Goal: Task Accomplishment & Management: Use online tool/utility

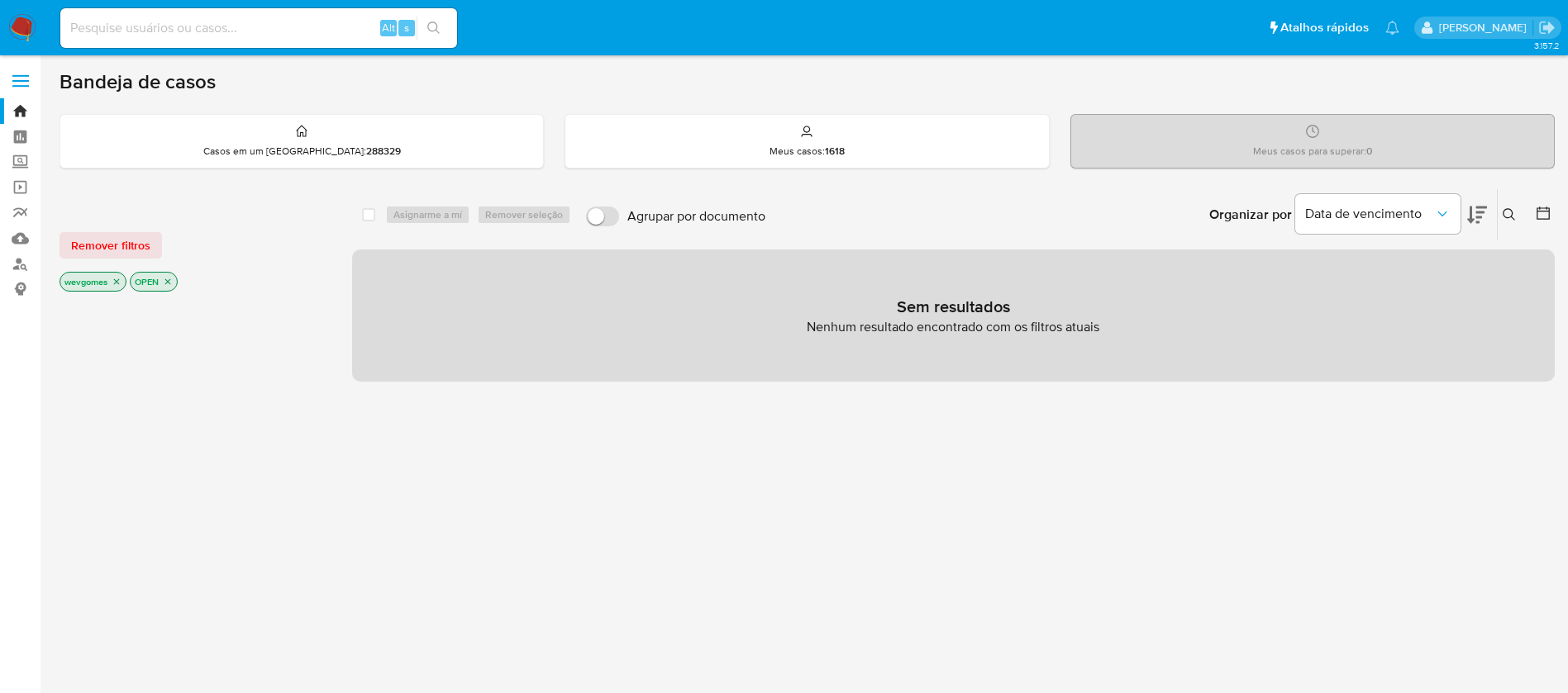
click at [121, 34] on input at bounding box center [258, 28] width 396 height 22
paste input "mTGv76FTcO8ugq3COtXsznIK"
type input "mTGv76FTcO8ugq3COtXsznIK"
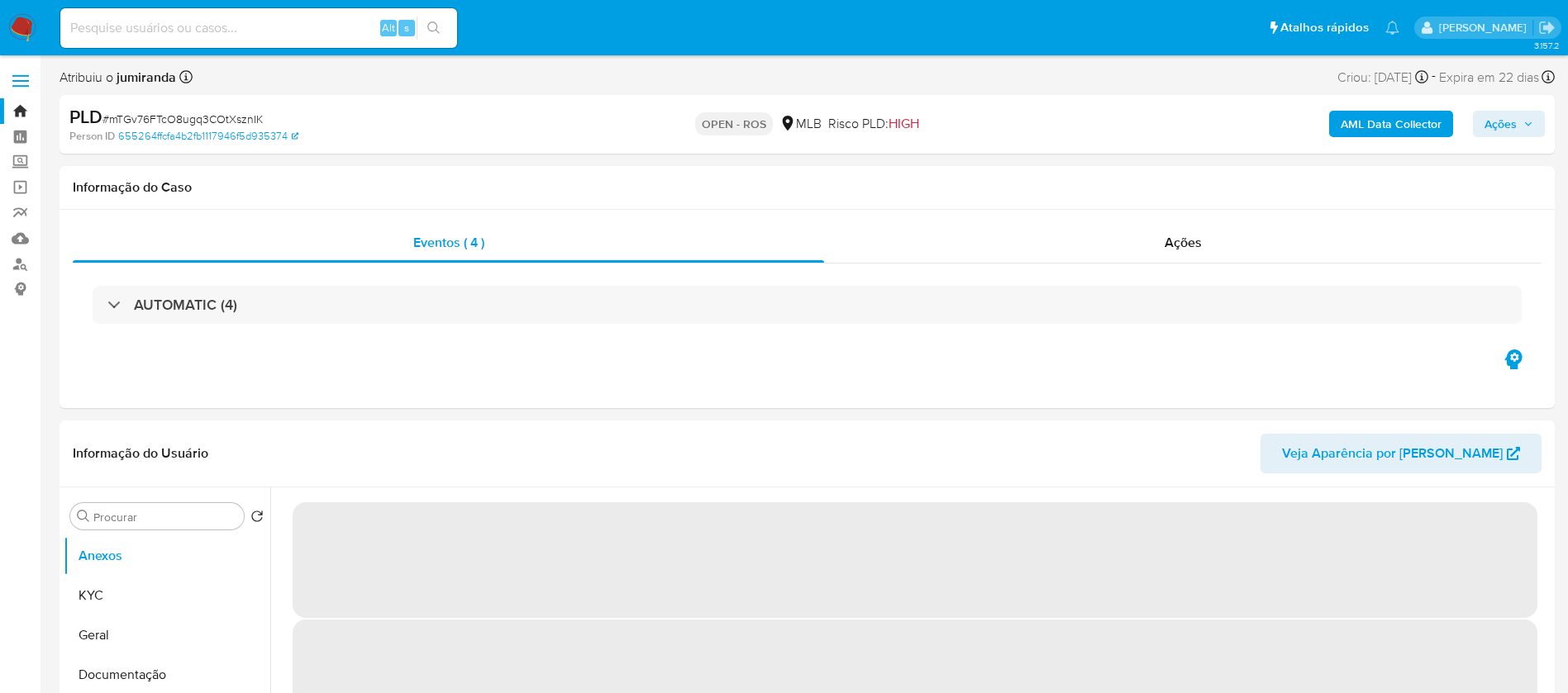
select select "10"
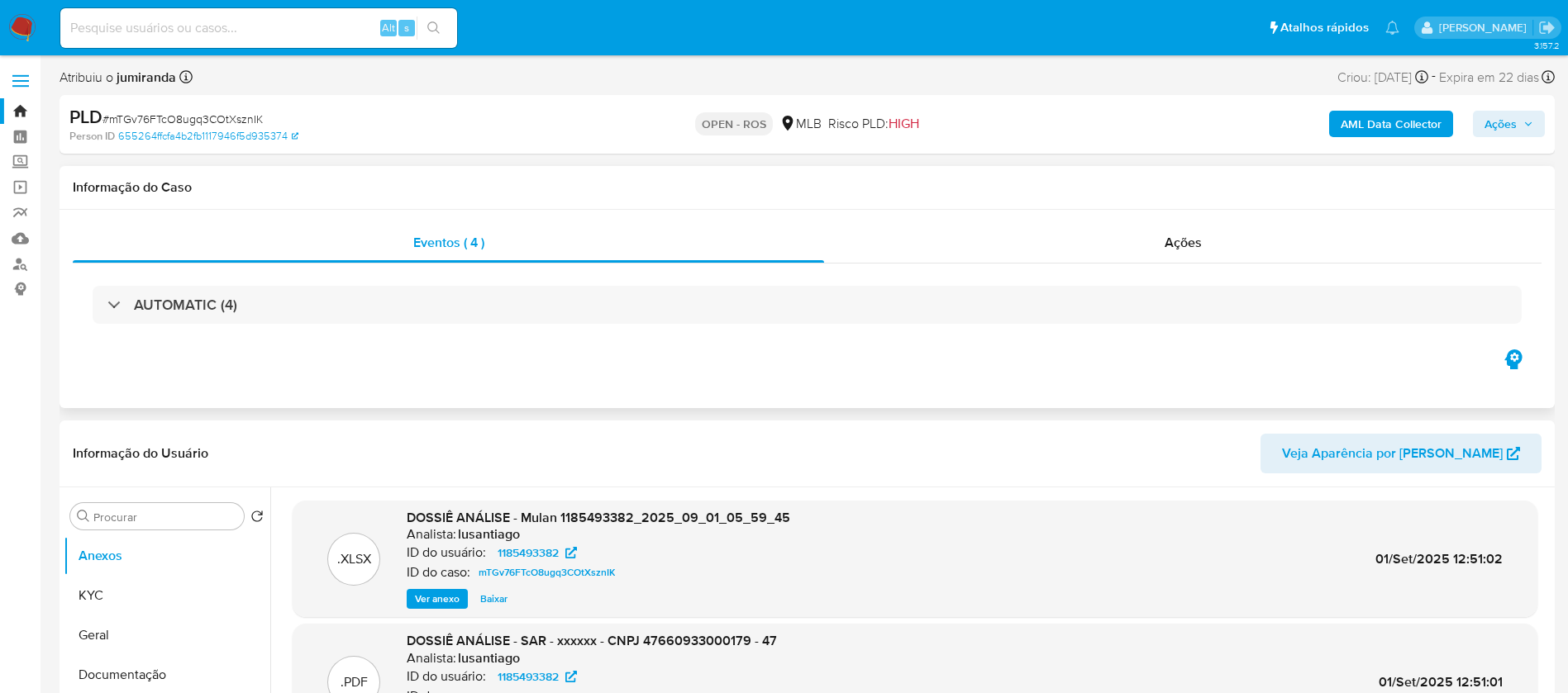
click at [909, 268] on div "AUTOMATIC (4)" at bounding box center [806, 304] width 1469 height 82
click at [914, 255] on div "Ações" at bounding box center [1183, 243] width 717 height 40
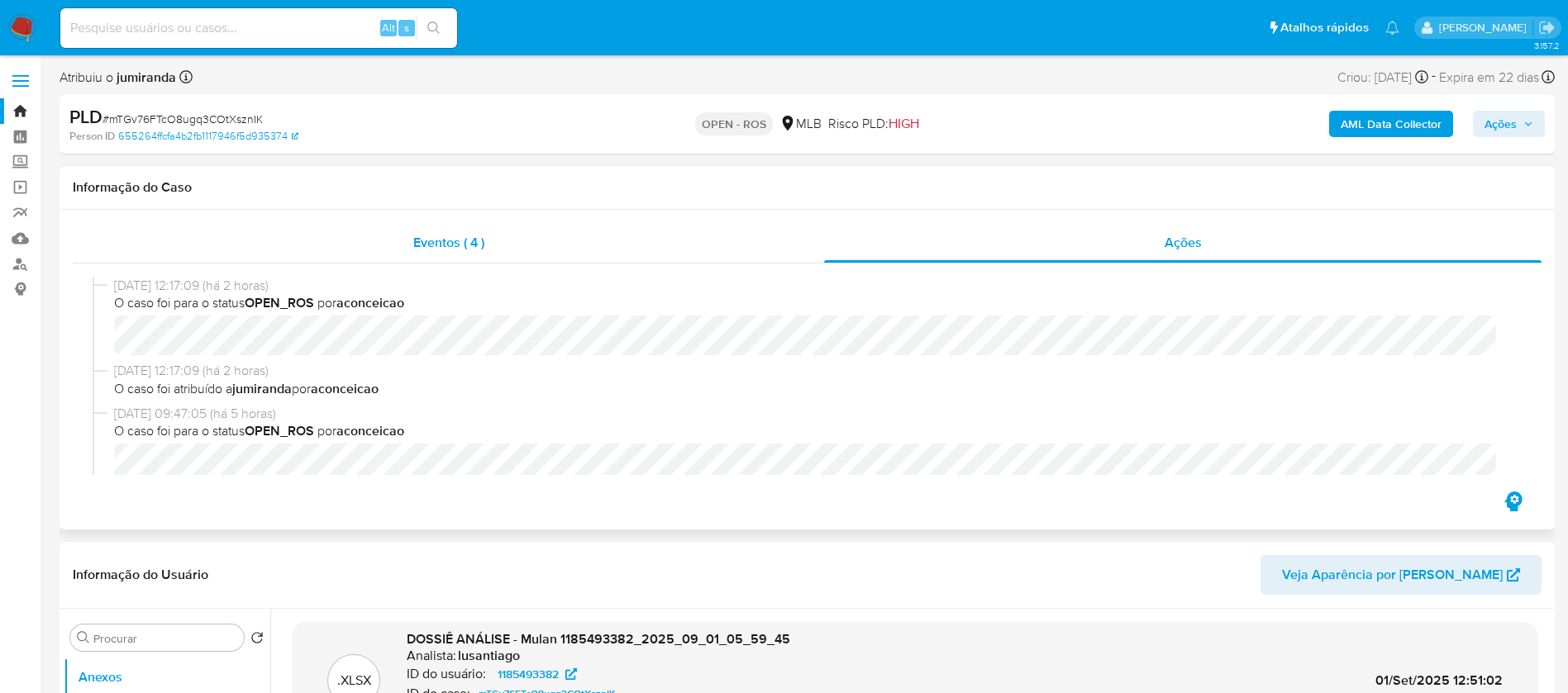
click at [416, 236] on span "Eventos ( 4 )" at bounding box center [449, 242] width 71 height 19
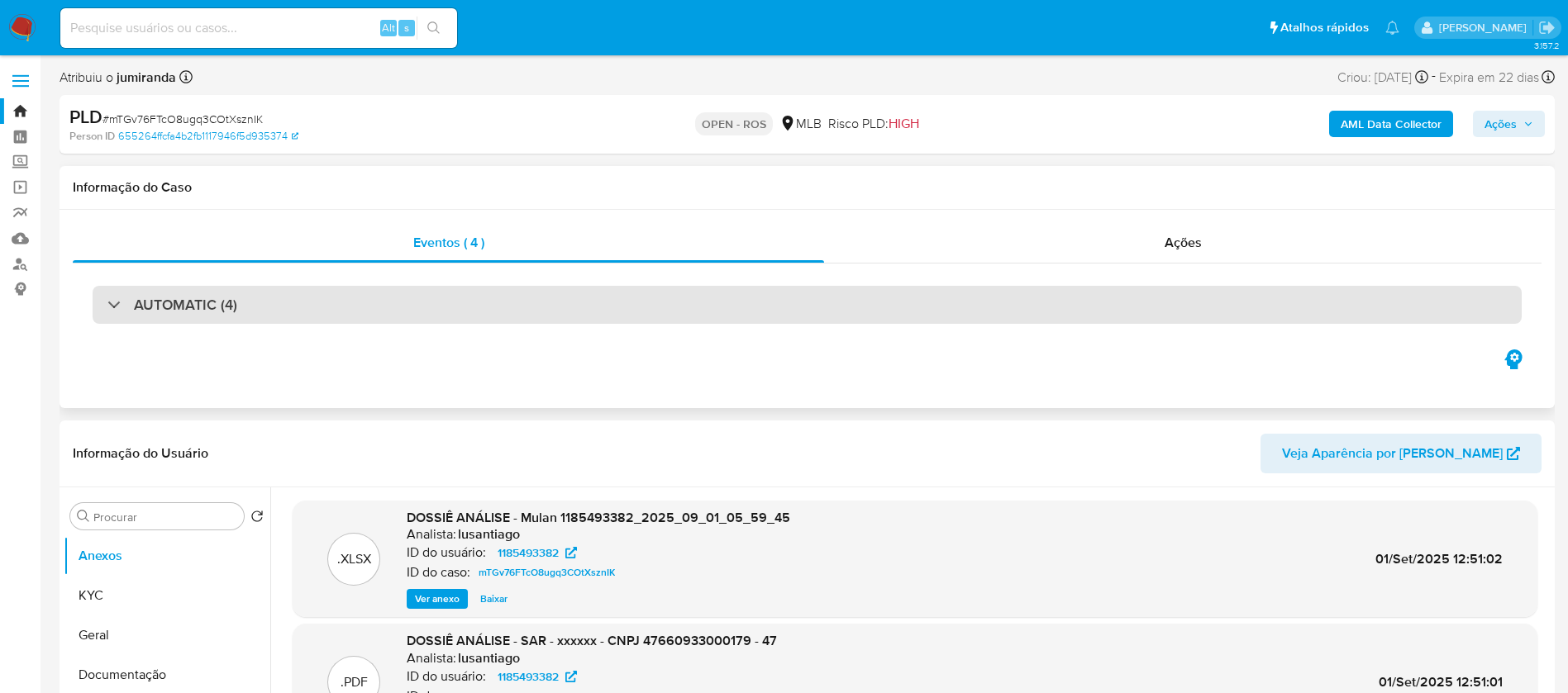
click at [350, 303] on div "AUTOMATIC (4)" at bounding box center [806, 305] width 1429 height 38
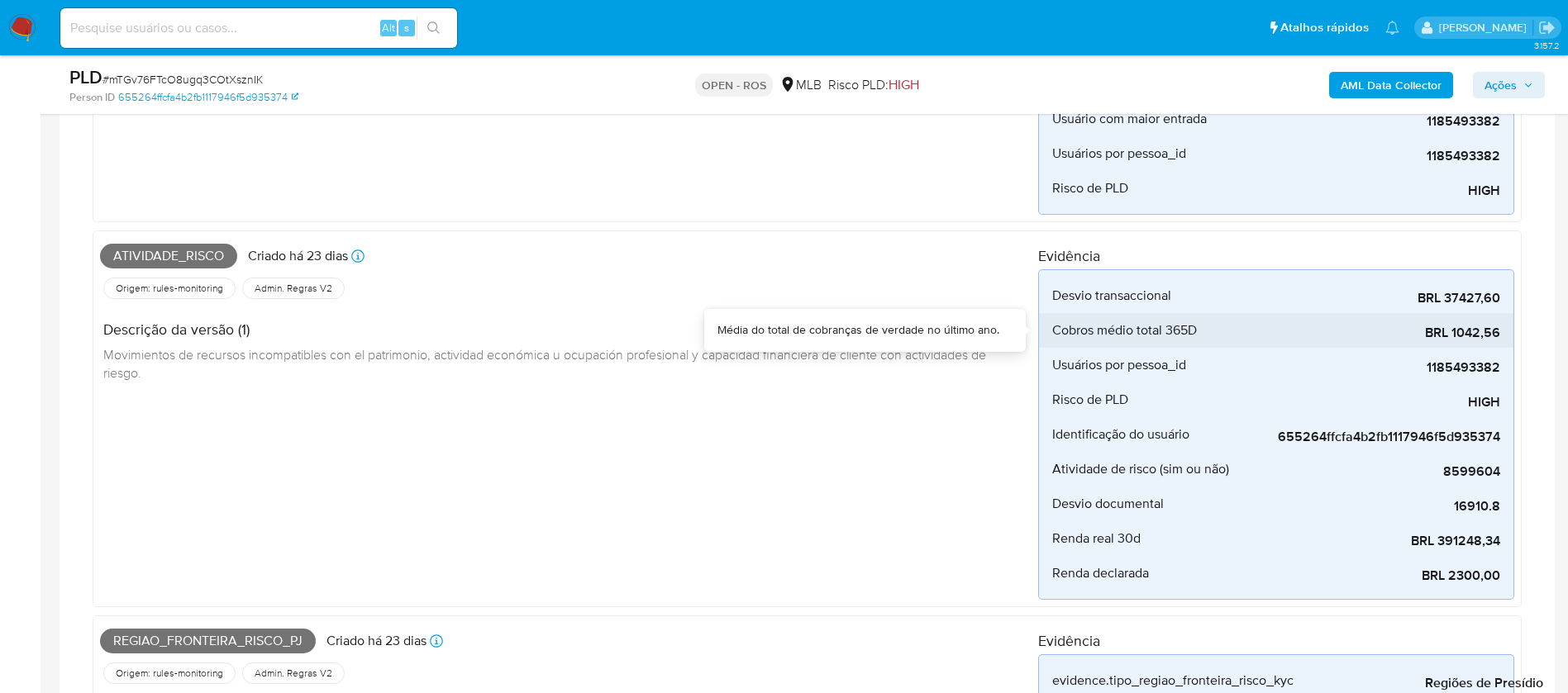
scroll to position [1157, 0]
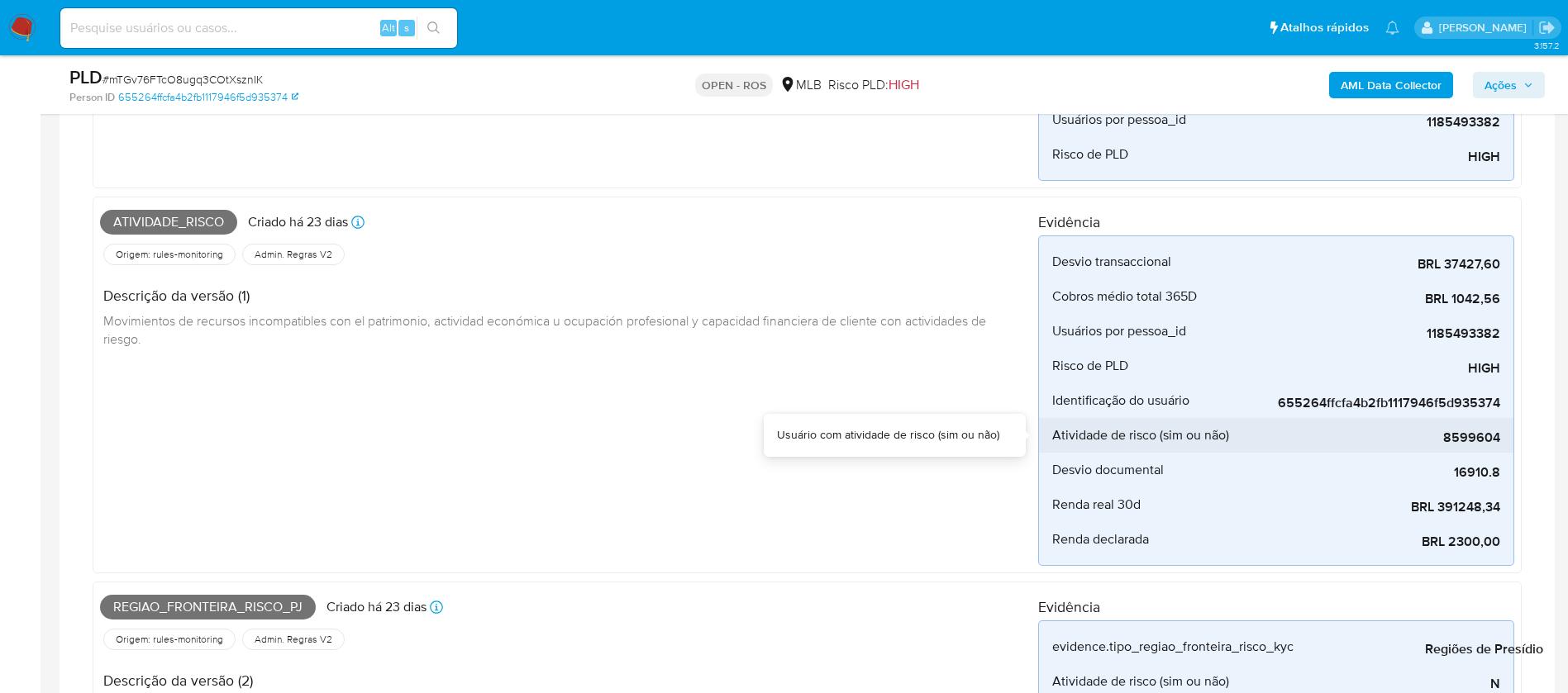
click at [1470, 439] on span "8599604" at bounding box center [1376, 438] width 248 height 17
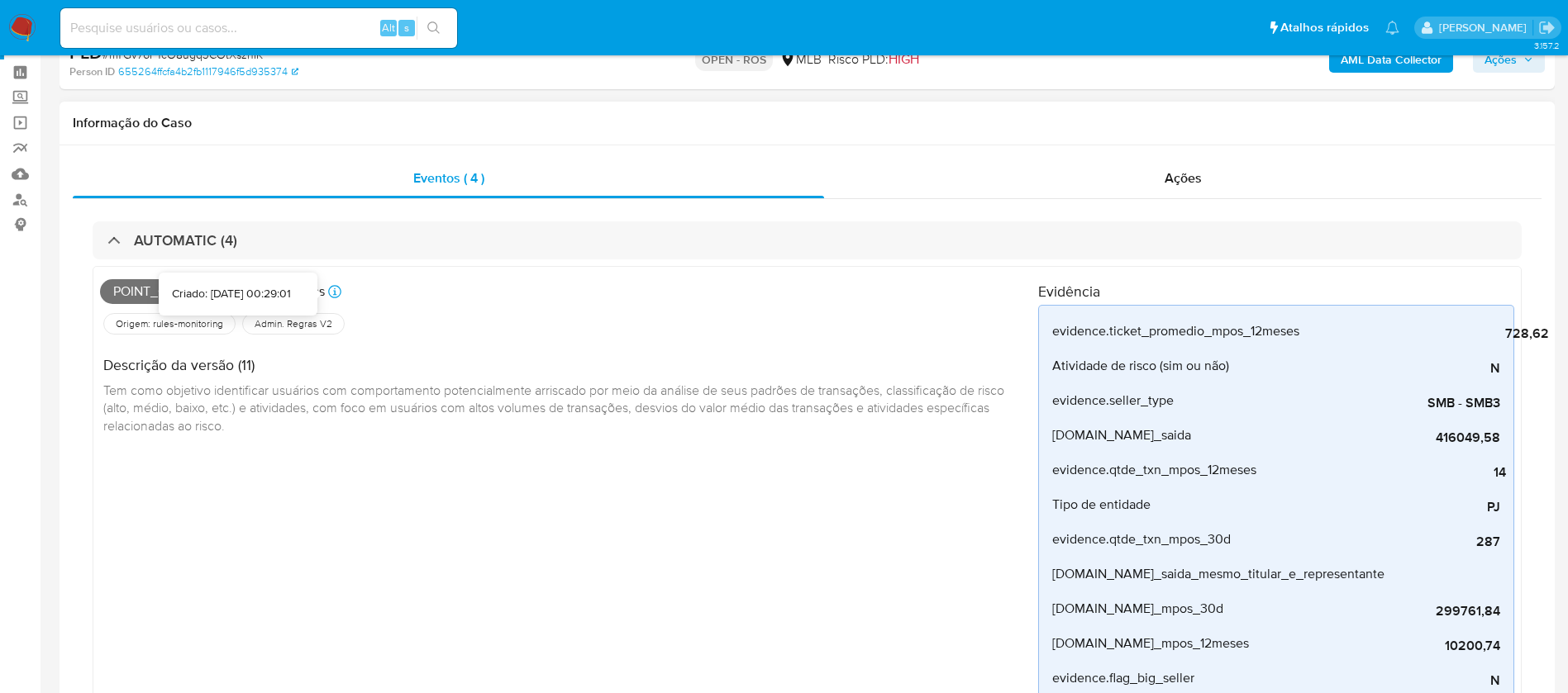
scroll to position [0, 0]
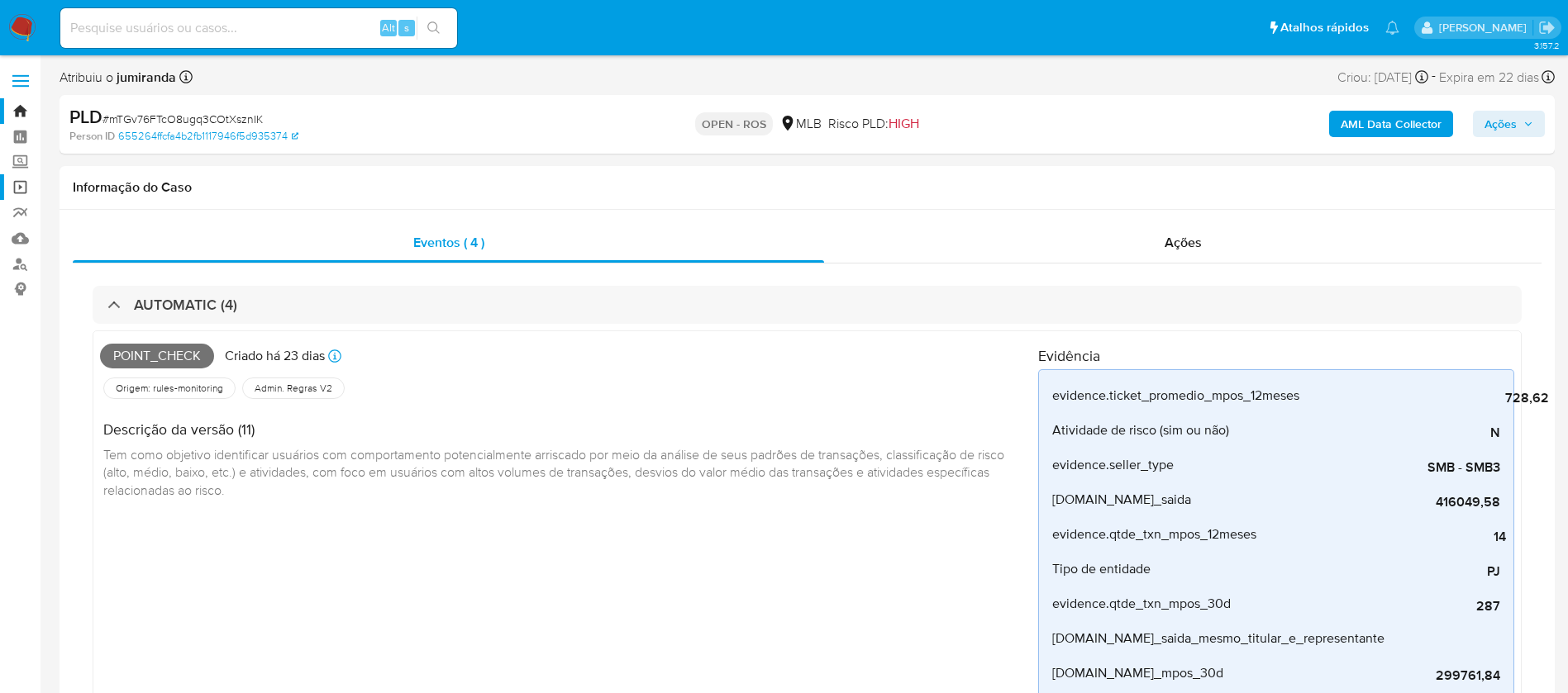
click at [18, 194] on link "Operações em massa" at bounding box center [98, 188] width 197 height 26
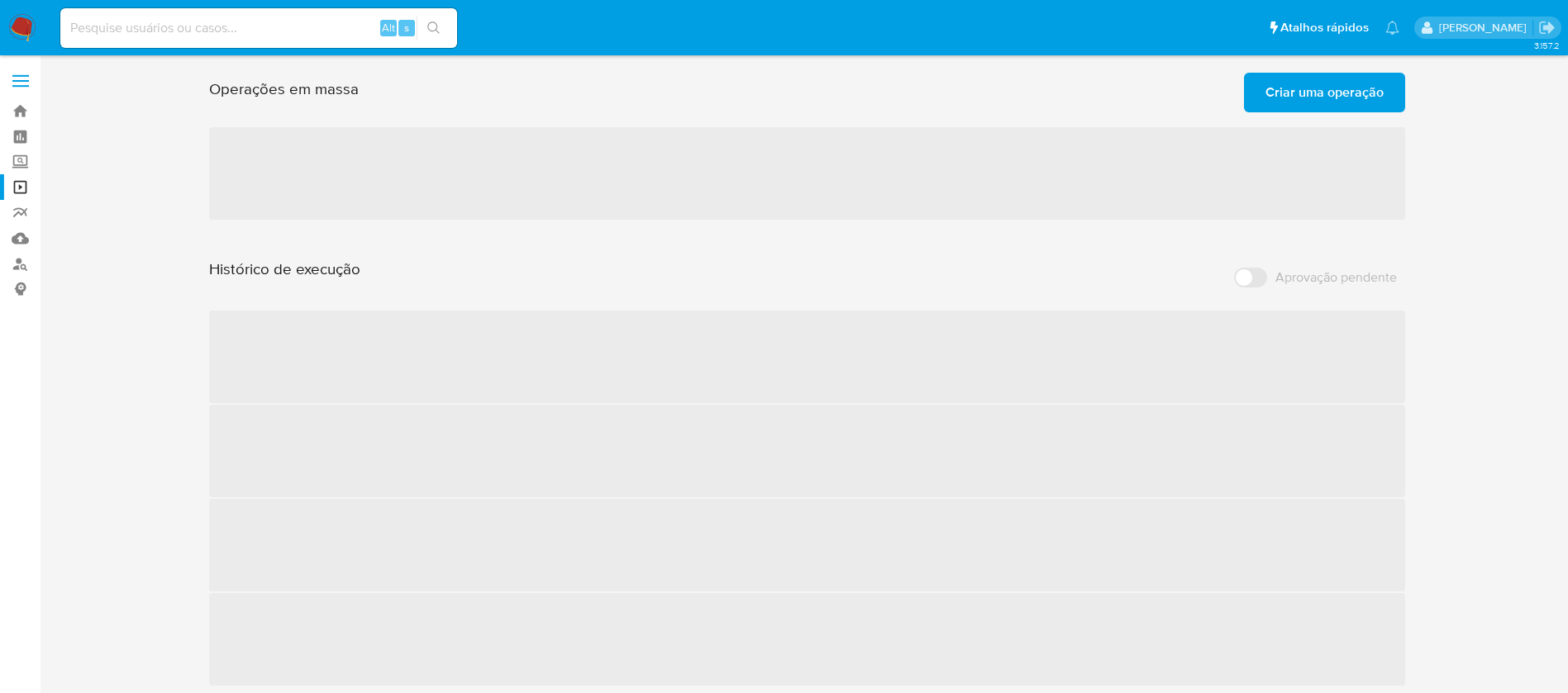
click at [1290, 99] on span "Criar uma operação" at bounding box center [1324, 92] width 118 height 37
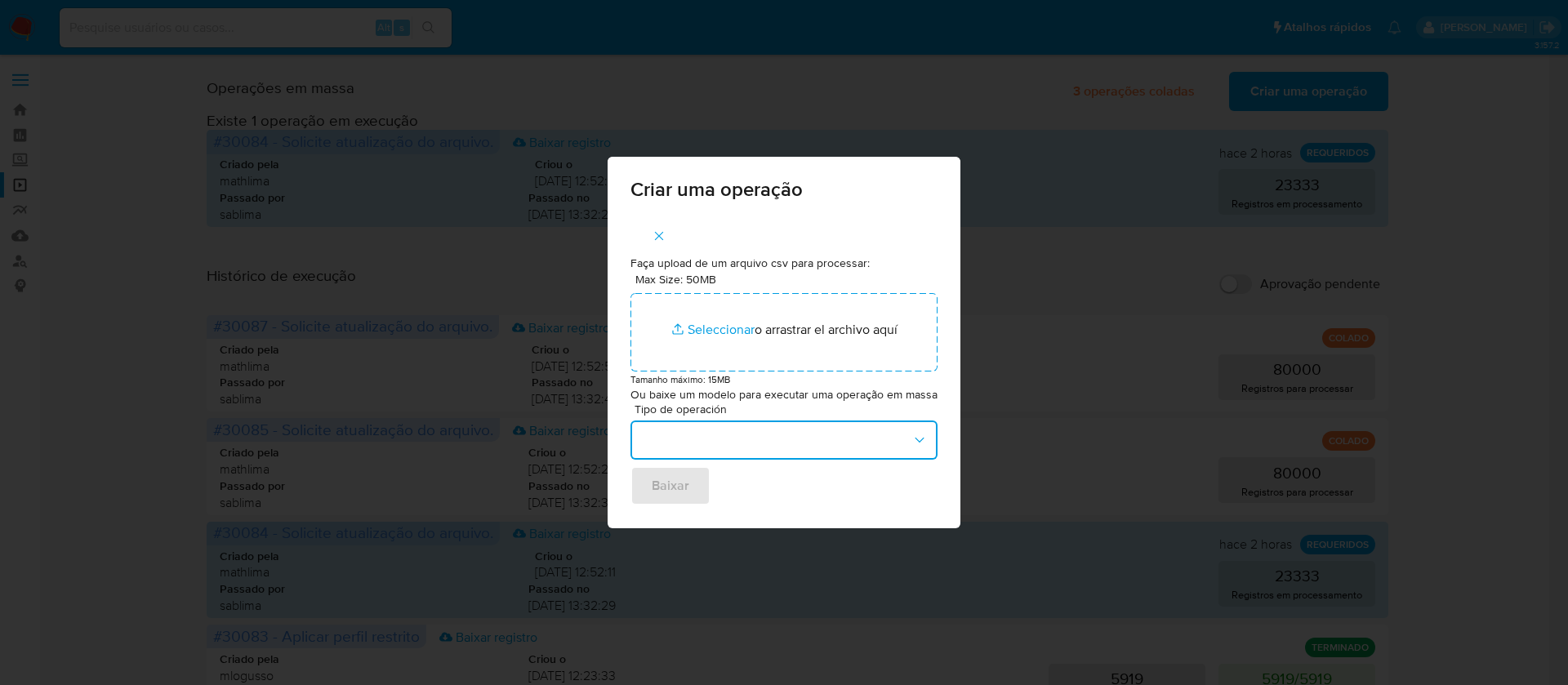
click at [898, 432] on button "button" at bounding box center [783, 441] width 307 height 39
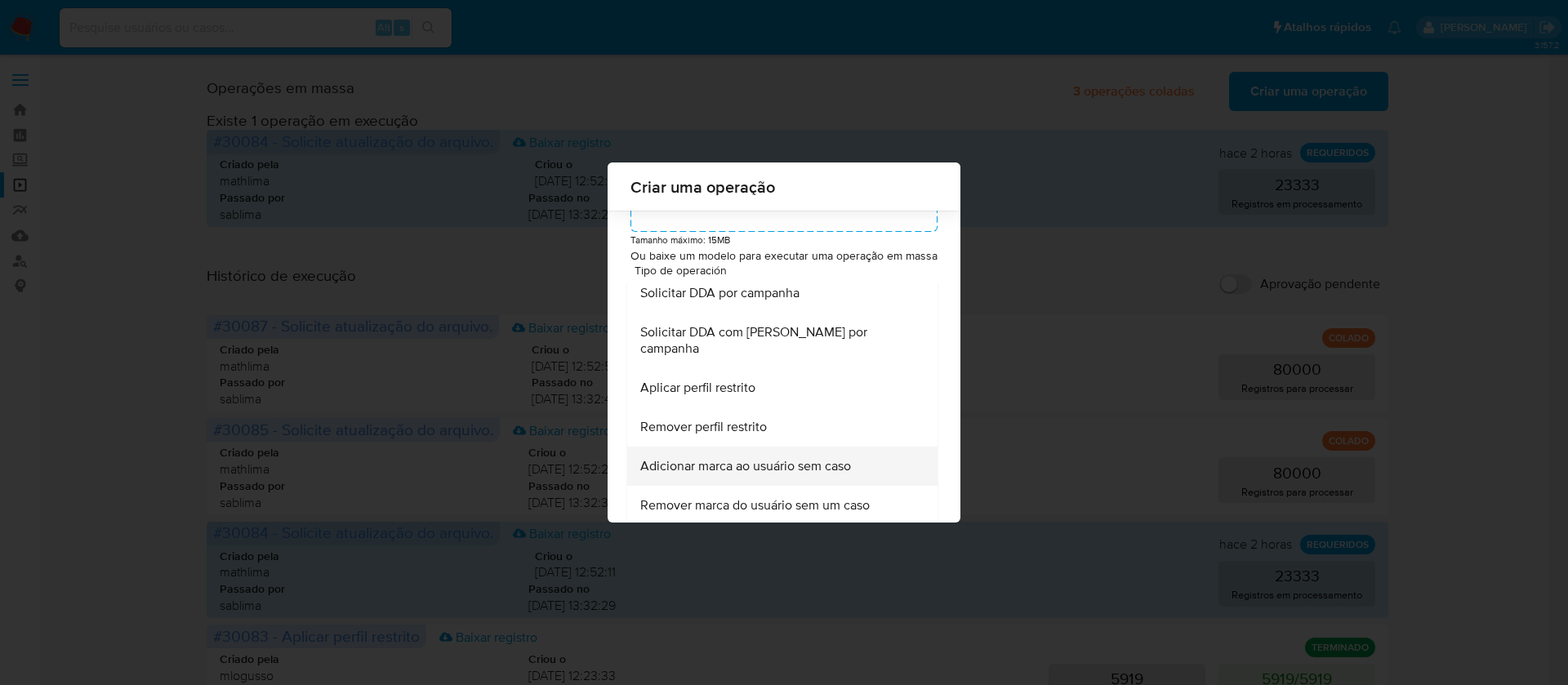
scroll to position [135, 0]
click at [757, 466] on span "Adicionar marca ao usuário sem caso" at bounding box center [745, 463] width 211 height 17
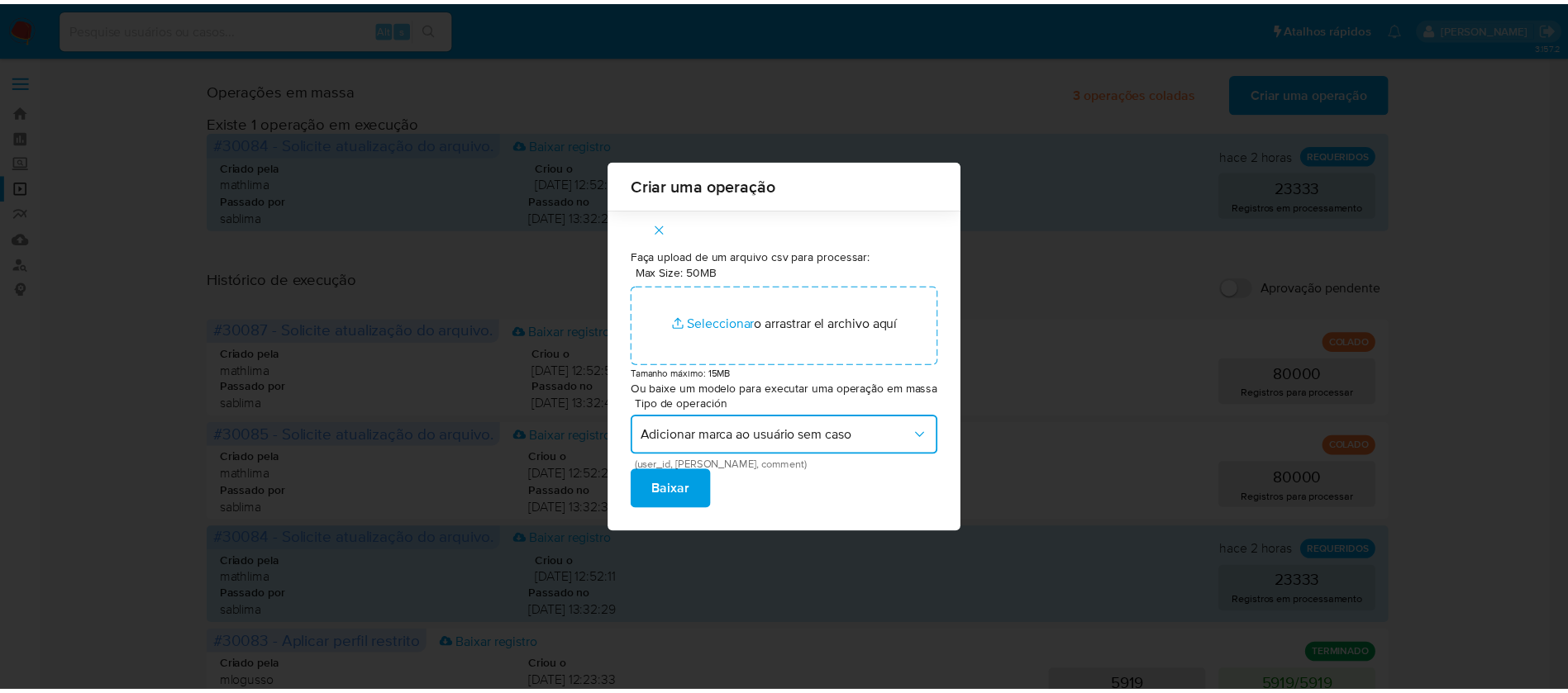
scroll to position [0, 0]
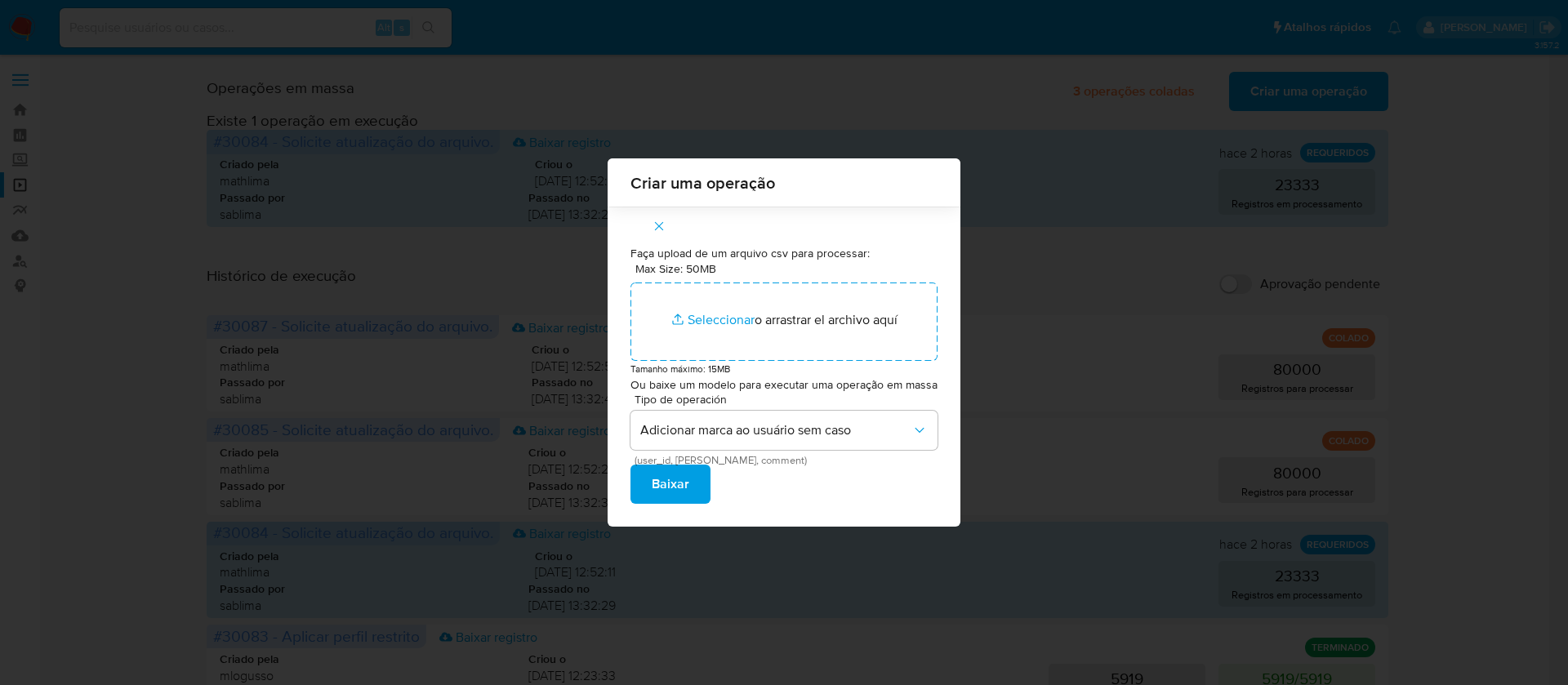
click at [680, 490] on span "Baixar" at bounding box center [670, 484] width 37 height 36
click at [670, 224] on button "button" at bounding box center [658, 227] width 57 height 39
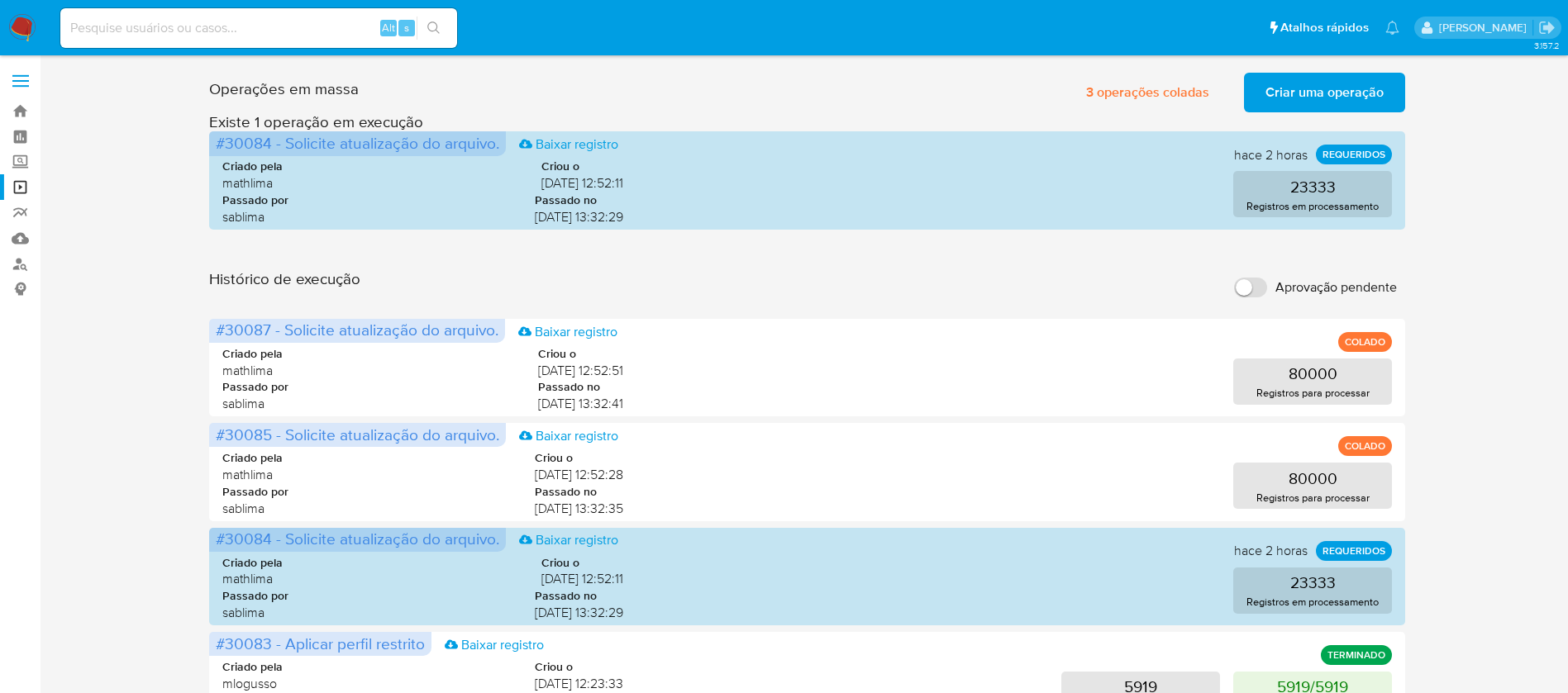
click at [27, 31] on img at bounding box center [22, 28] width 28 height 28
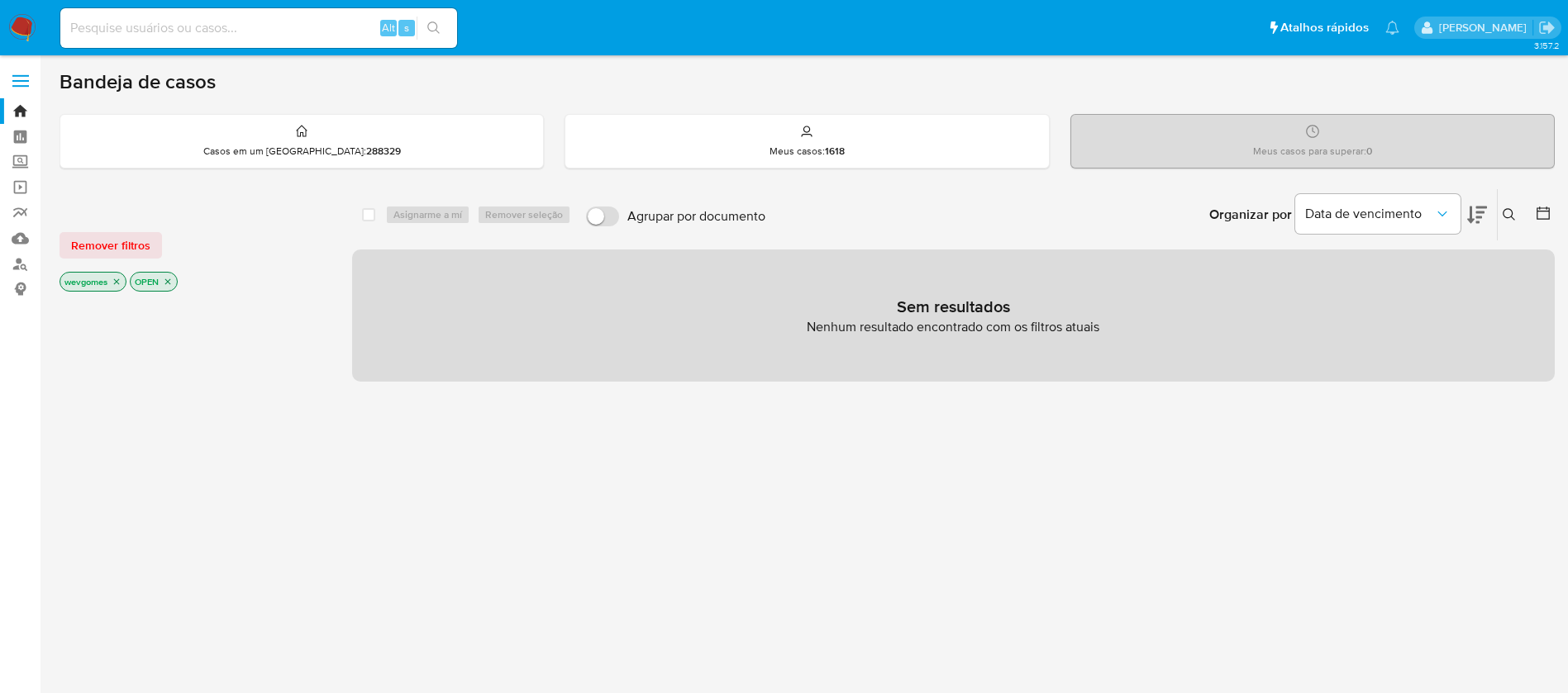
click at [12, 27] on img at bounding box center [22, 28] width 28 height 28
click at [116, 281] on icon "close-filter" at bounding box center [117, 282] width 6 height 6
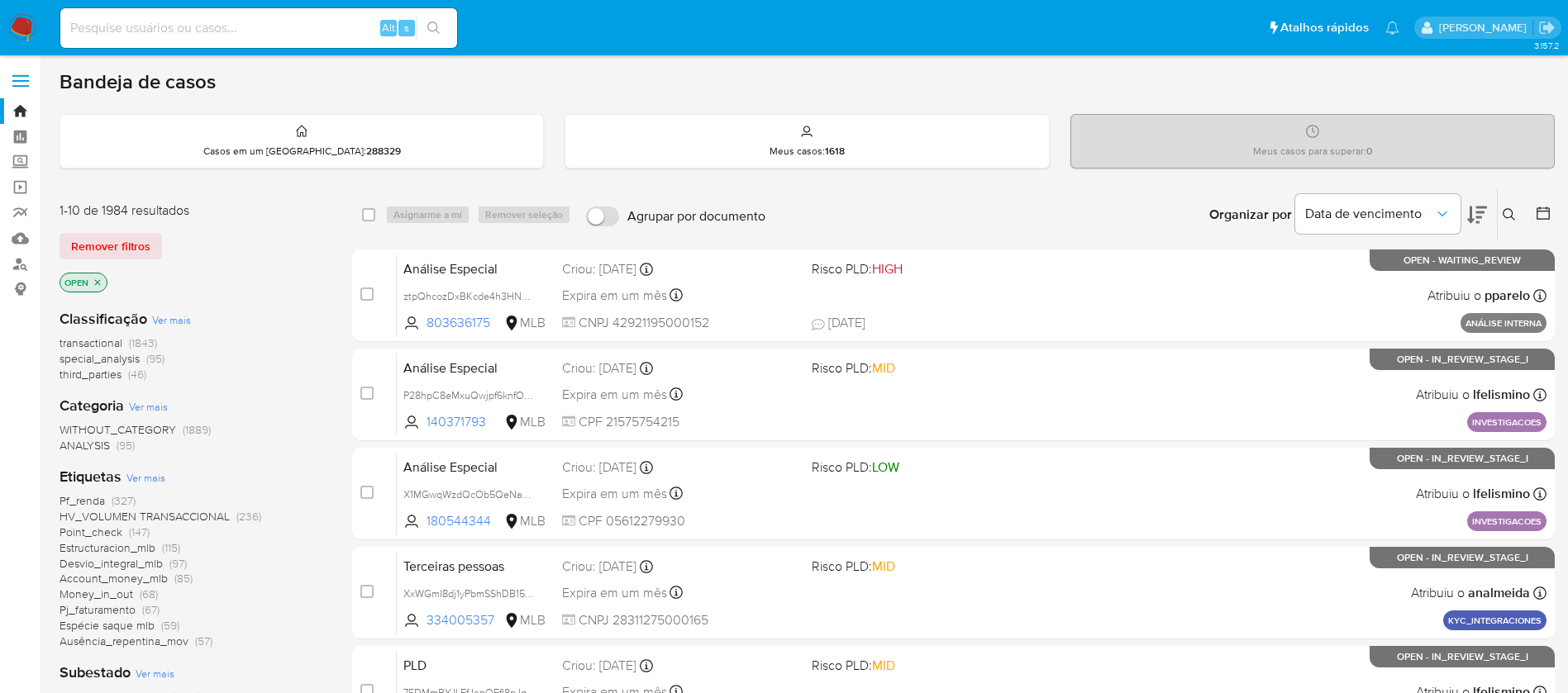
click at [106, 555] on span "Desvio_integral_mlb" at bounding box center [111, 563] width 103 height 17
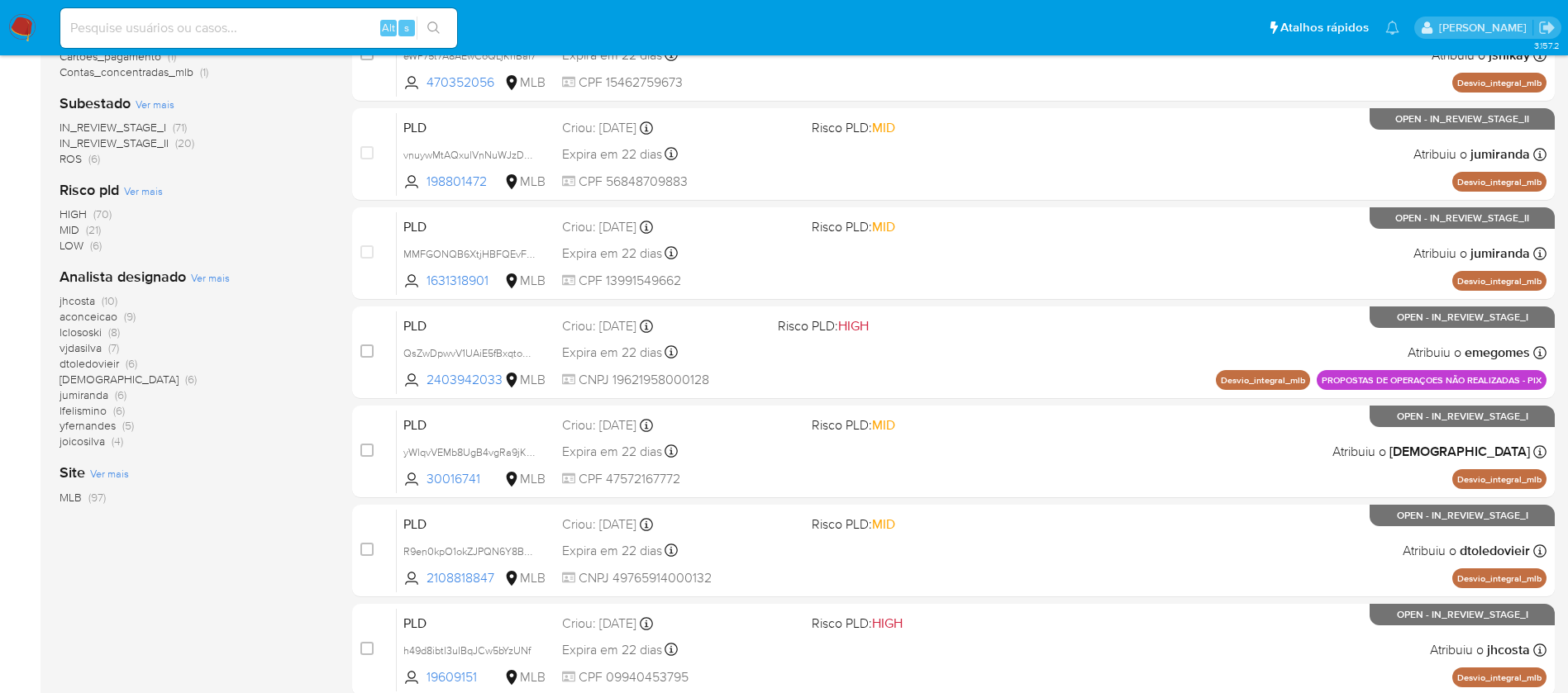
scroll to position [612, 0]
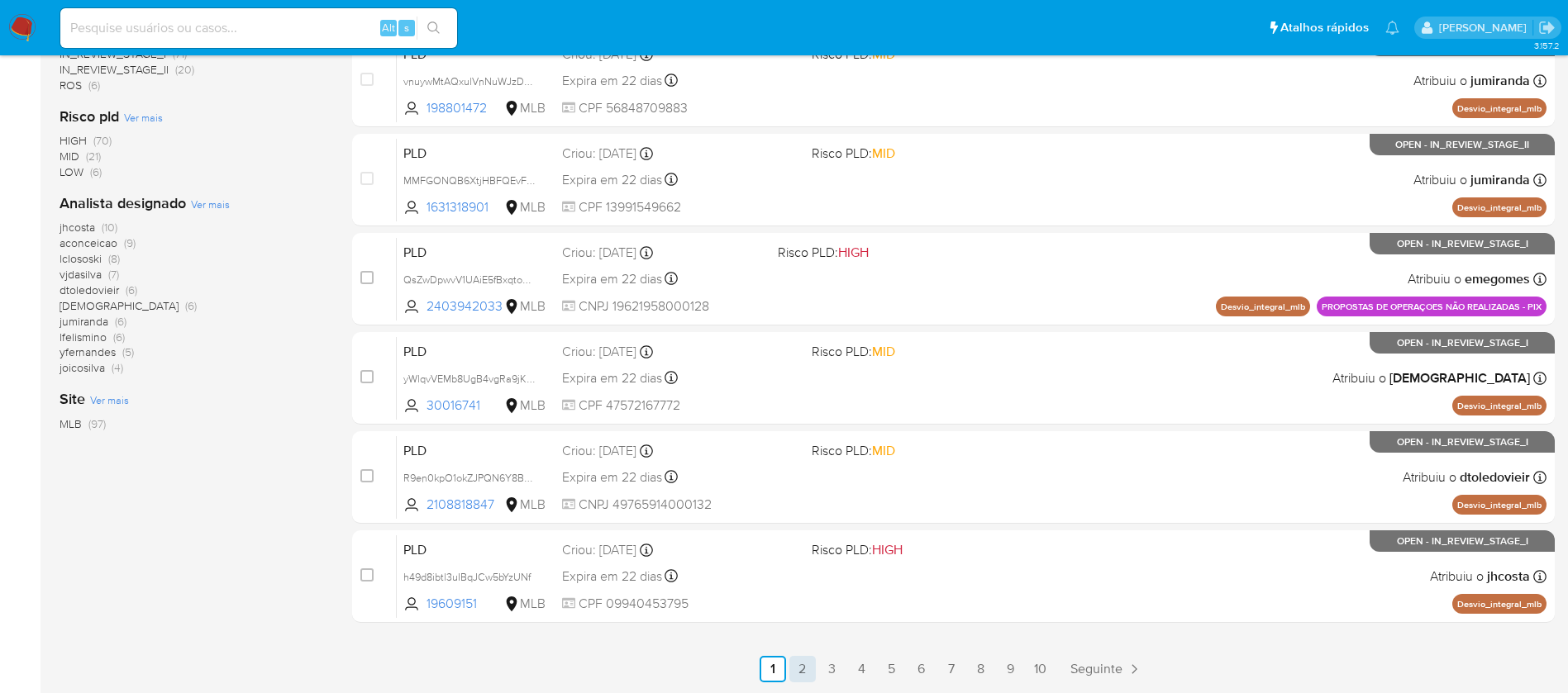
click at [805, 672] on link "2" at bounding box center [802, 669] width 27 height 27
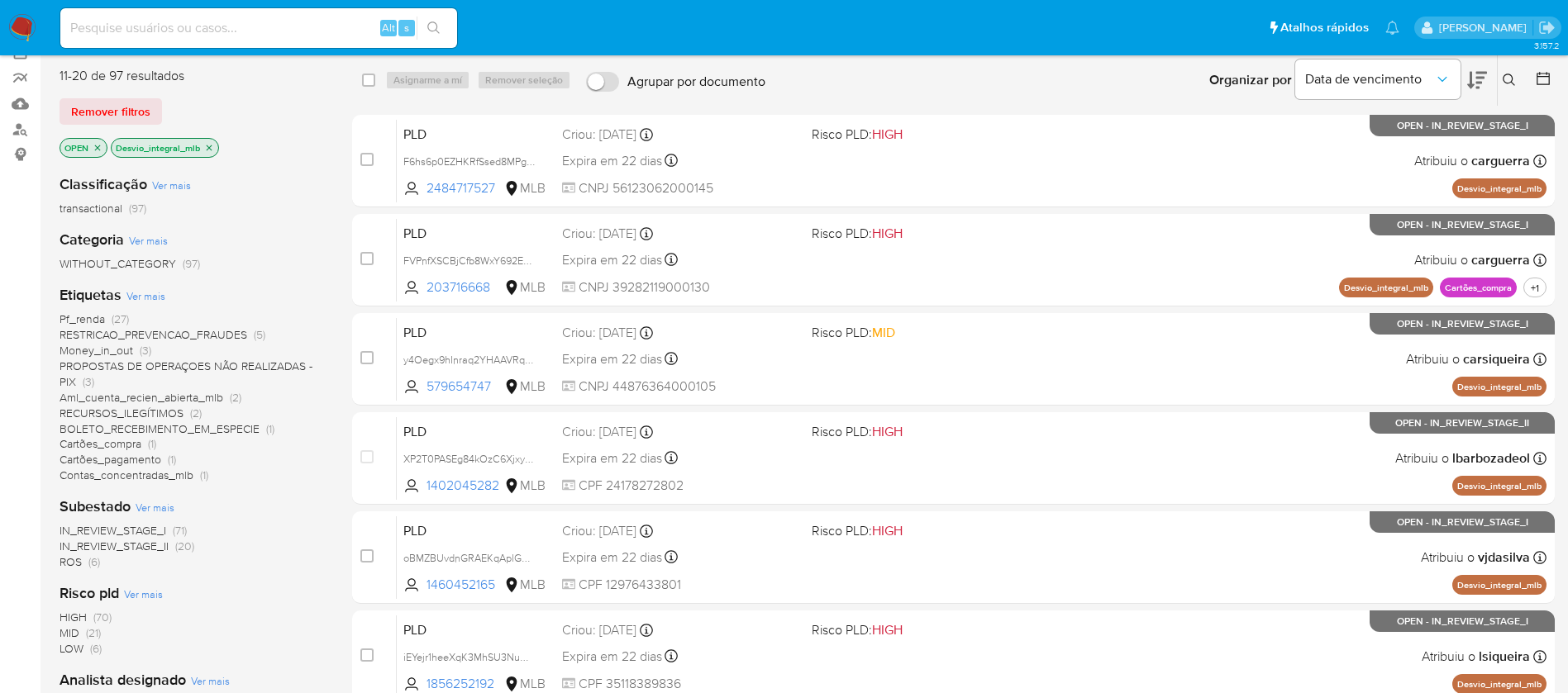
scroll to position [165, 0]
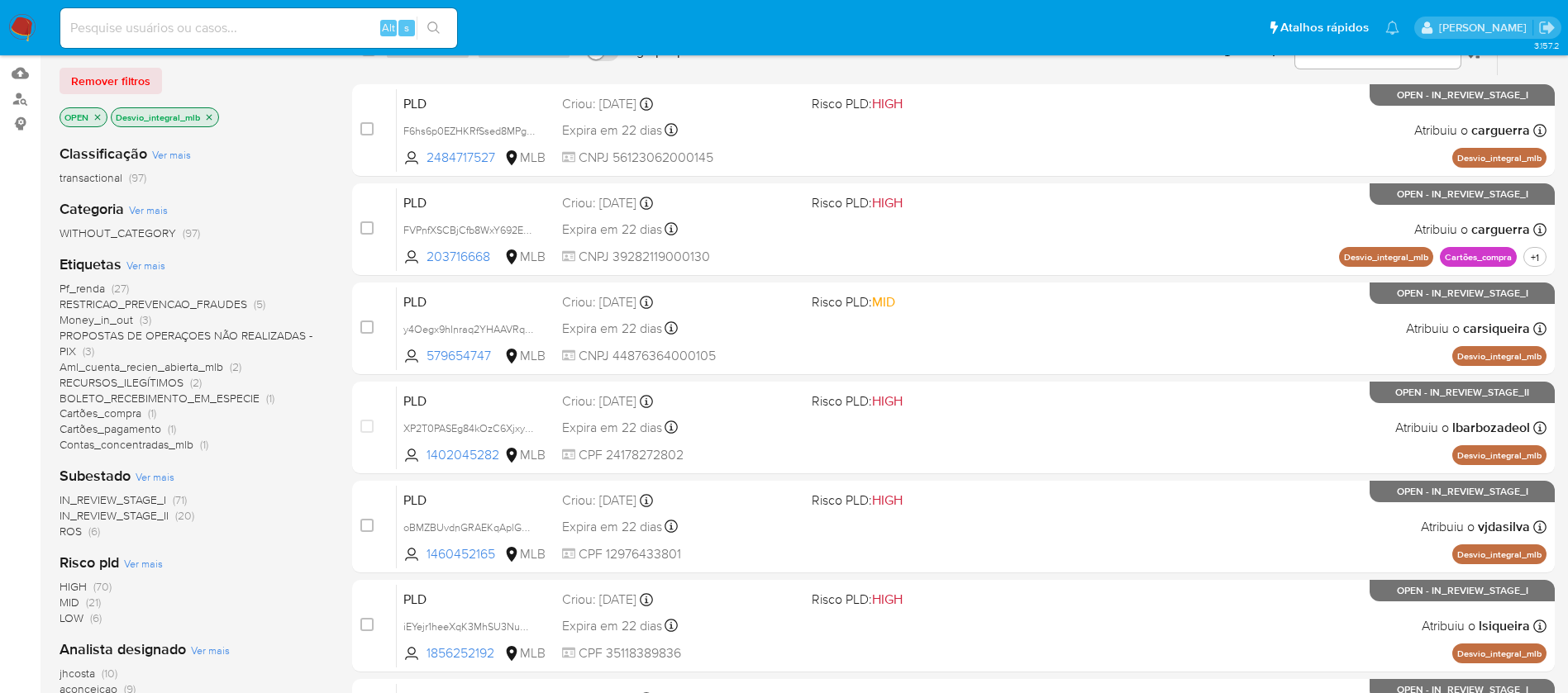
click at [67, 536] on span "ROS" at bounding box center [71, 531] width 22 height 17
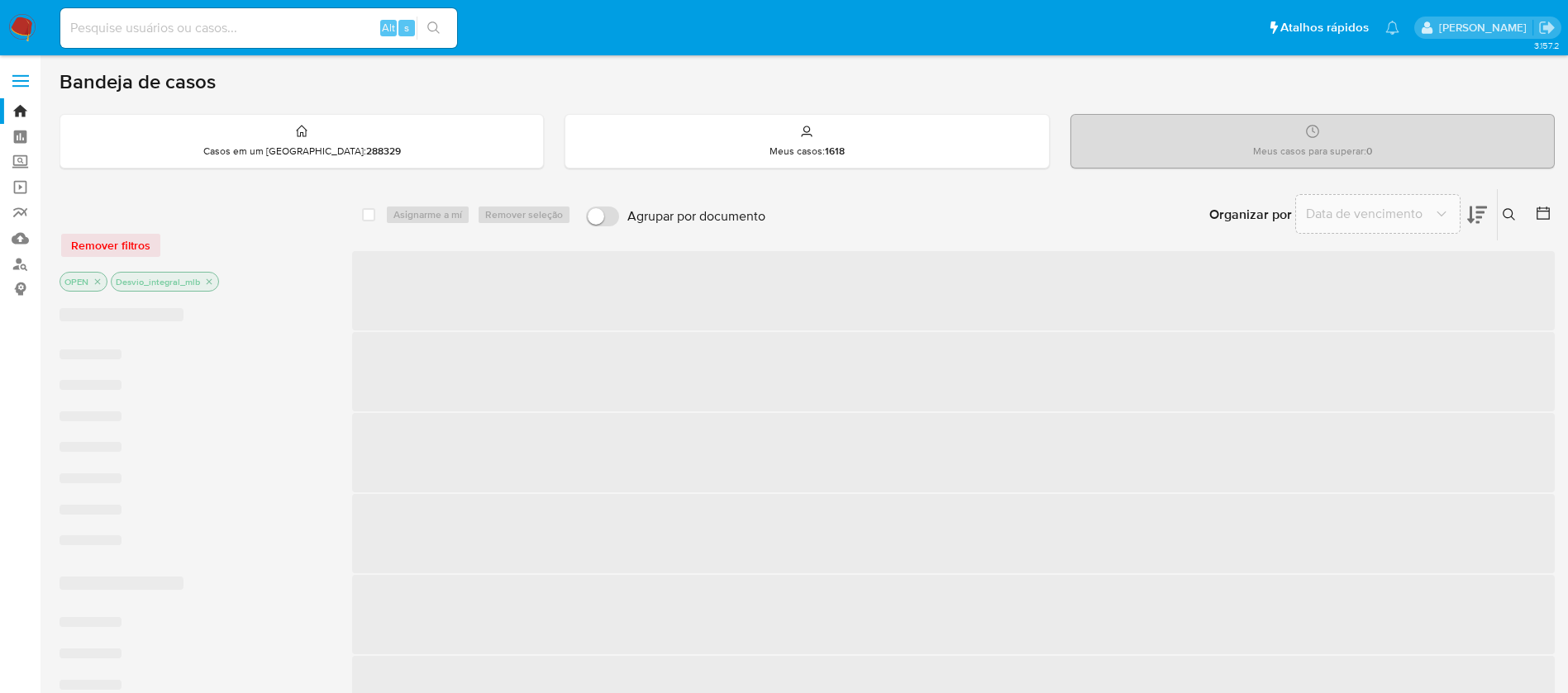
scroll to position [165, 0]
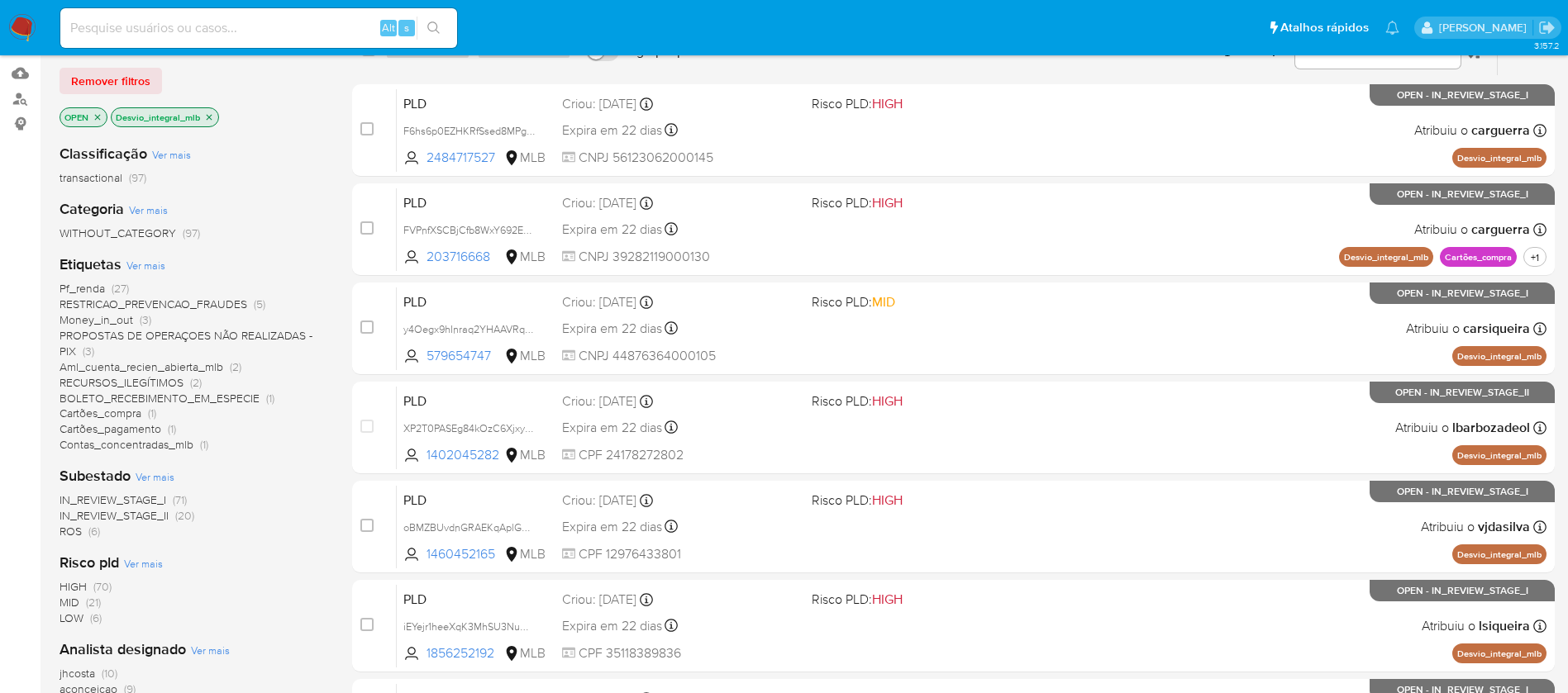
click at [142, 29] on input at bounding box center [258, 28] width 396 height 22
click at [96, 117] on icon "close-filter" at bounding box center [97, 117] width 10 height 10
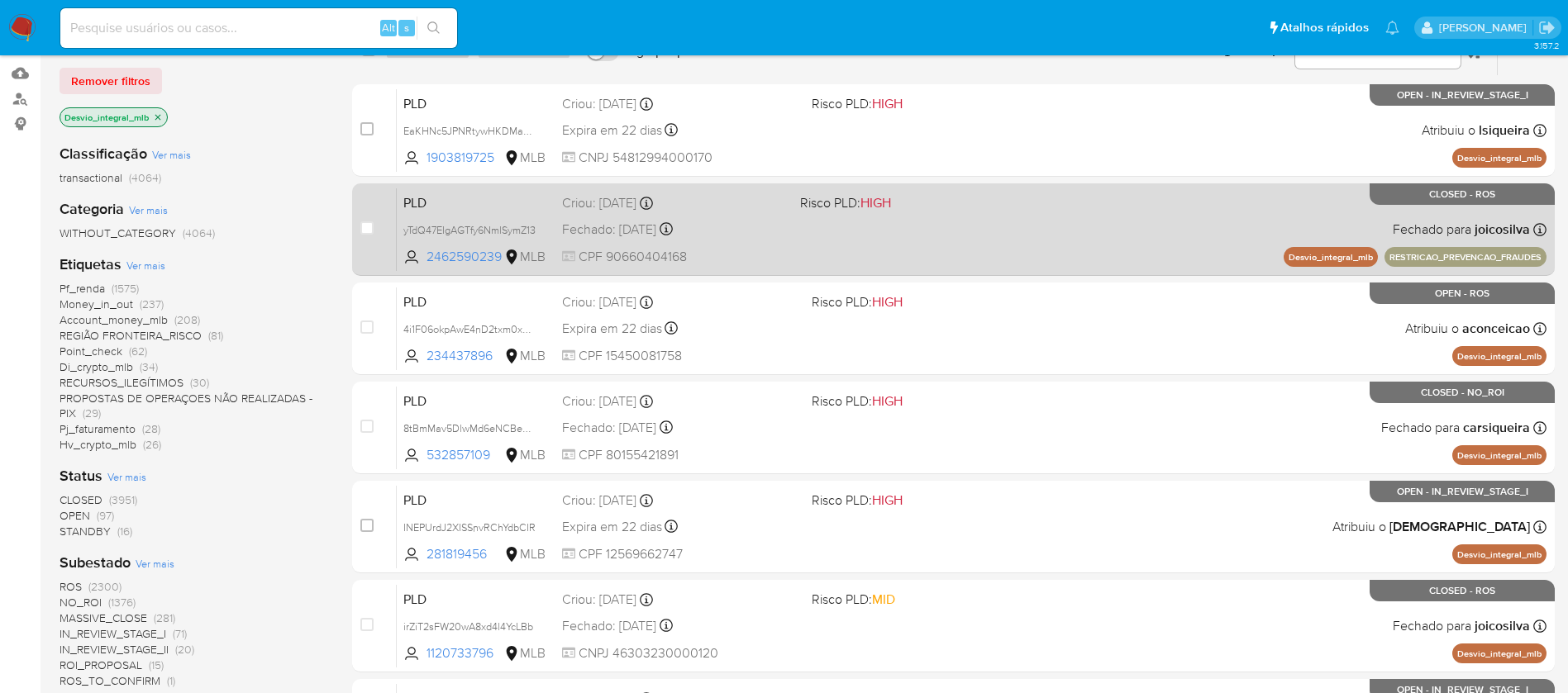
click at [1005, 232] on div "PLD yTdQ47EIgAGTfy6NmlSymZ13 2462590239 MLB Risco PLD: HIGH Criou: 12/08/2025 C…" at bounding box center [971, 229] width 1150 height 83
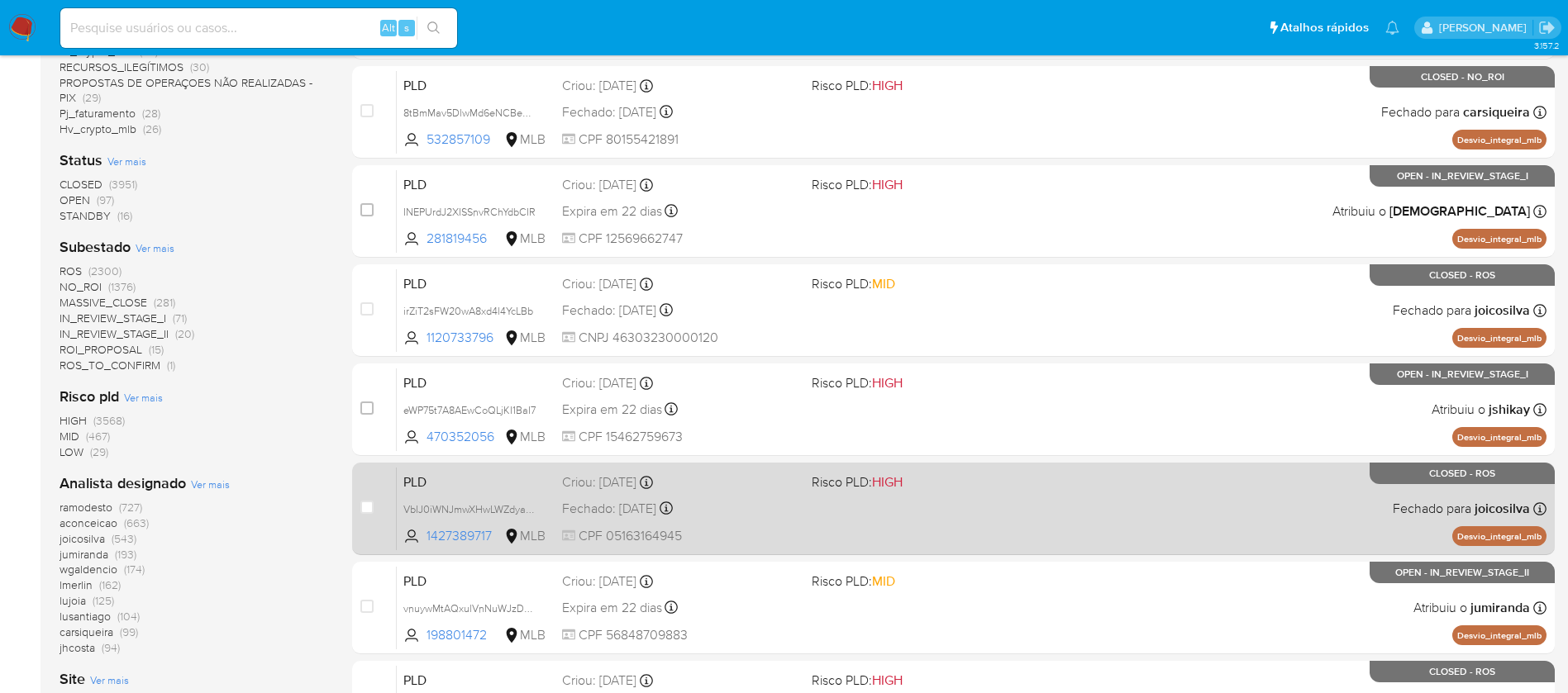
scroll to position [495, 0]
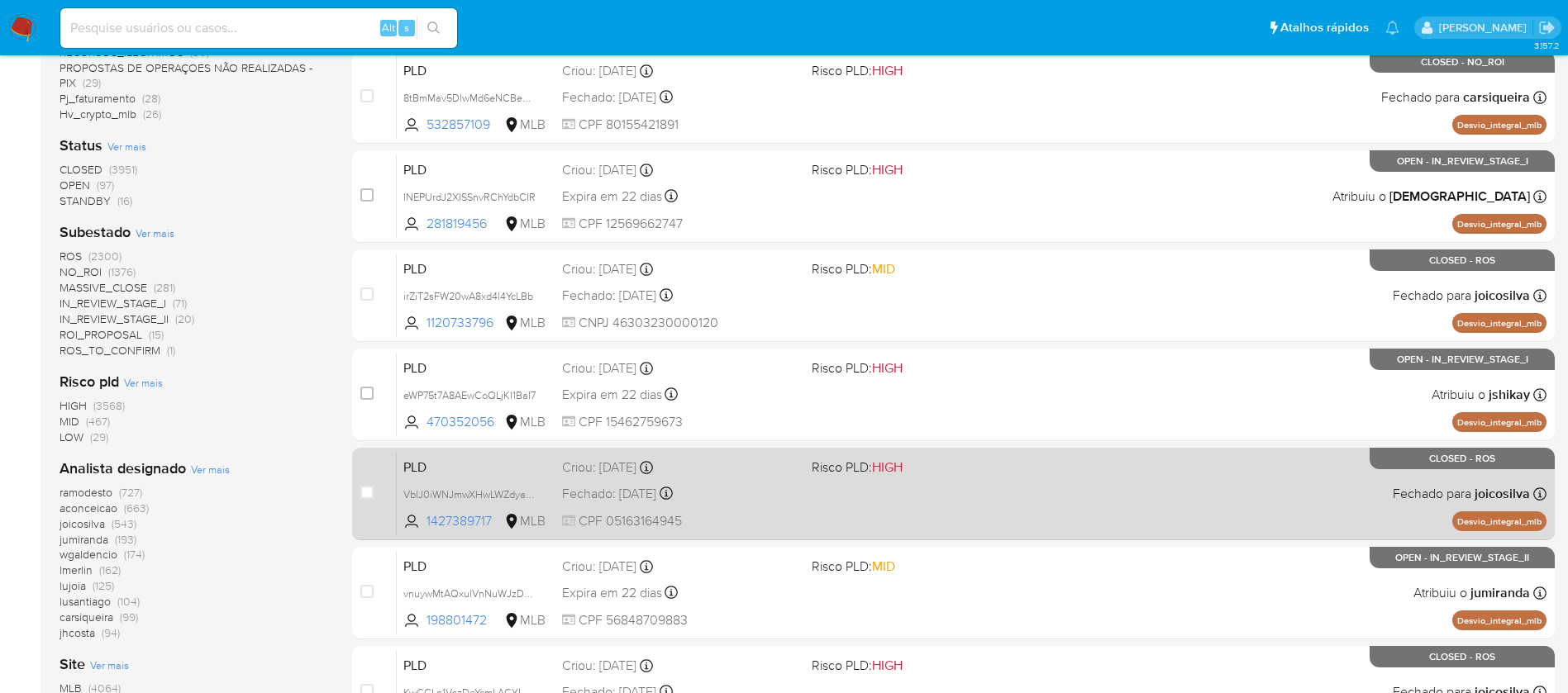
click at [855, 506] on div "PLD VbIJ0iWNJmwXHwLWZdyaJYQK 1427389717 MLB Risco PLD: HIGH Criou: 12/08/2025 C…" at bounding box center [971, 493] width 1150 height 83
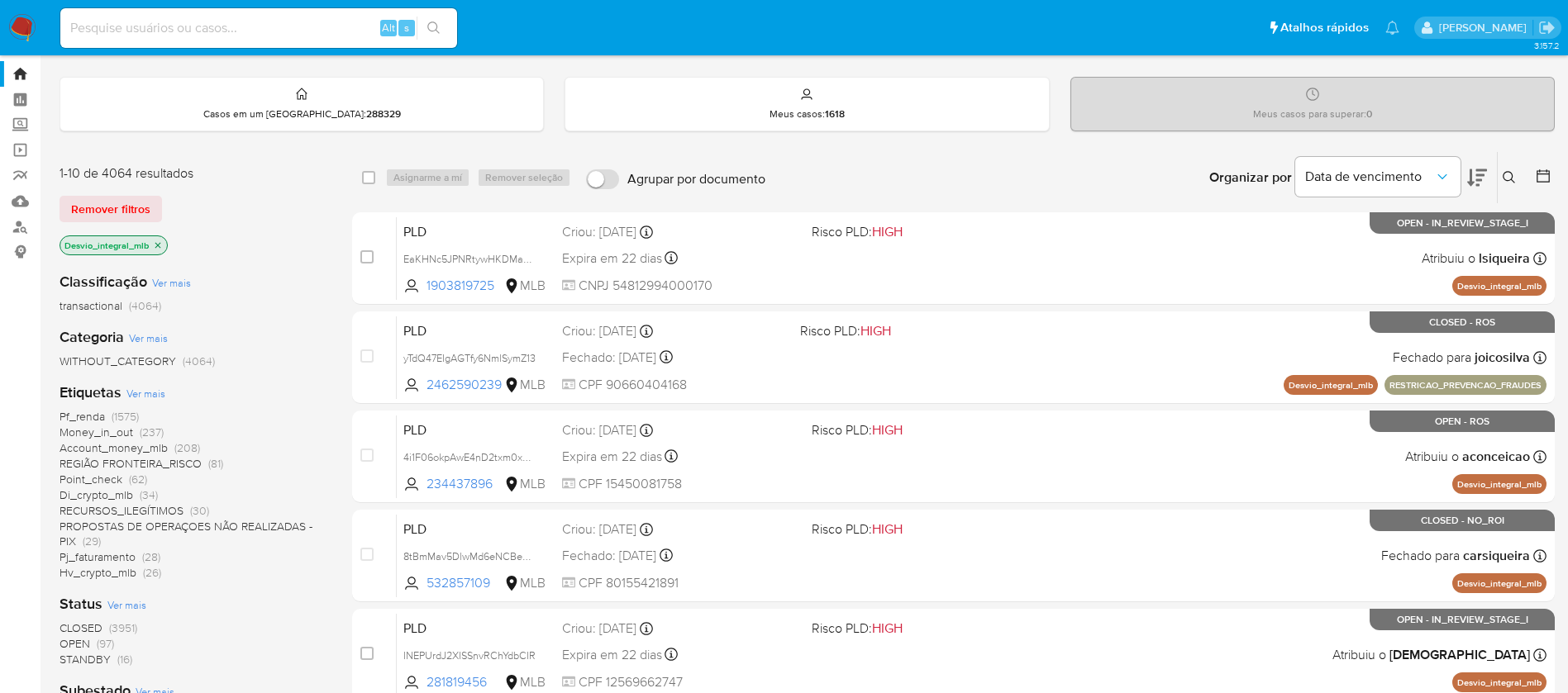
scroll to position [0, 0]
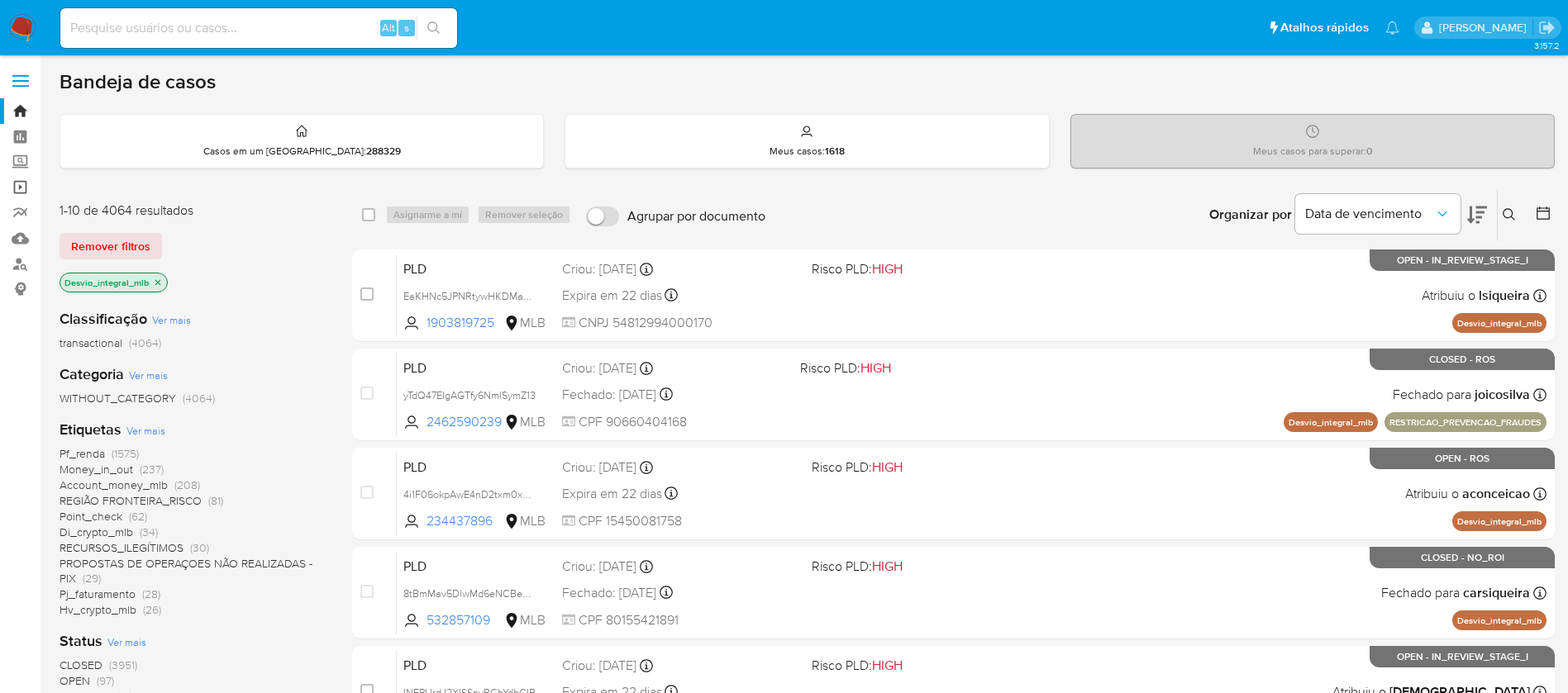
click at [20, 190] on link "Operações em massa" at bounding box center [98, 188] width 197 height 26
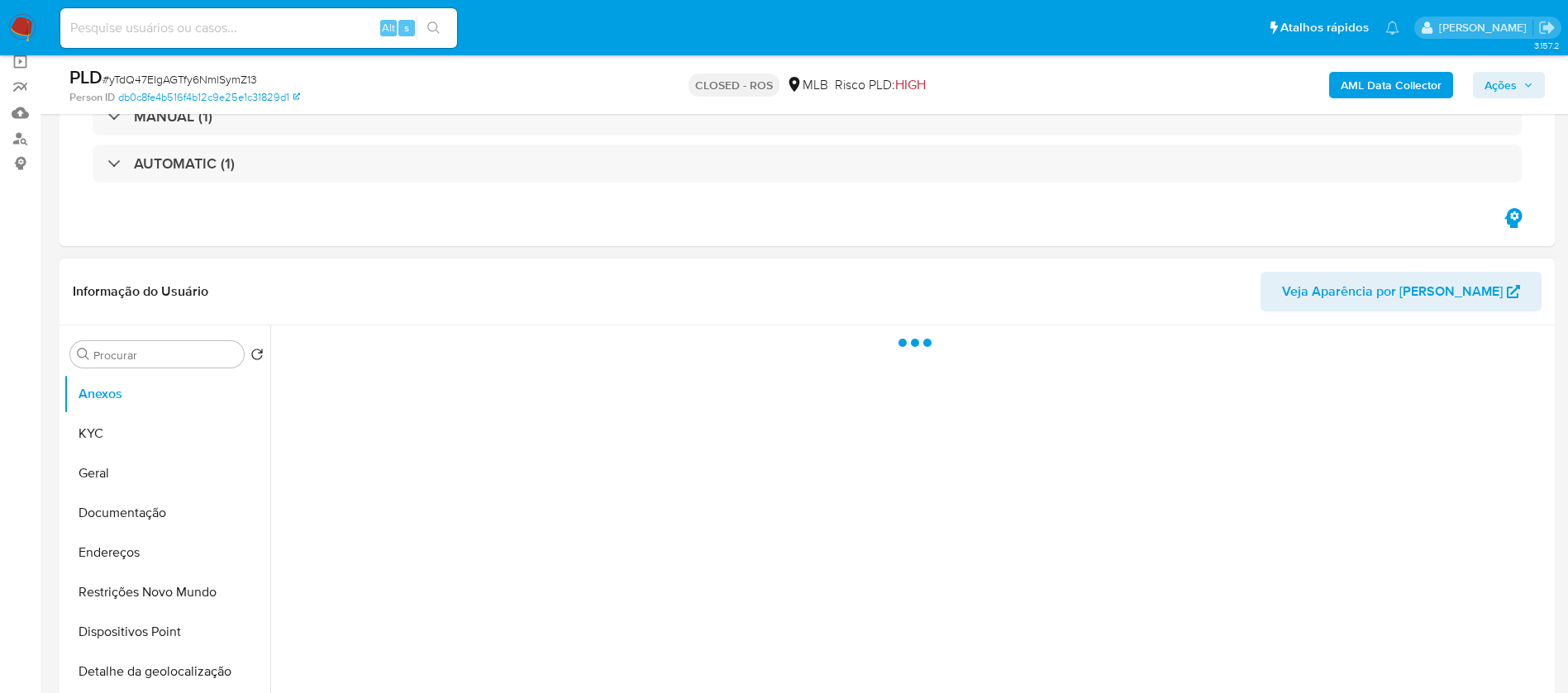
scroll to position [165, 0]
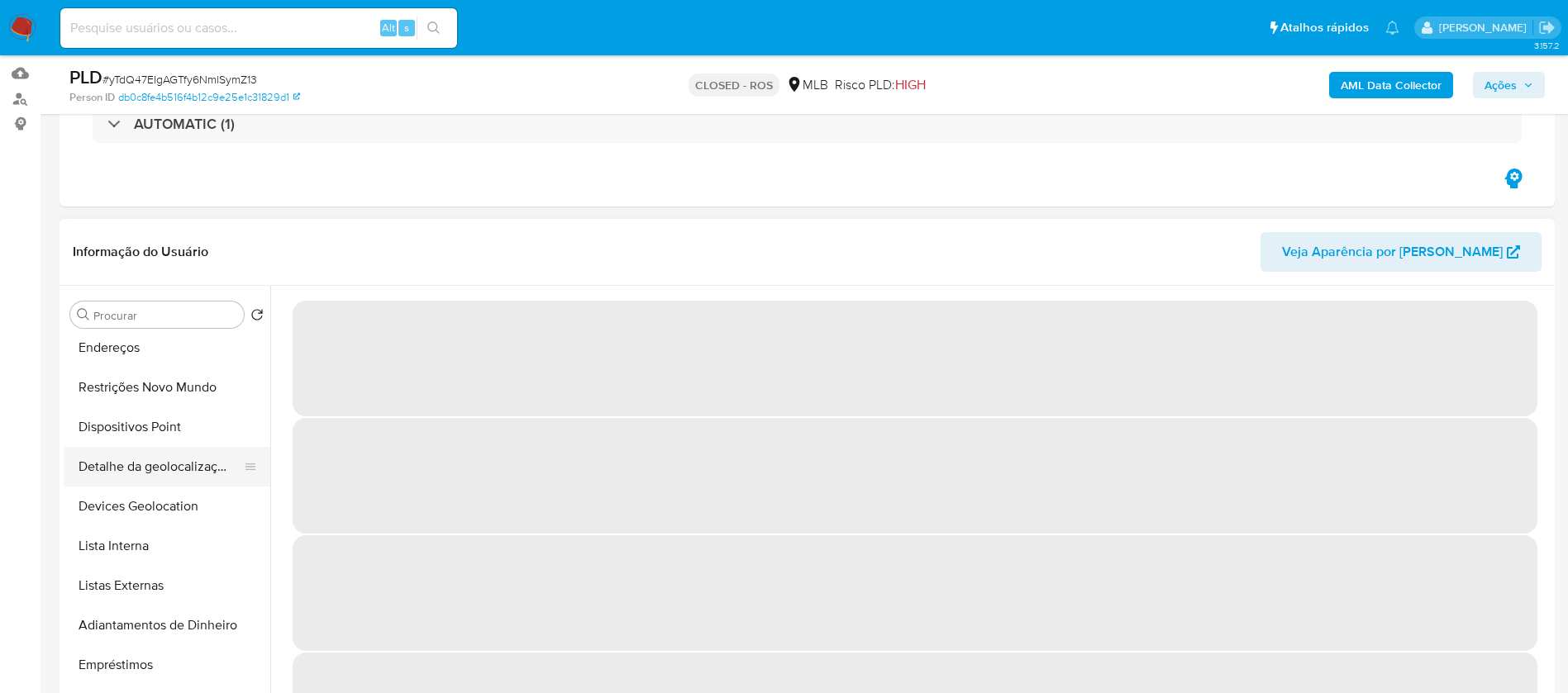
select select "10"
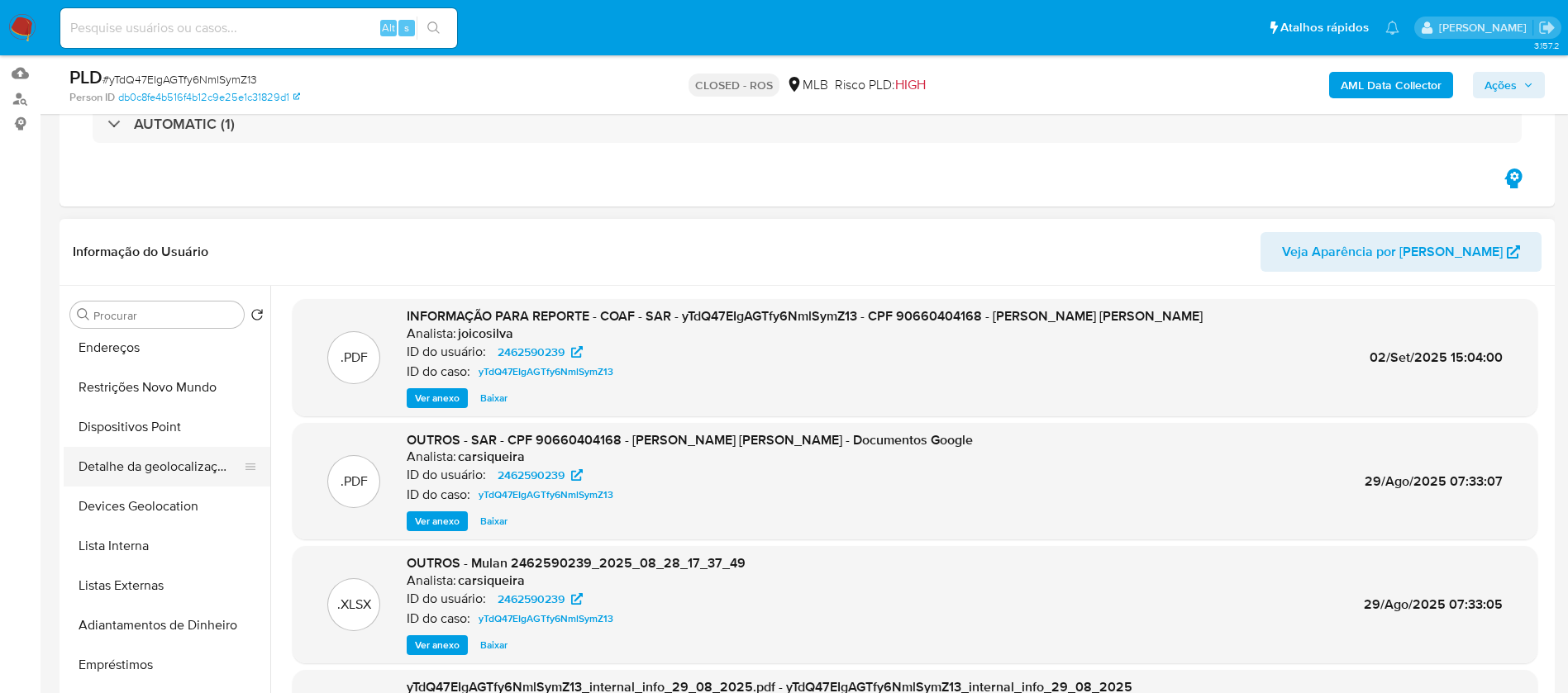
scroll to position [331, 0]
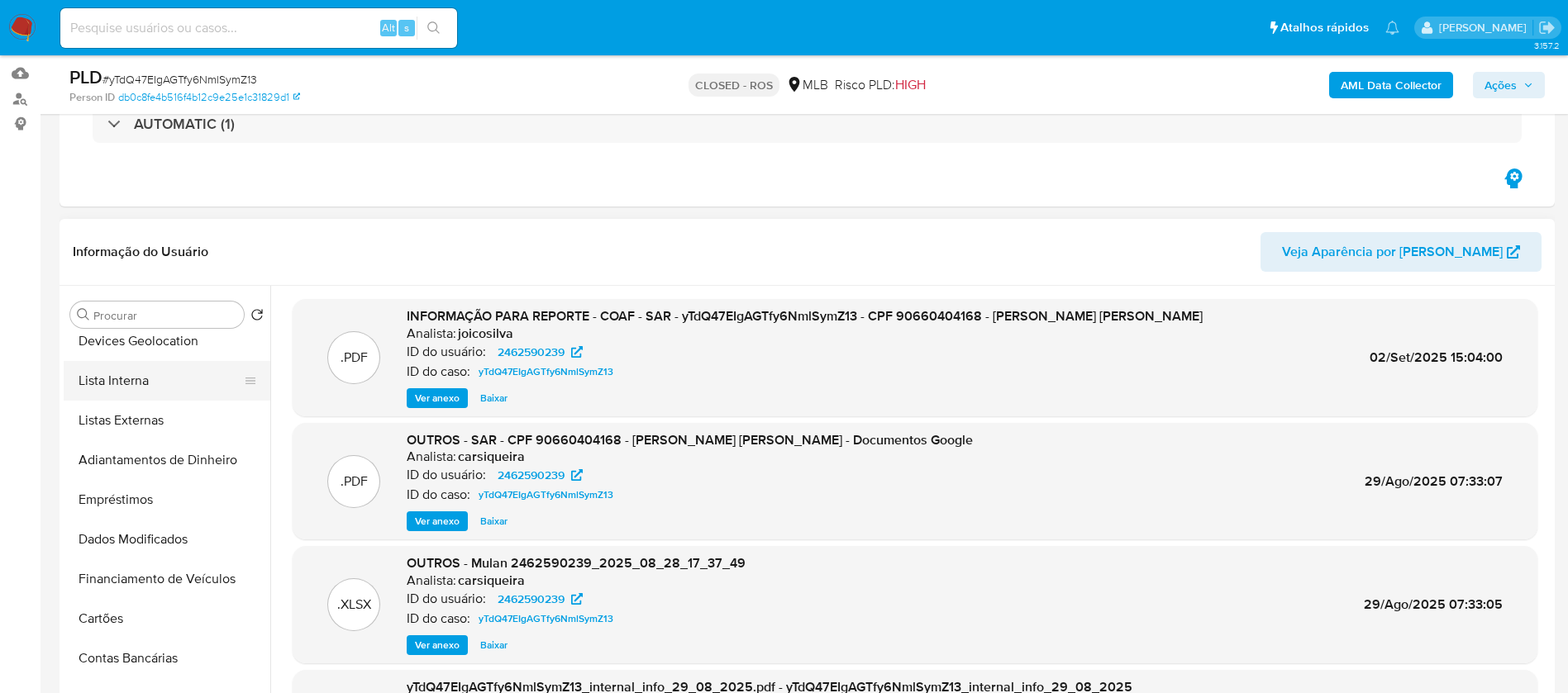
click at [111, 396] on button "Lista Interna" at bounding box center [160, 381] width 194 height 40
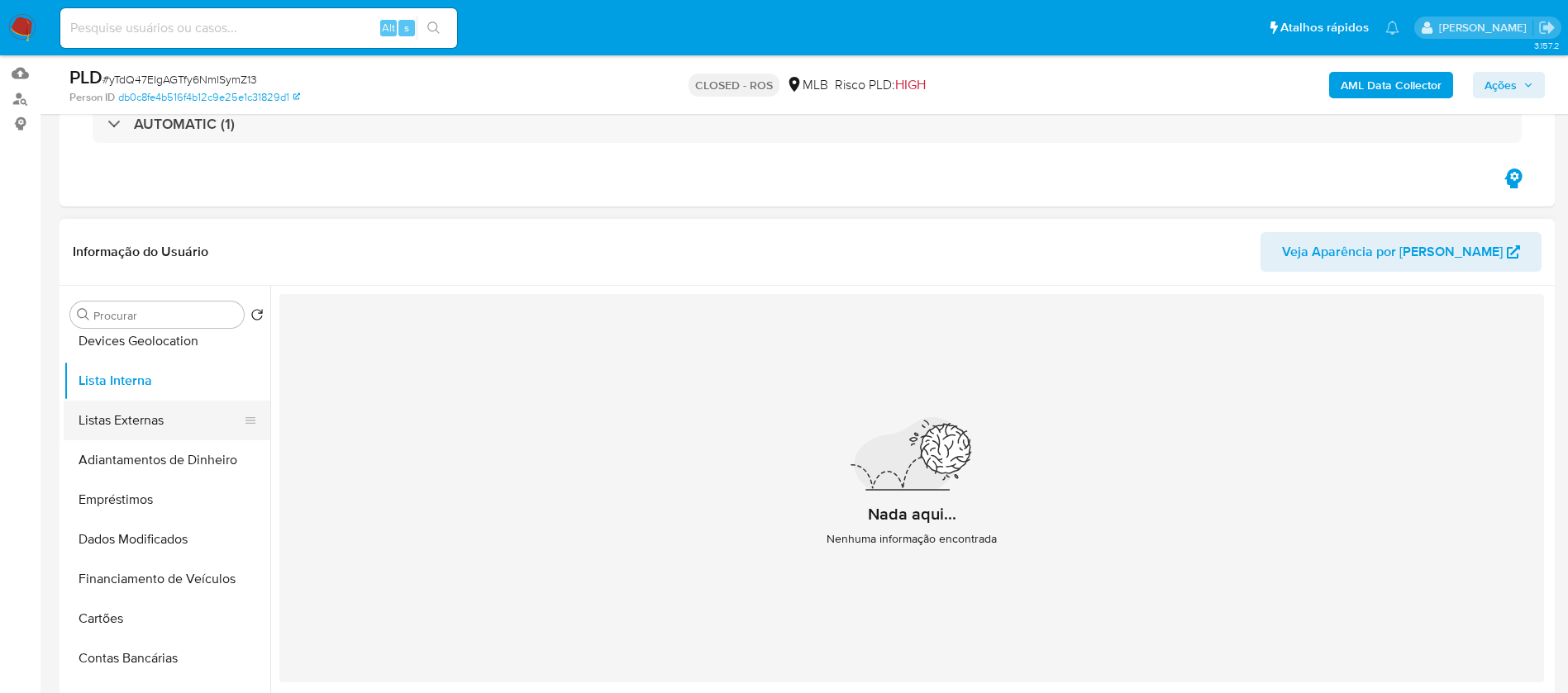
click at [129, 438] on button "Listas Externas" at bounding box center [160, 421] width 194 height 40
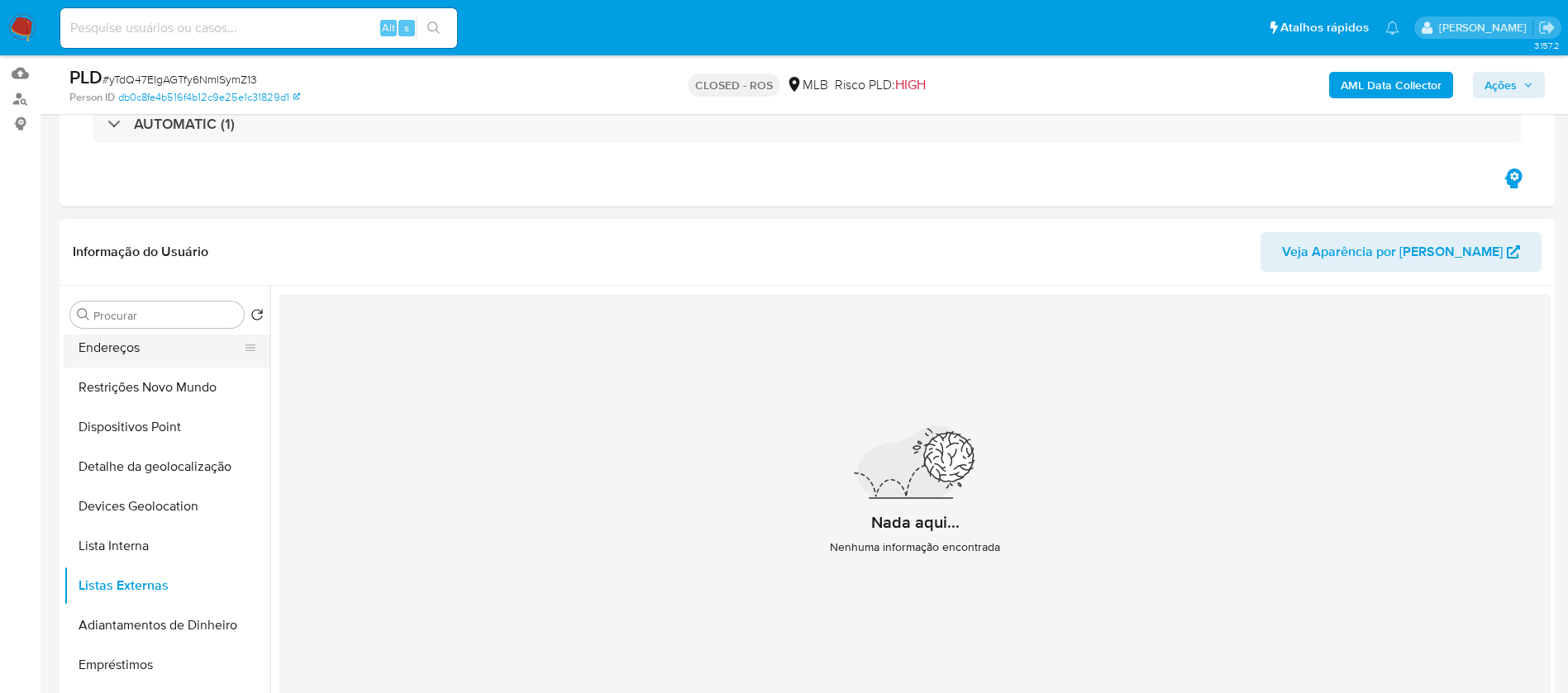
scroll to position [0, 0]
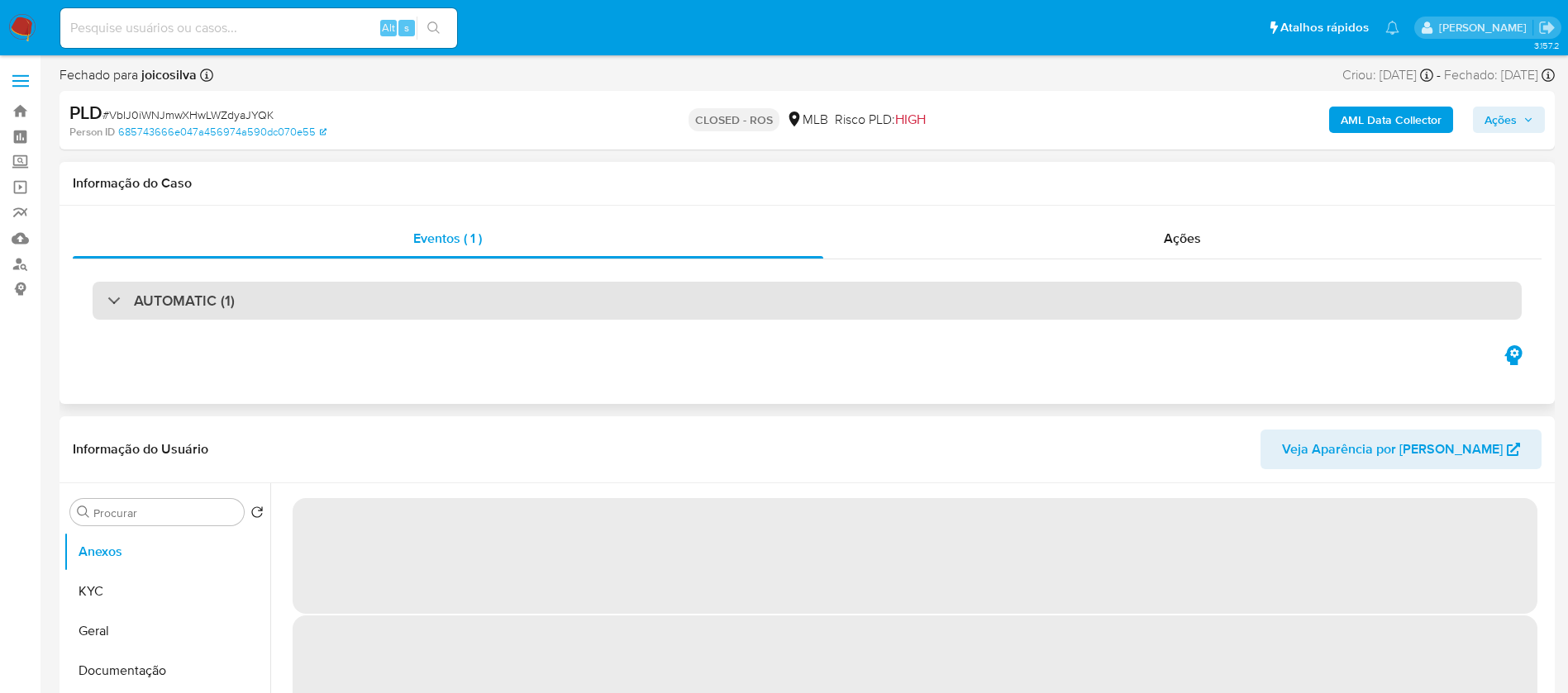
click at [406, 290] on div "AUTOMATIC (1)" at bounding box center [806, 301] width 1429 height 38
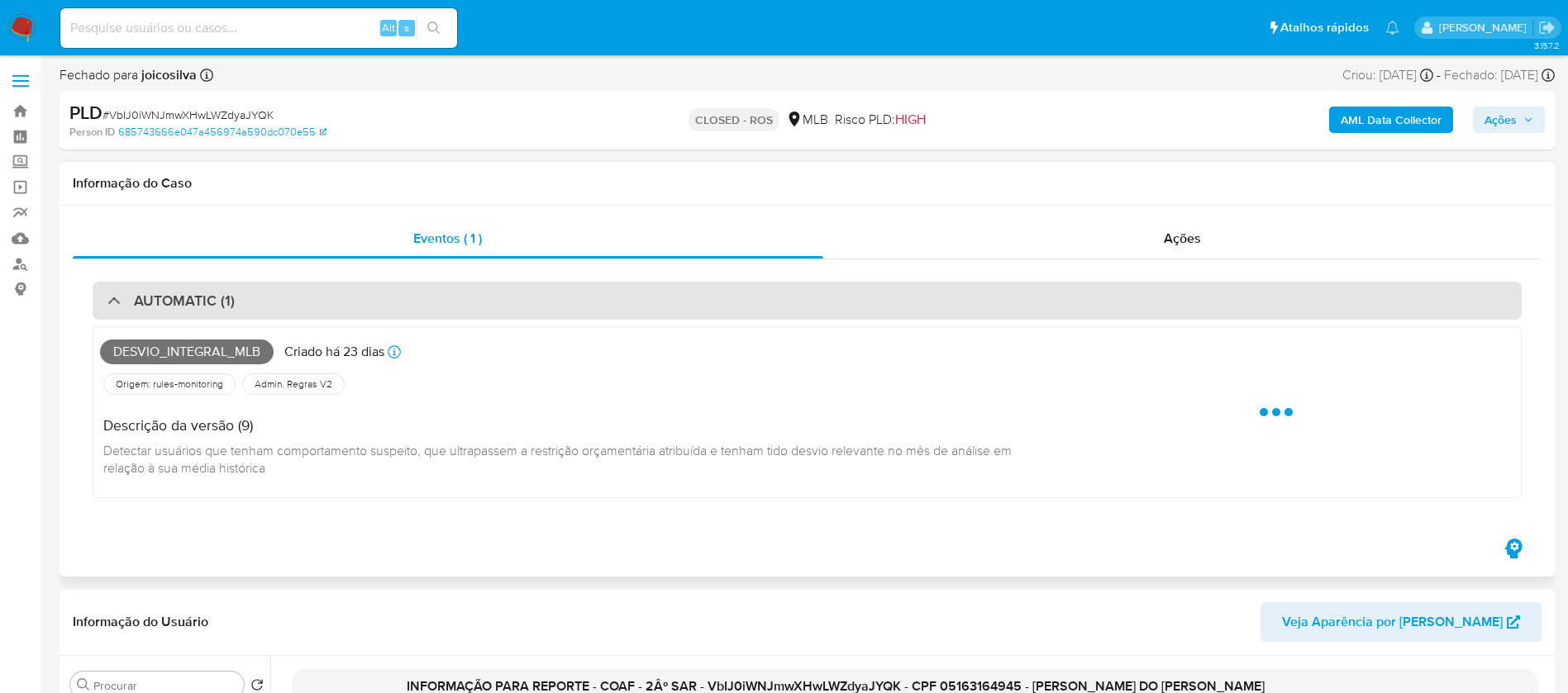
select select "10"
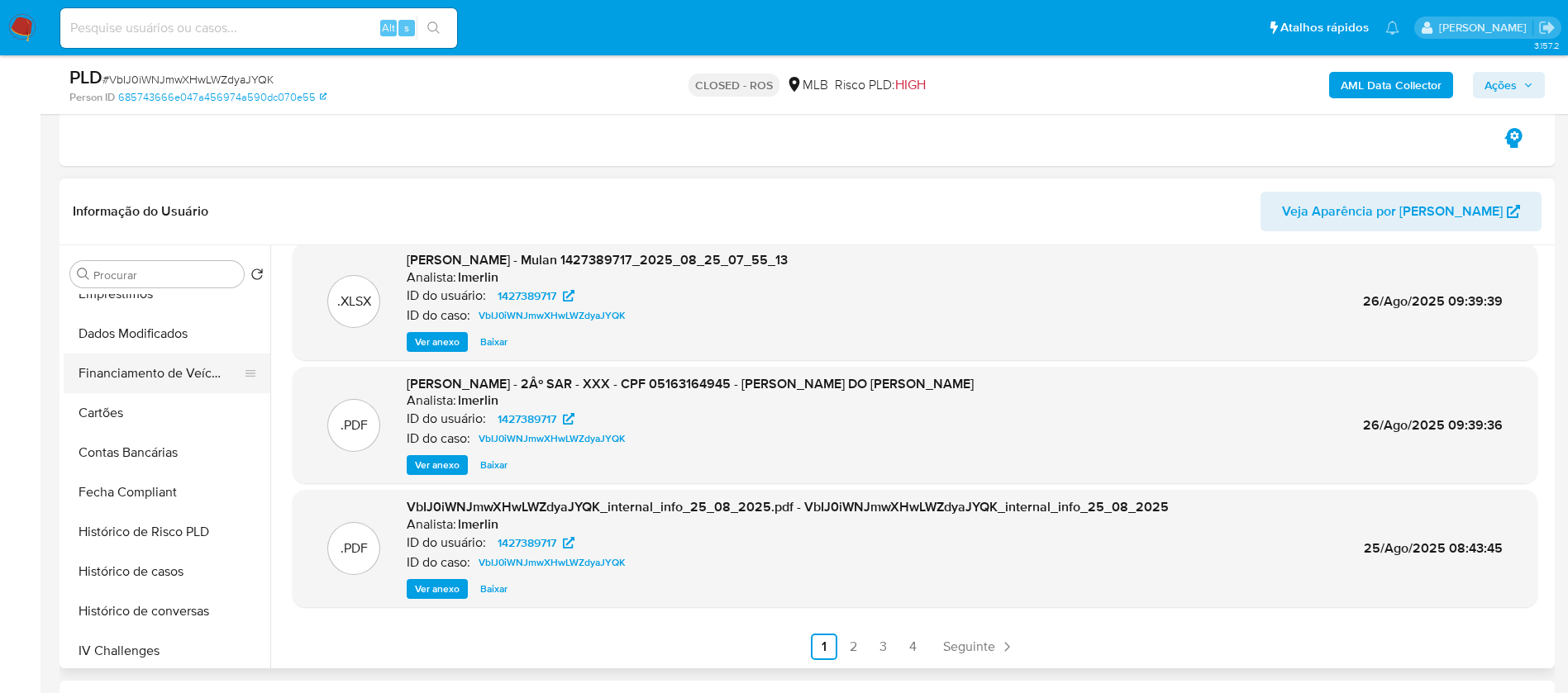
scroll to position [331, 0]
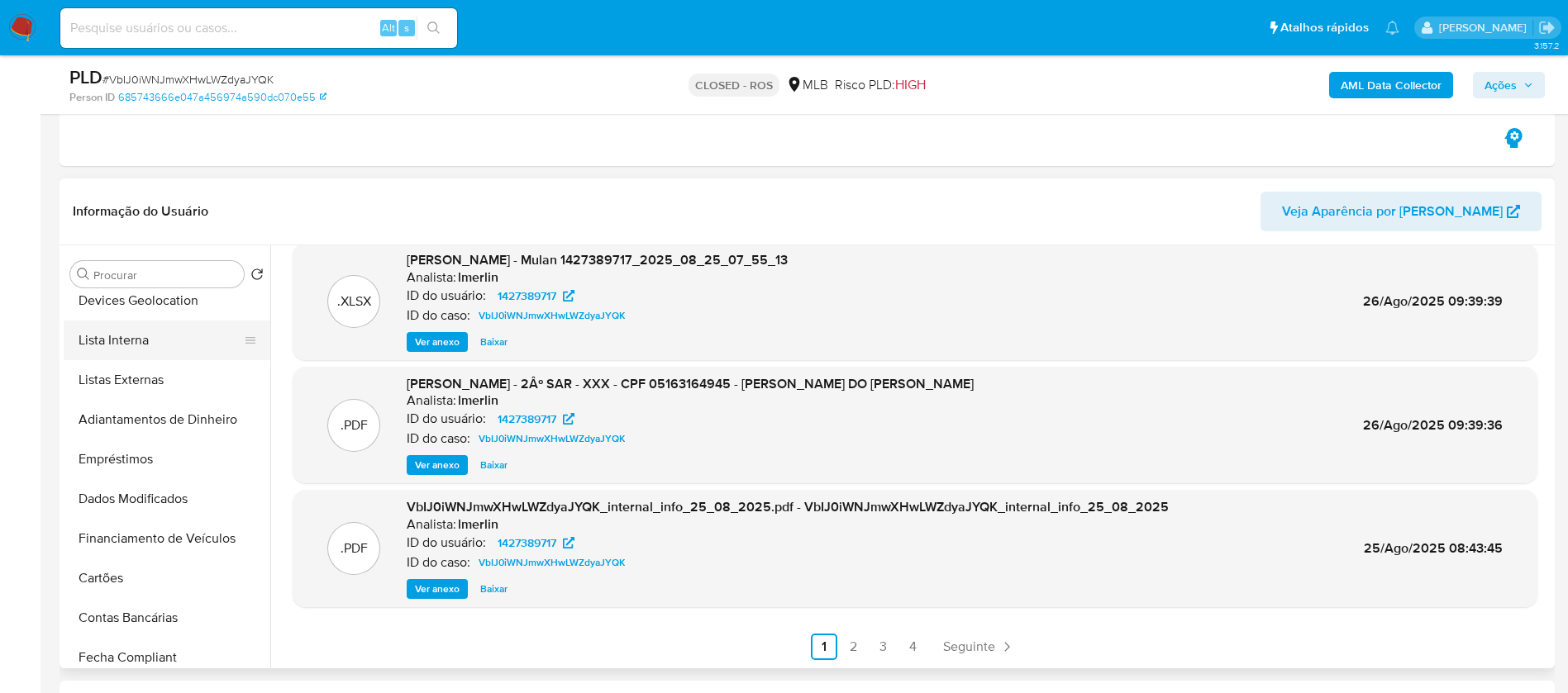
click at [109, 342] on button "Lista Interna" at bounding box center [160, 341] width 194 height 40
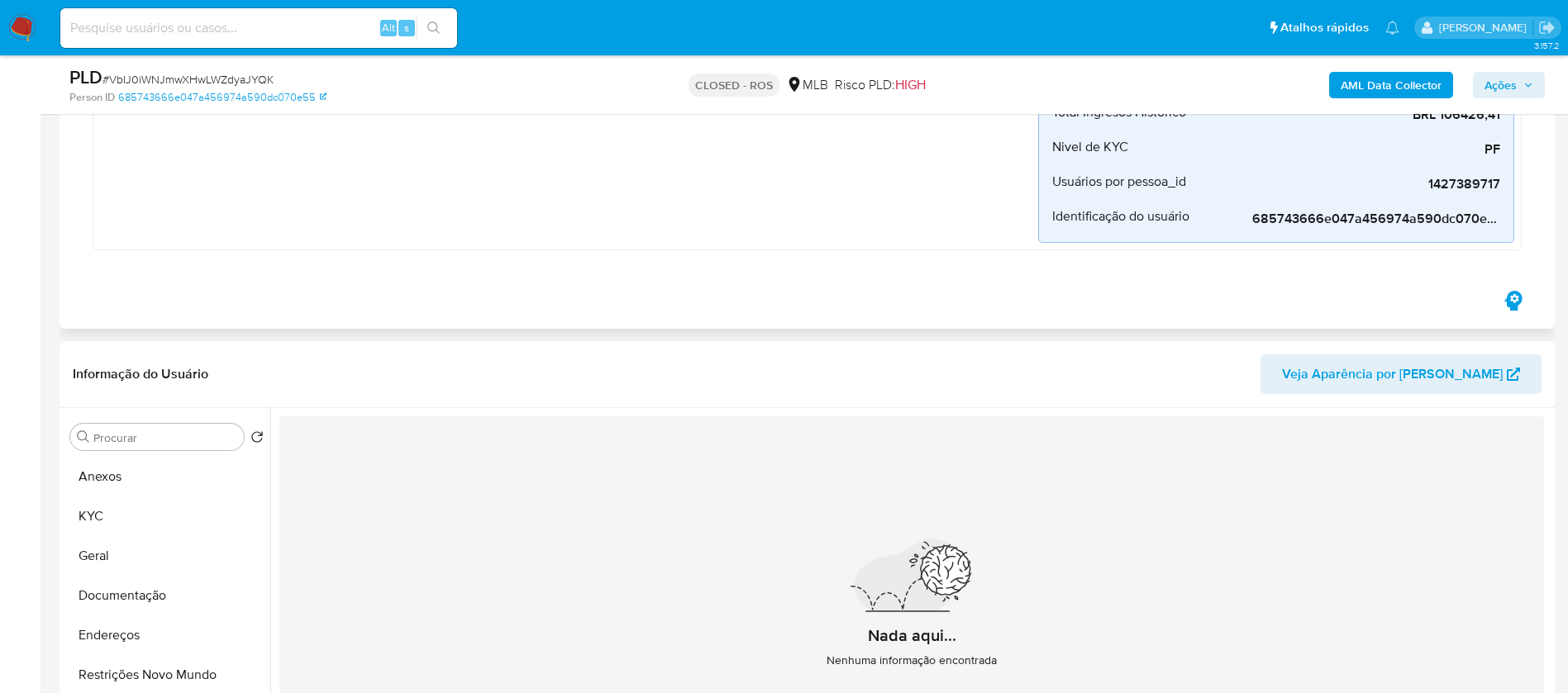
scroll to position [661, 0]
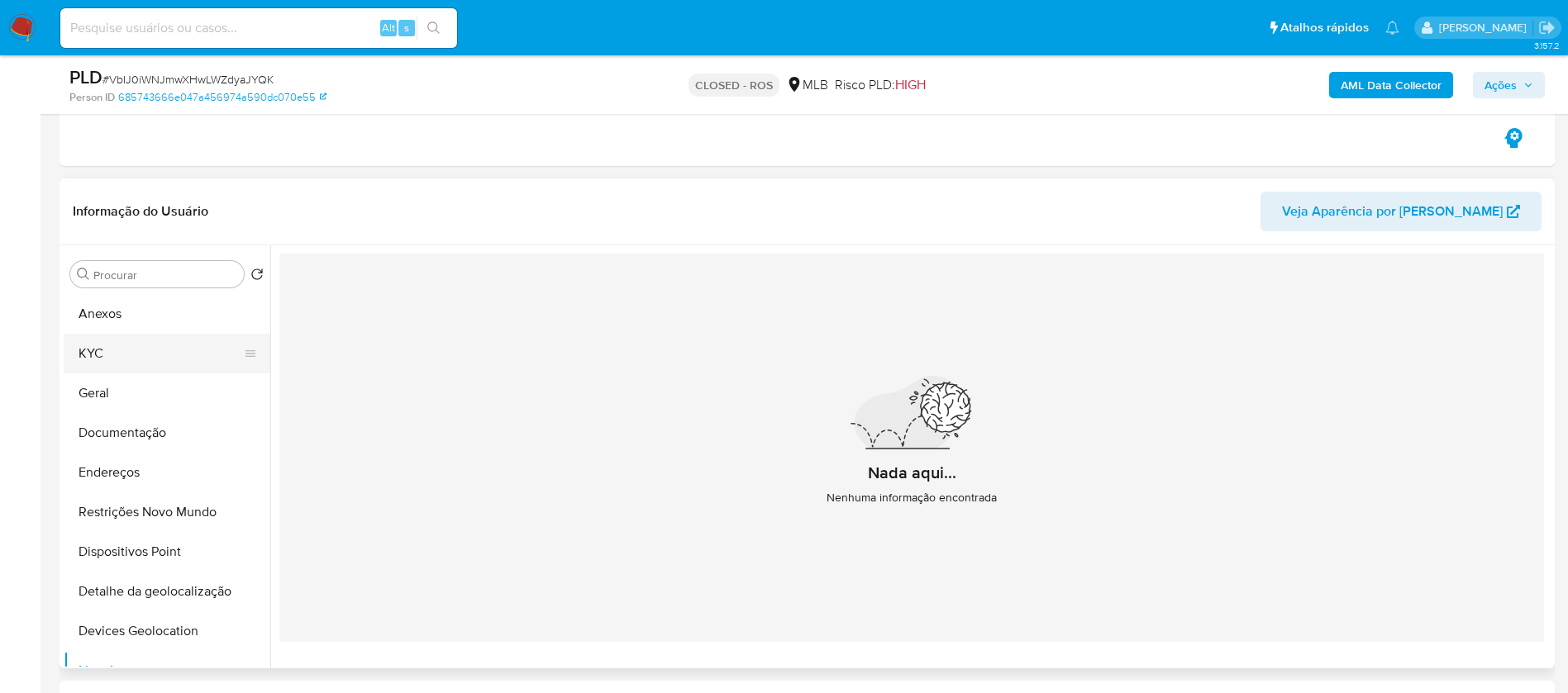
click at [111, 356] on button "KYC" at bounding box center [160, 353] width 194 height 40
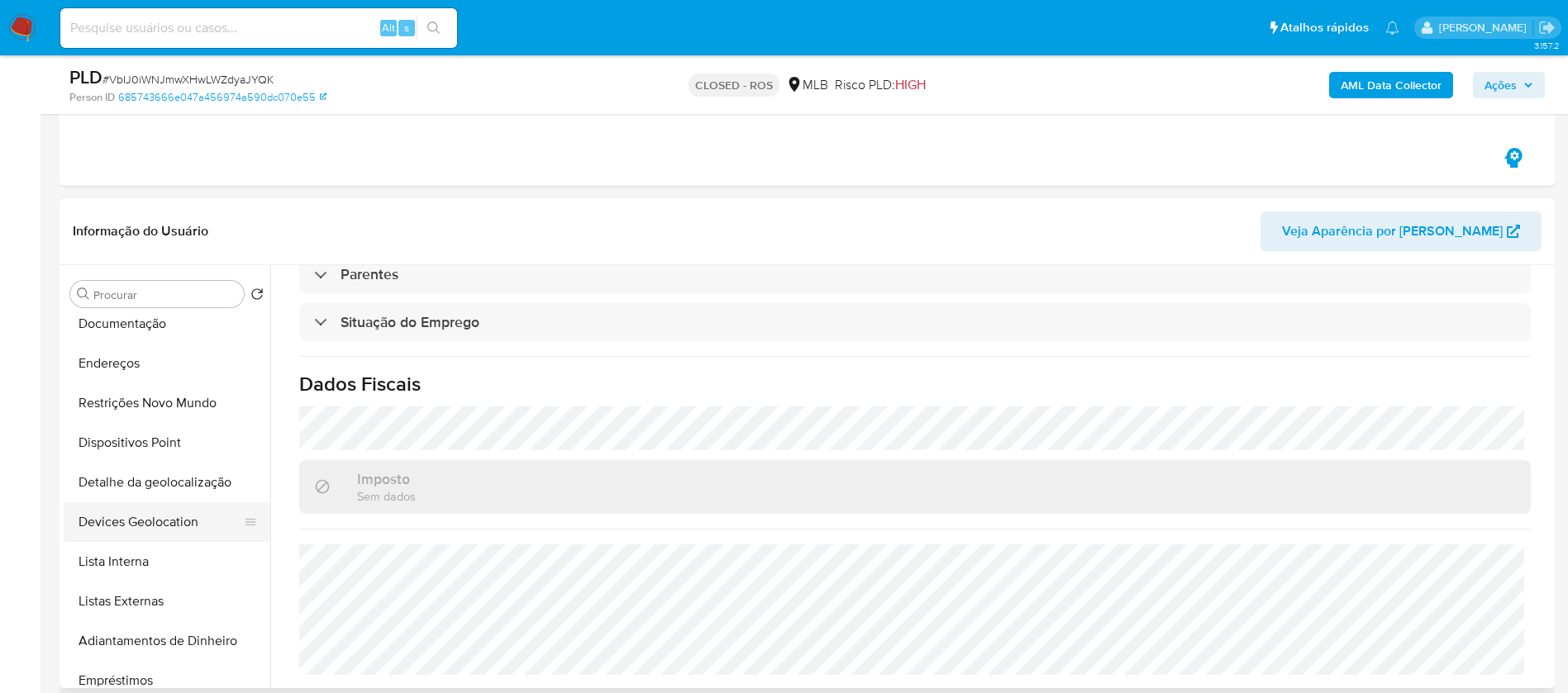
scroll to position [165, 0]
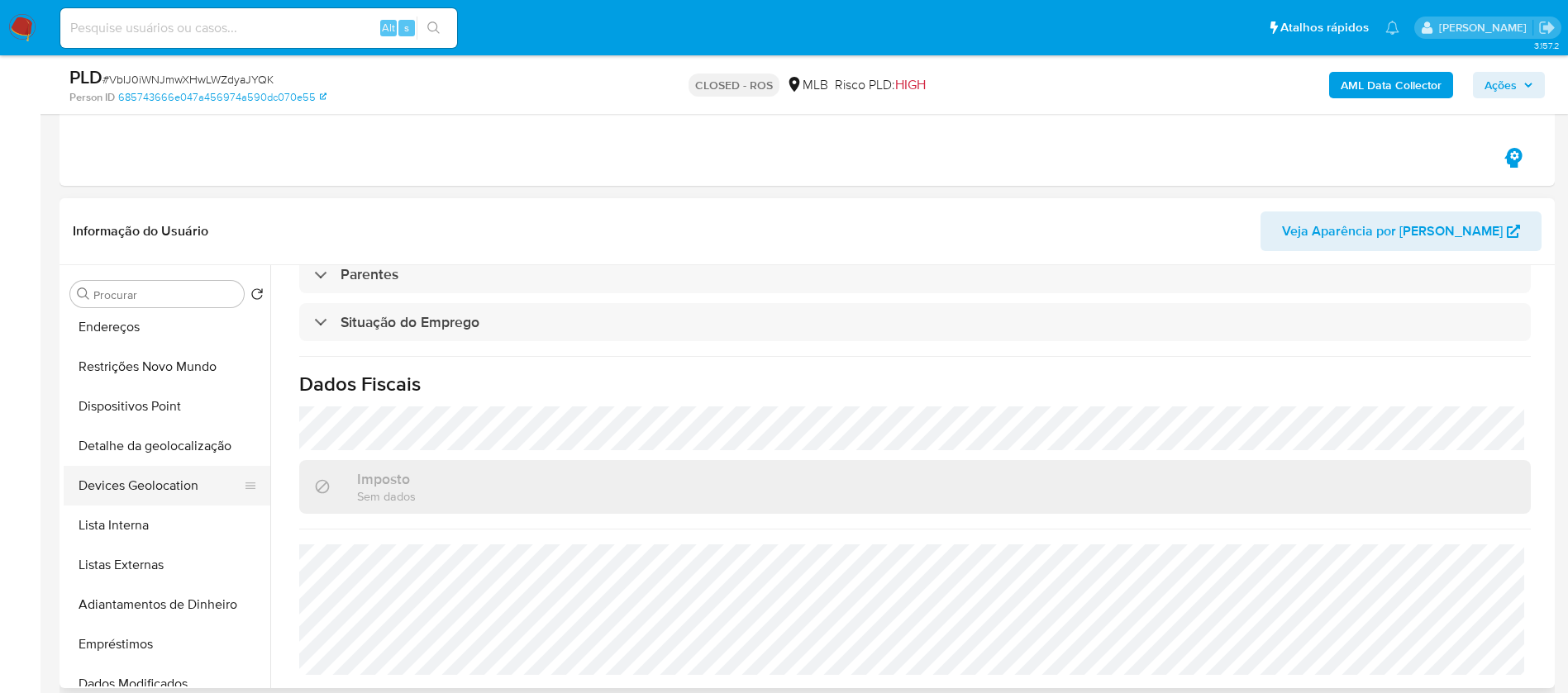
click at [104, 490] on button "Devices Geolocation" at bounding box center [160, 485] width 194 height 40
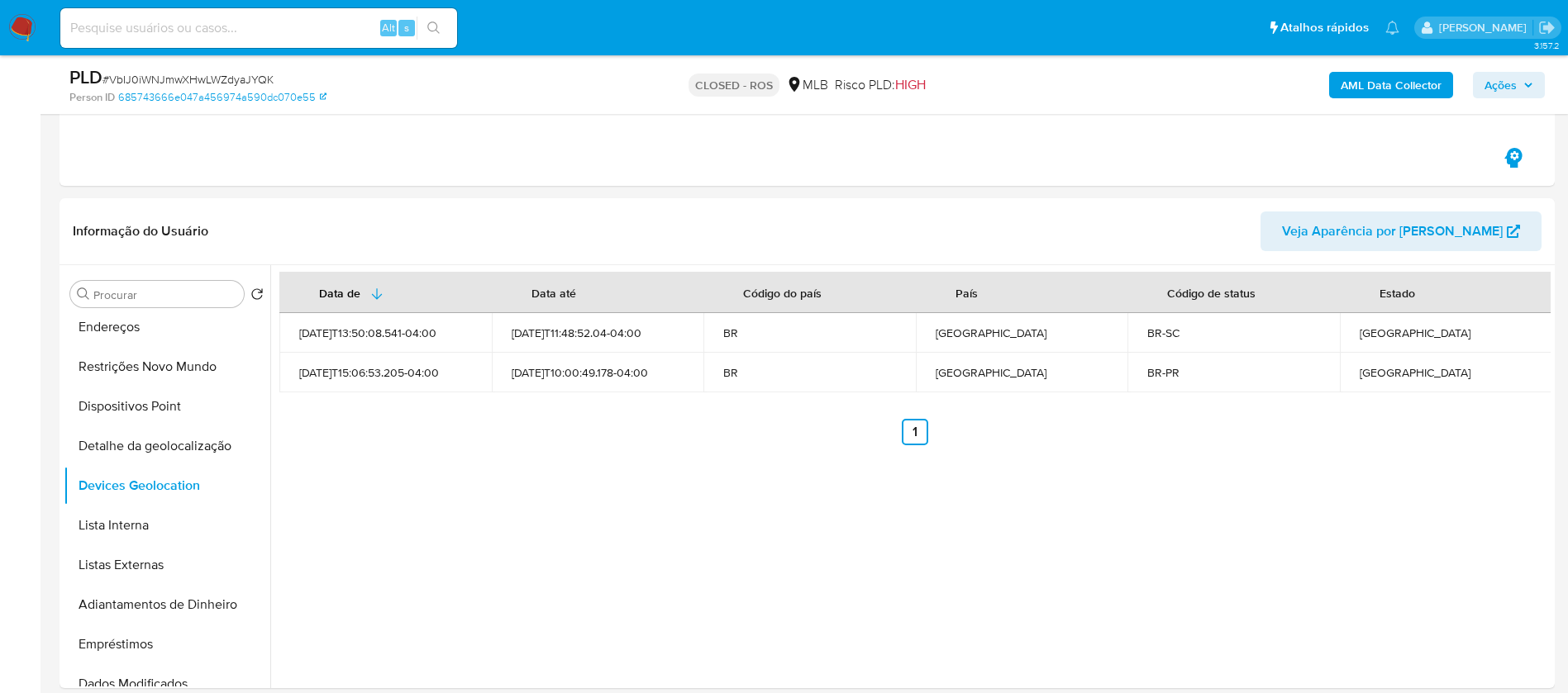
click at [145, 28] on input at bounding box center [258, 28] width 396 height 22
click at [101, 529] on button "Lista Interna" at bounding box center [160, 525] width 194 height 40
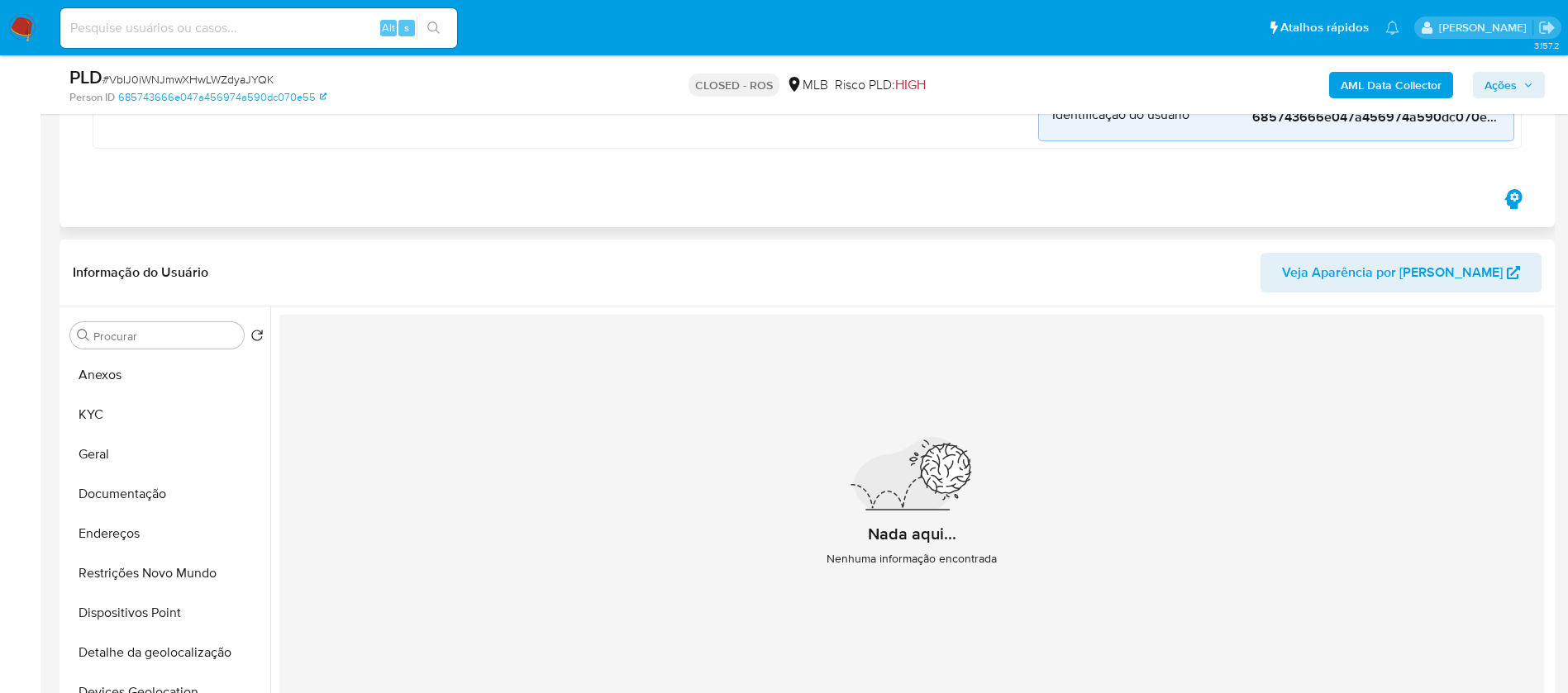
scroll to position [661, 0]
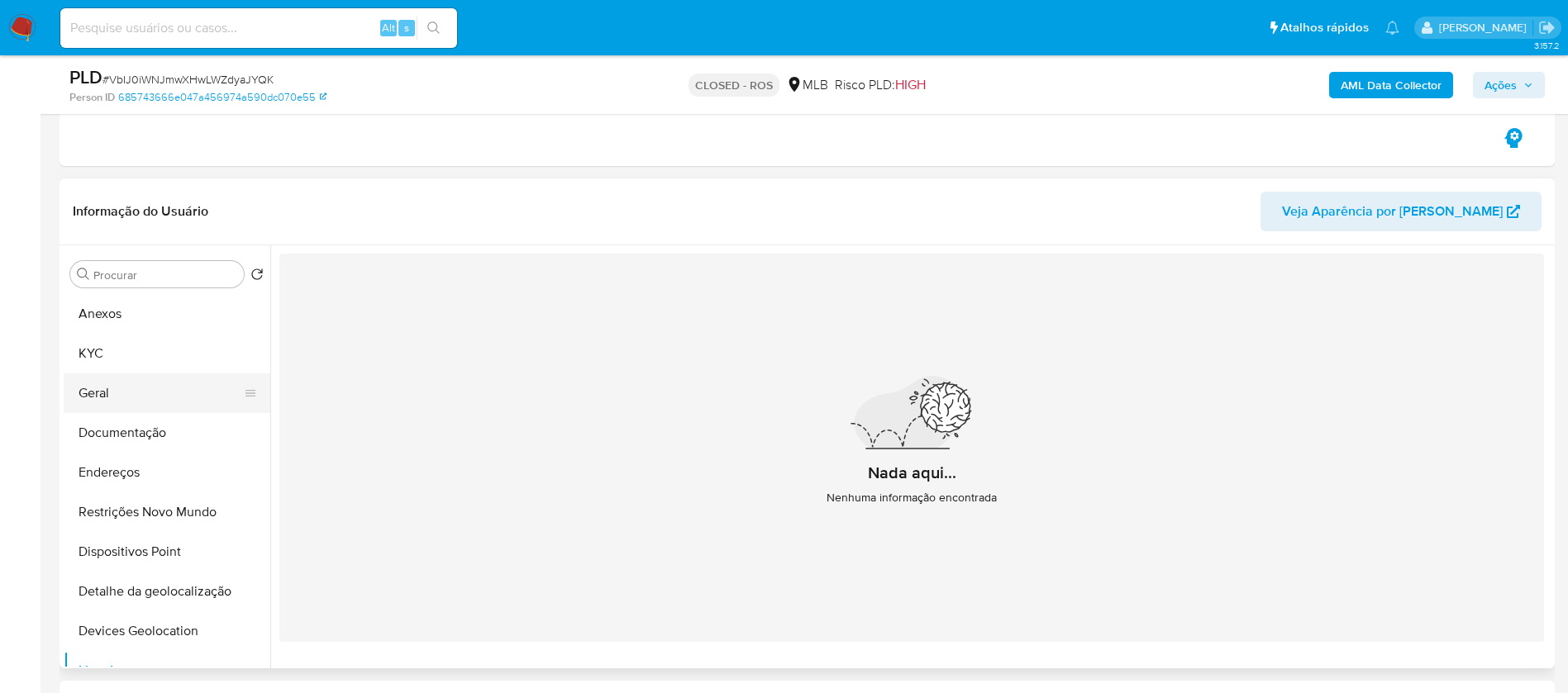
click at [120, 396] on button "Geral" at bounding box center [160, 393] width 194 height 40
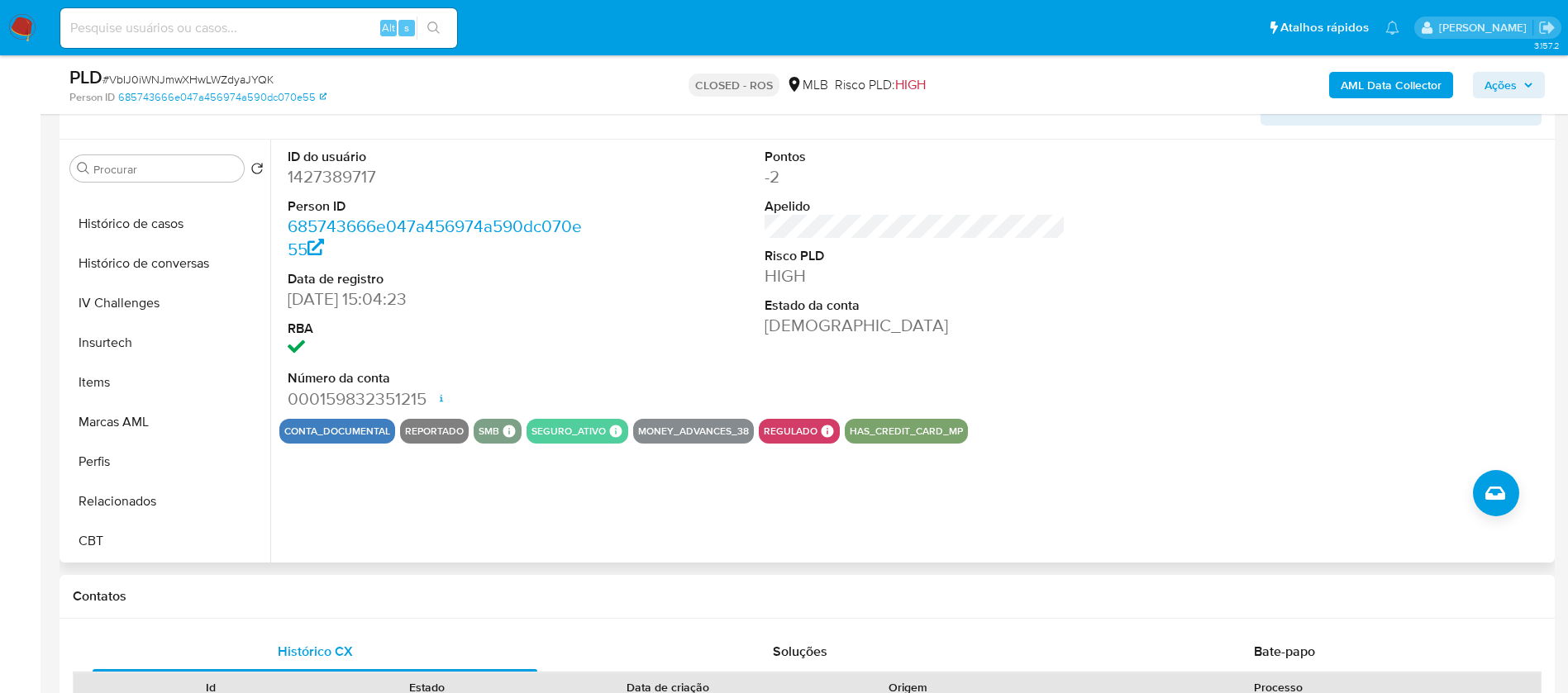
scroll to position [826, 0]
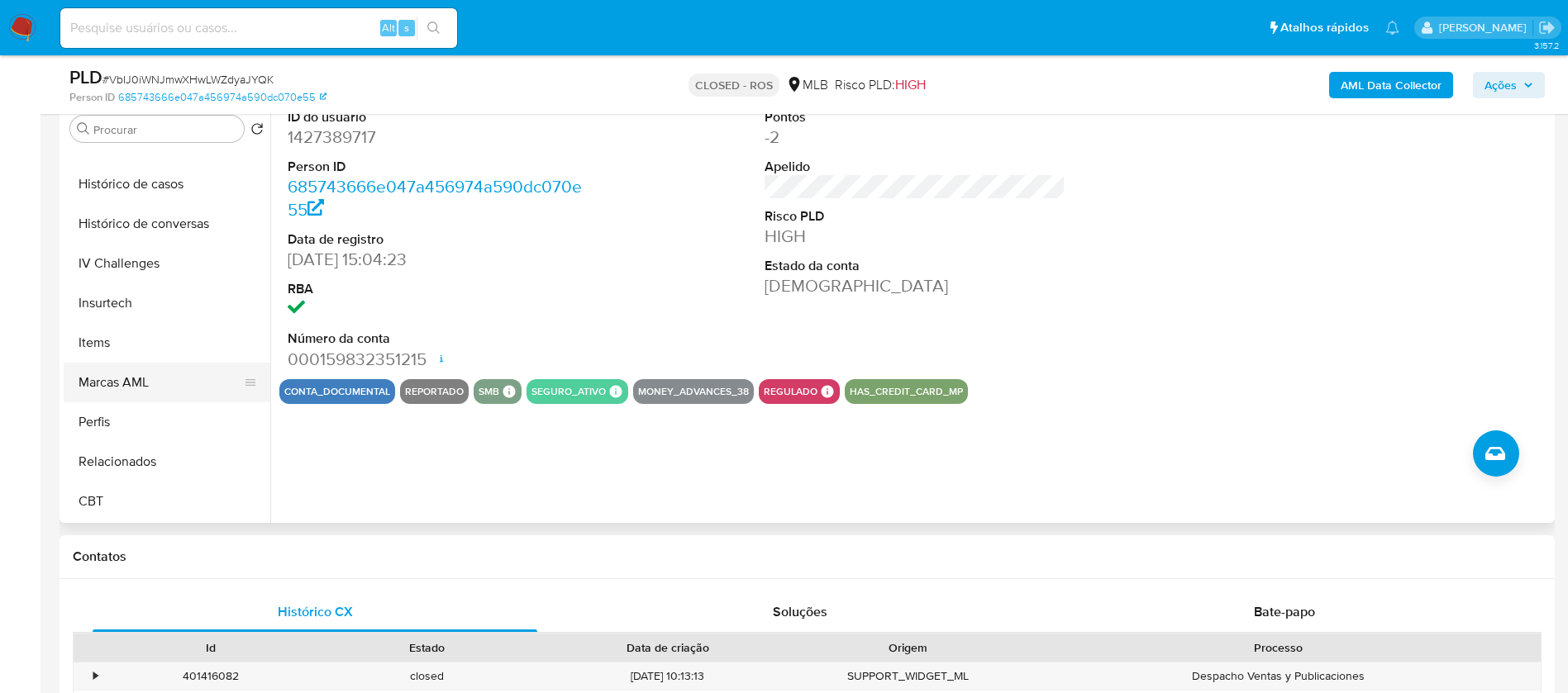
click at [115, 391] on button "Marcas AML" at bounding box center [160, 382] width 194 height 40
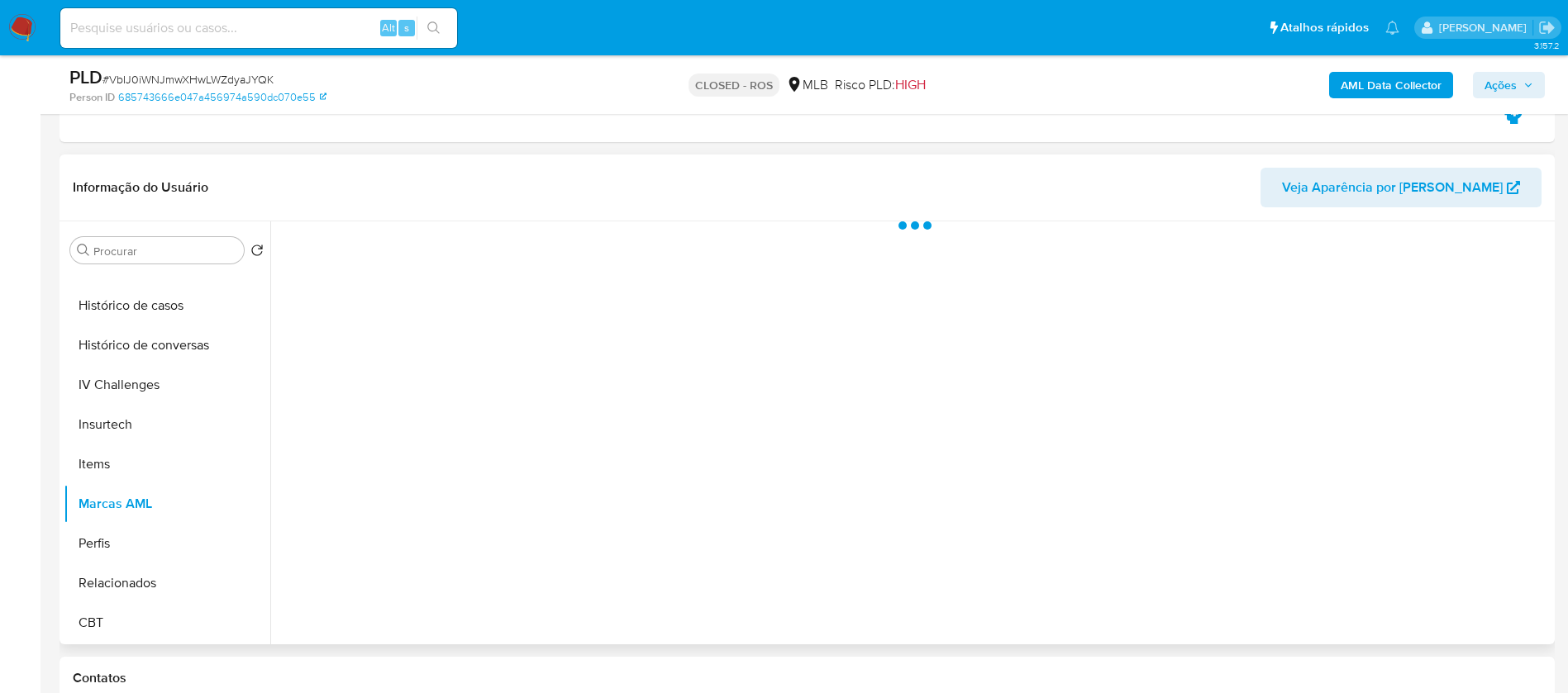
scroll to position [495, 0]
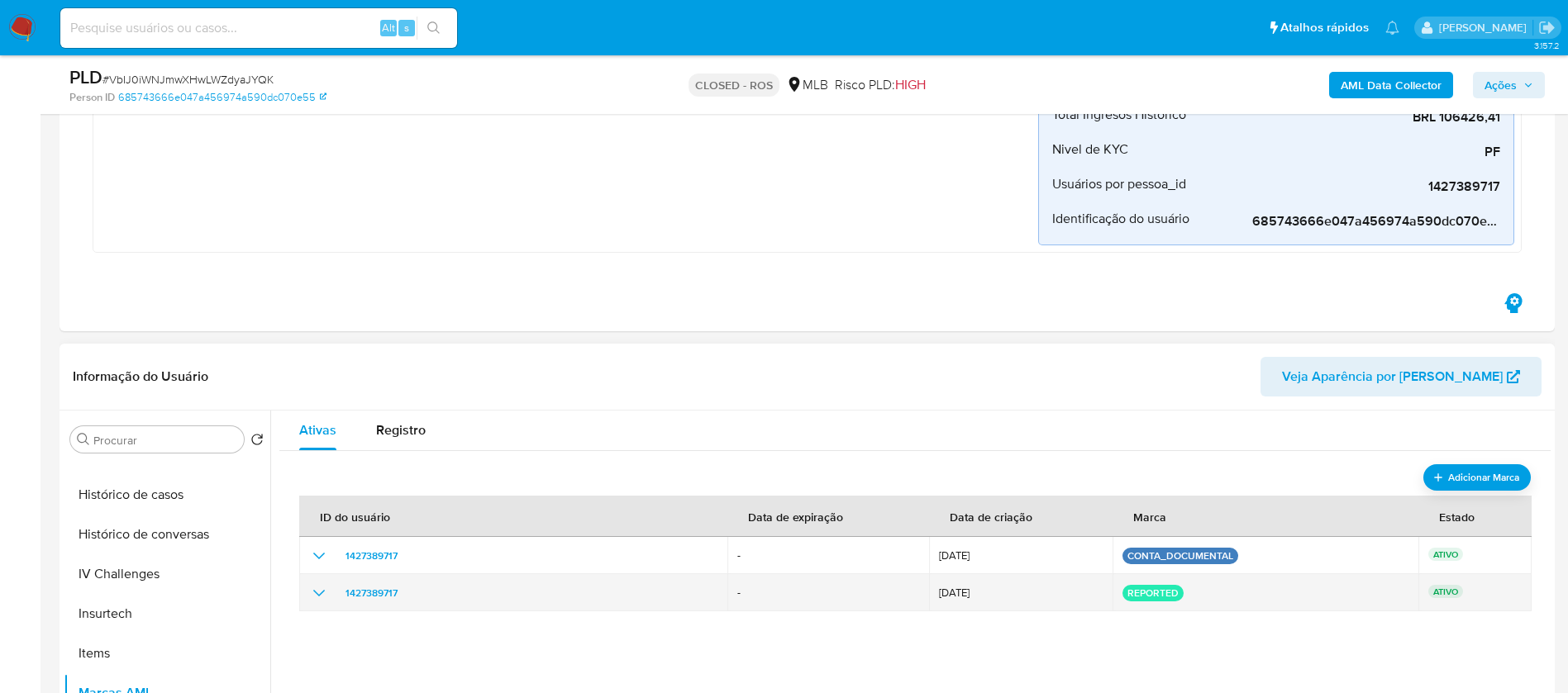
click at [319, 598] on icon "show_hidden_detail_by_id_1427389717" at bounding box center [319, 594] width 20 height 20
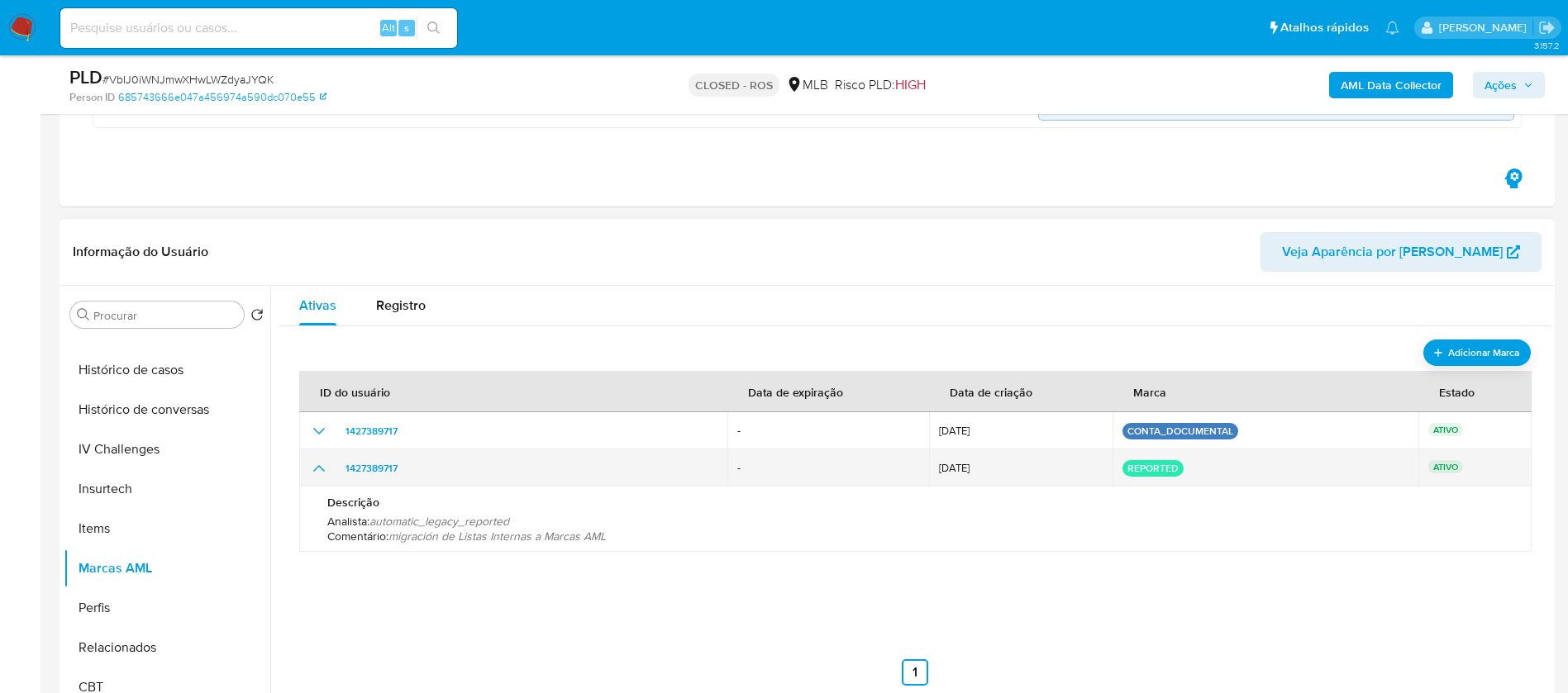
scroll to position [661, 0]
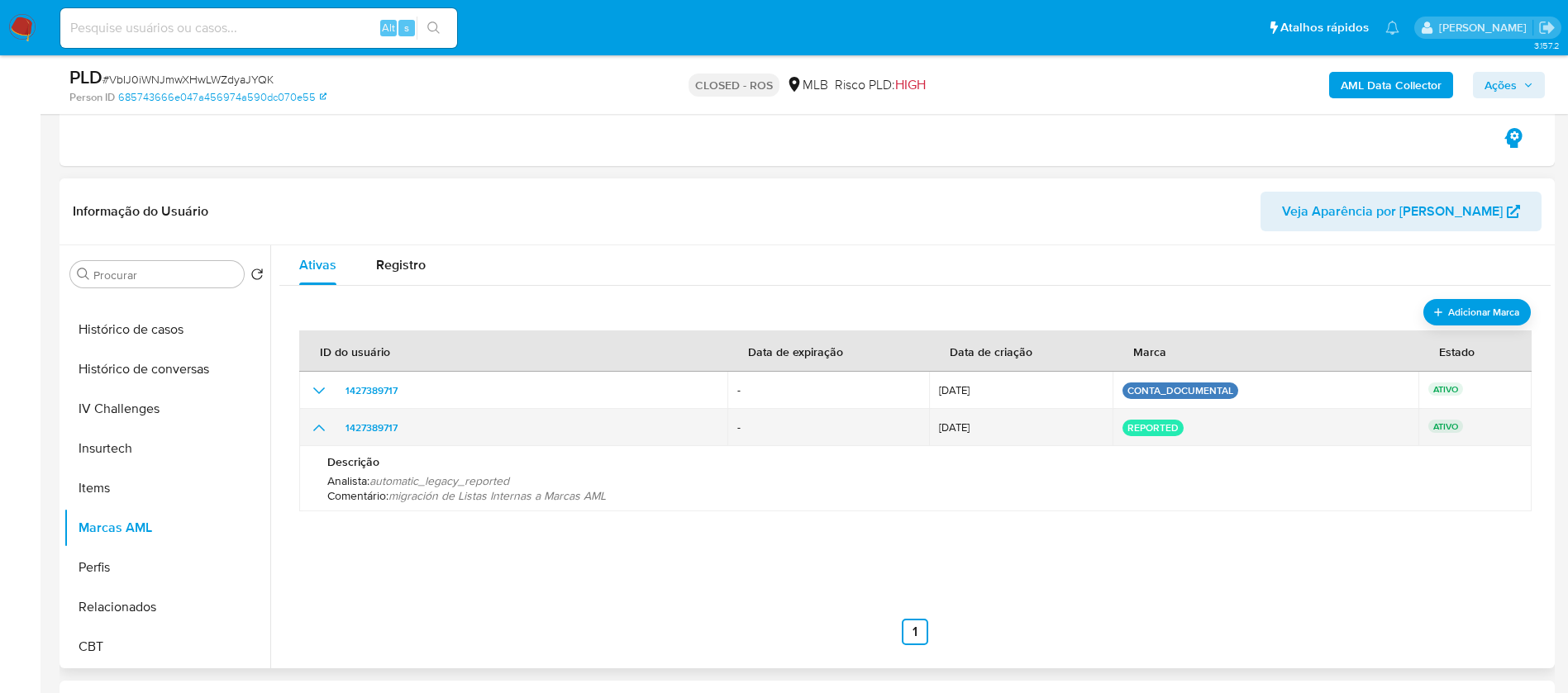
click at [1156, 427] on button "reported" at bounding box center [1153, 428] width 52 height 7
click at [1137, 427] on button "reported" at bounding box center [1153, 428] width 52 height 7
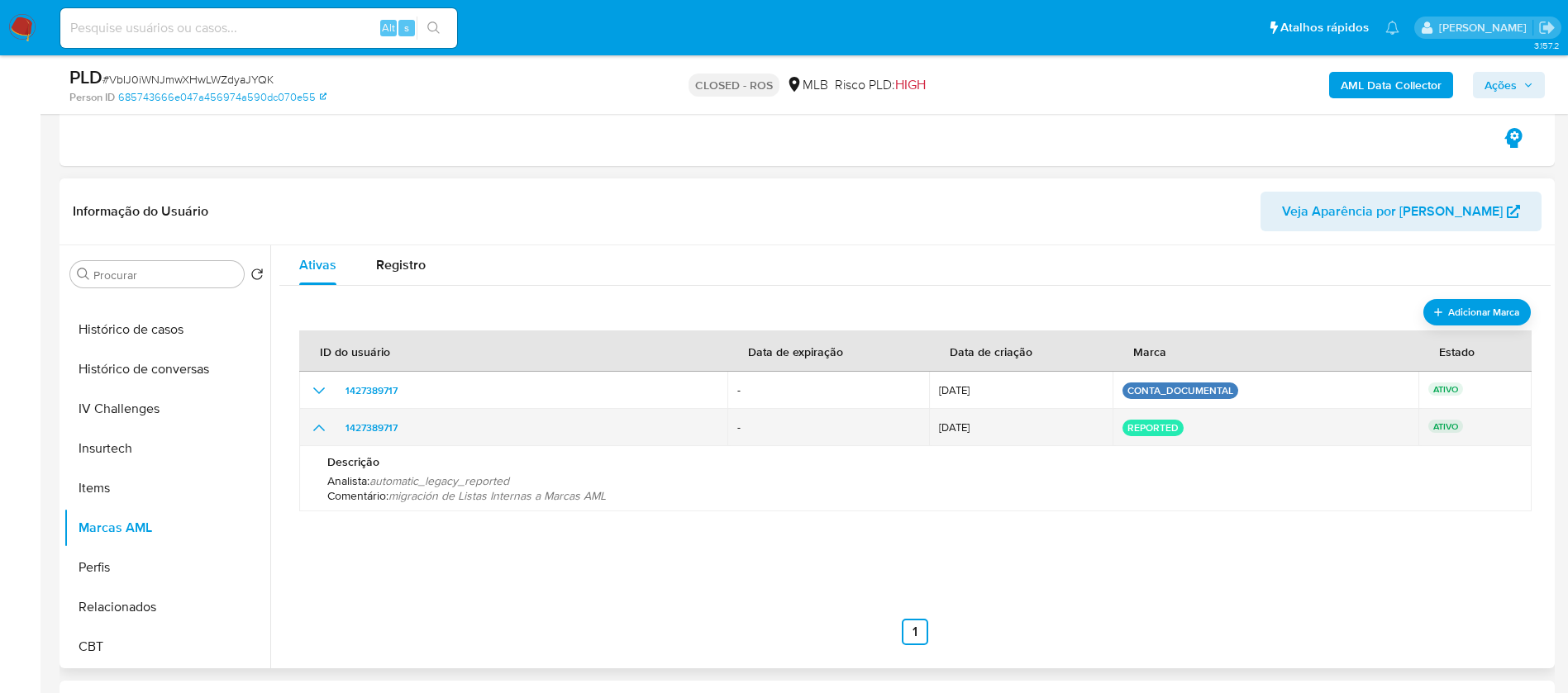
click at [1137, 427] on button "reported" at bounding box center [1153, 428] width 52 height 7
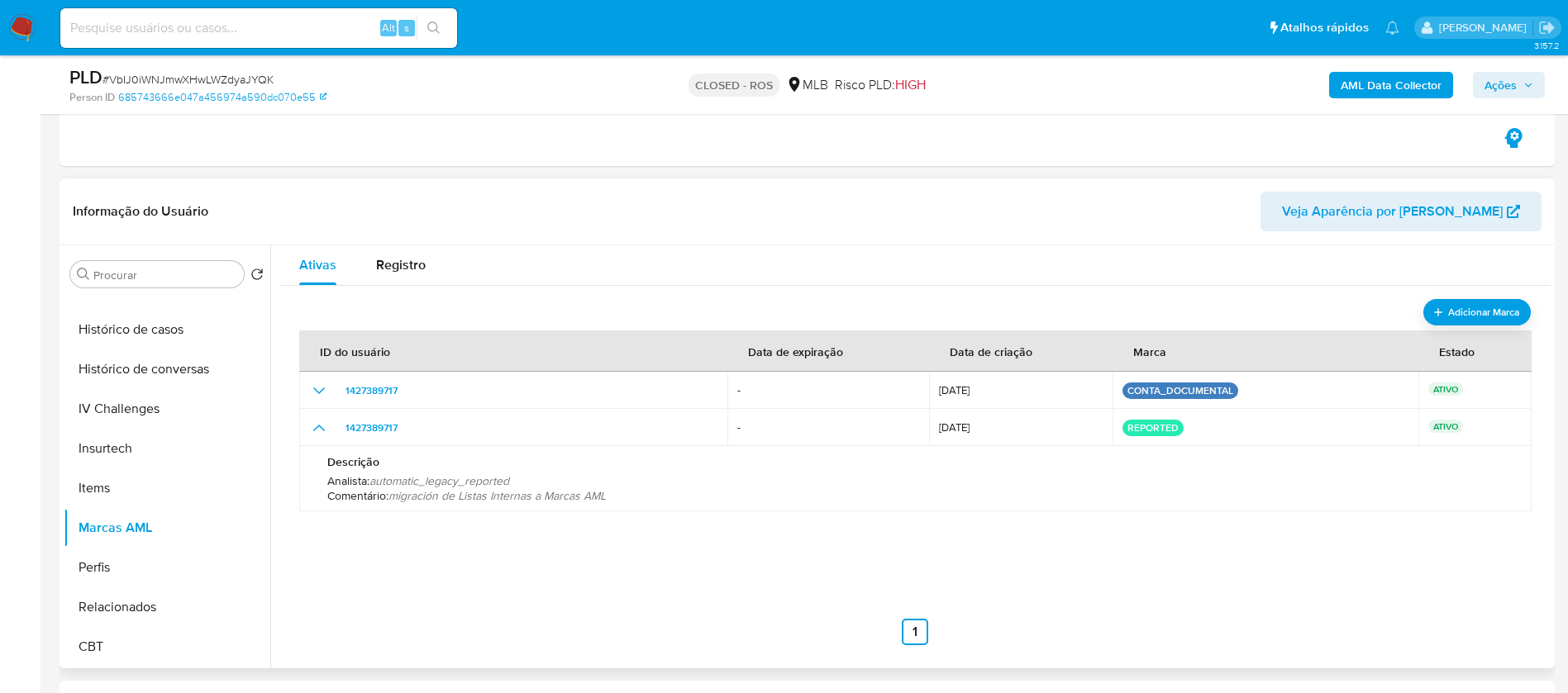
click at [1056, 556] on div "ID do usuário Data de expiração Data de criação Marca Estado 1427389717 - [DATE…" at bounding box center [915, 480] width 1231 height 331
click at [250, 36] on input at bounding box center [258, 28] width 396 height 22
paste input "mTGv76FTcO8ugq3COtXsznIK"
type input "mTGv76FTcO8ugq3COtXsznIK"
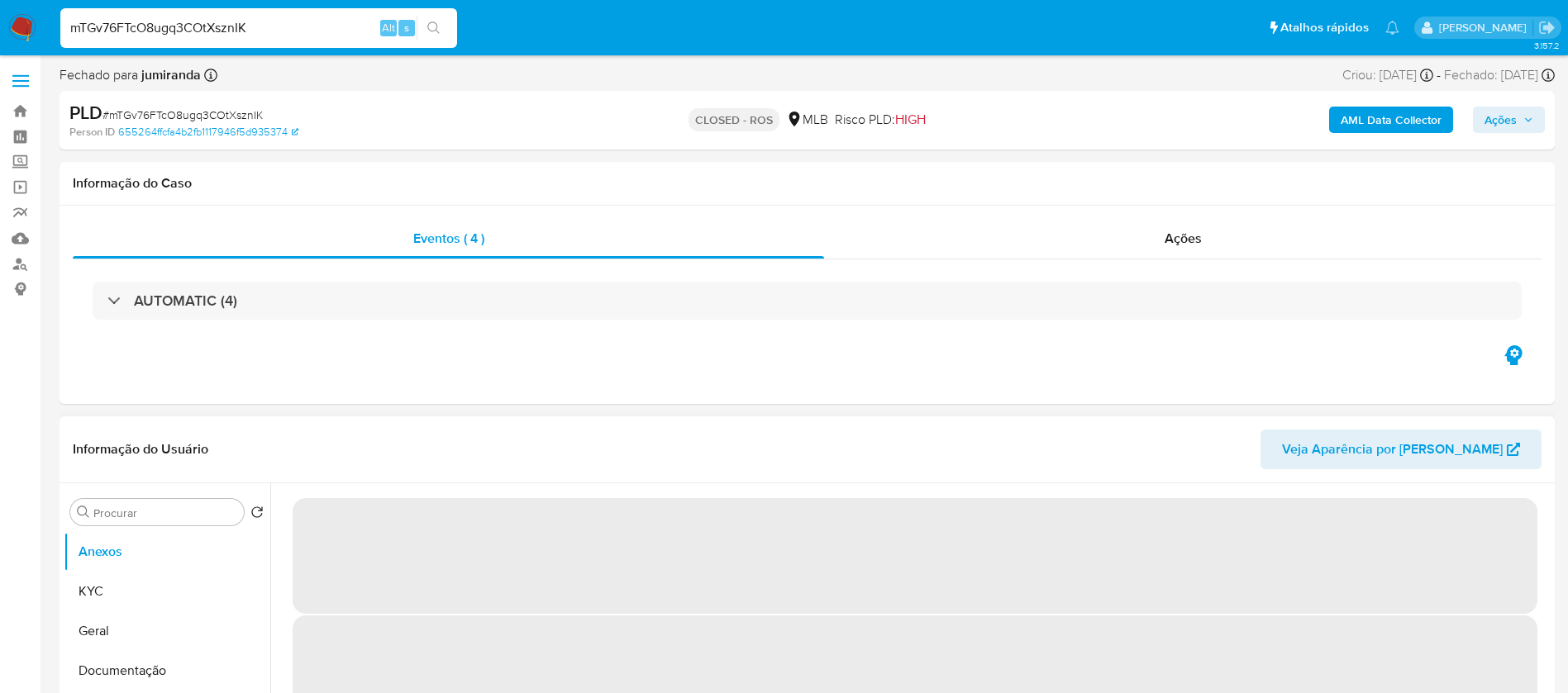
select select "10"
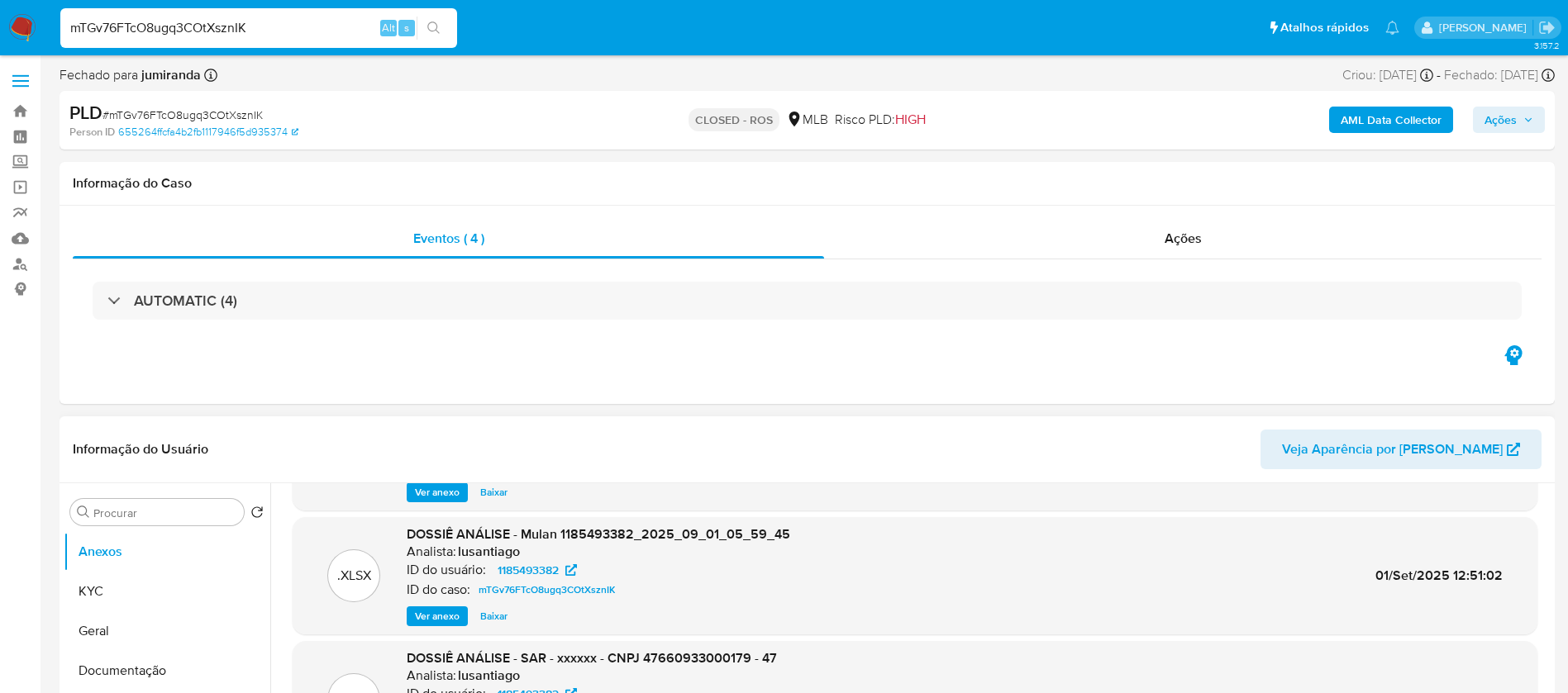
scroll to position [139, 0]
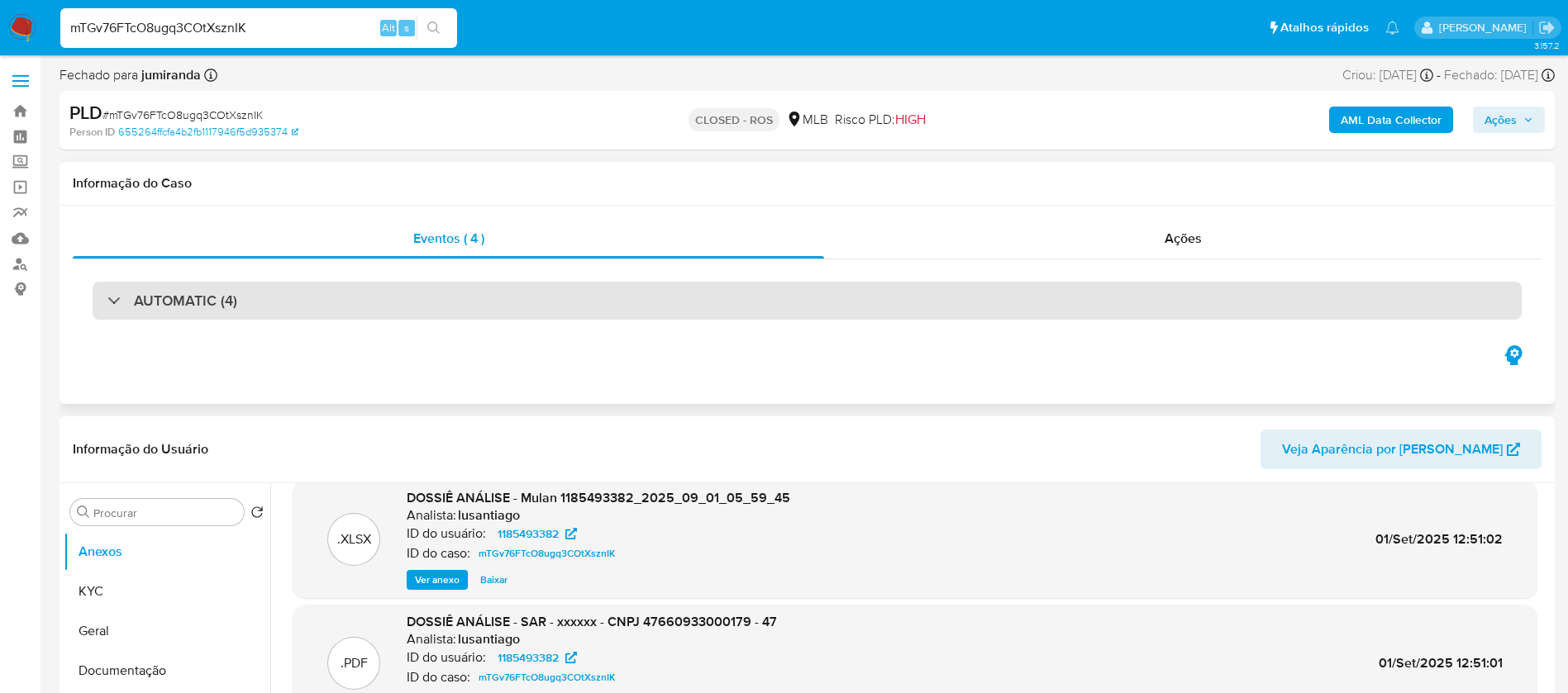
click at [677, 305] on div "AUTOMATIC (4)" at bounding box center [806, 301] width 1429 height 38
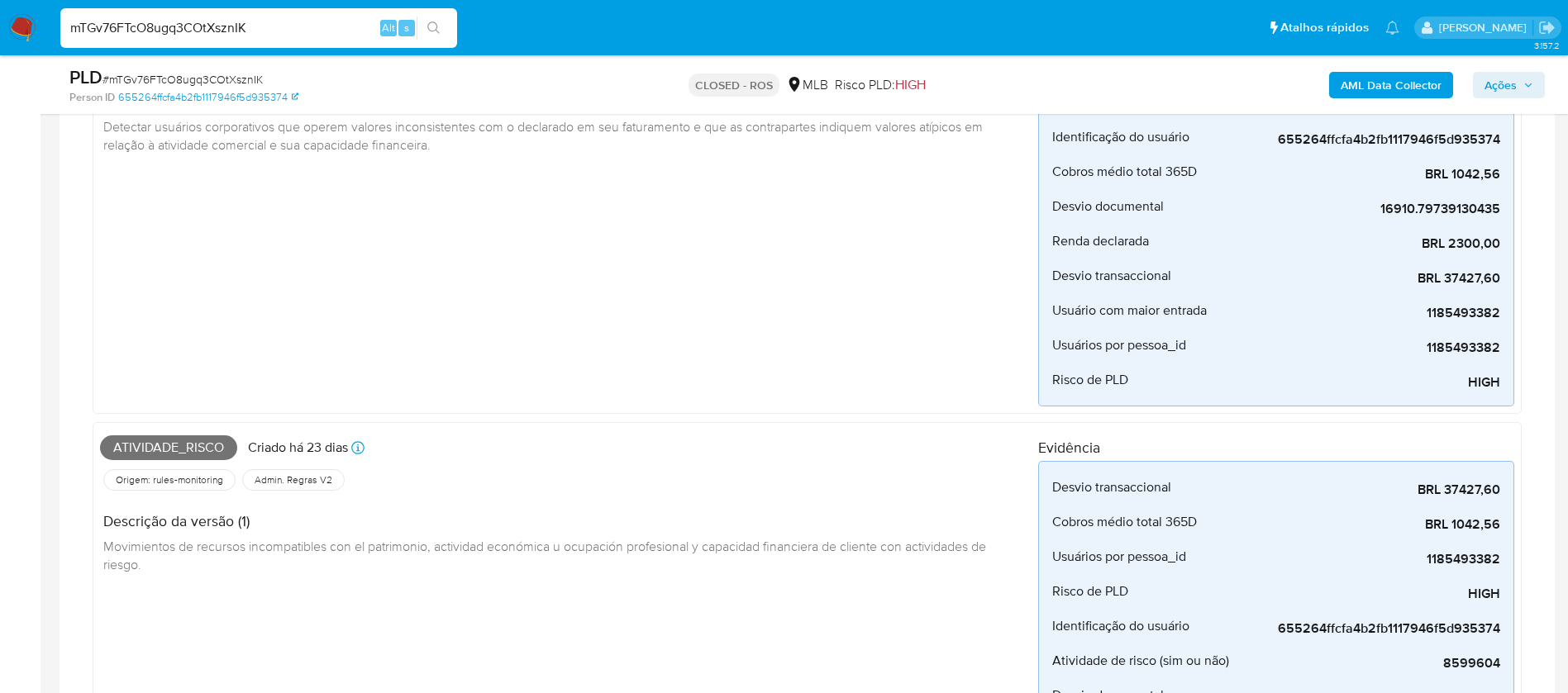
scroll to position [826, 0]
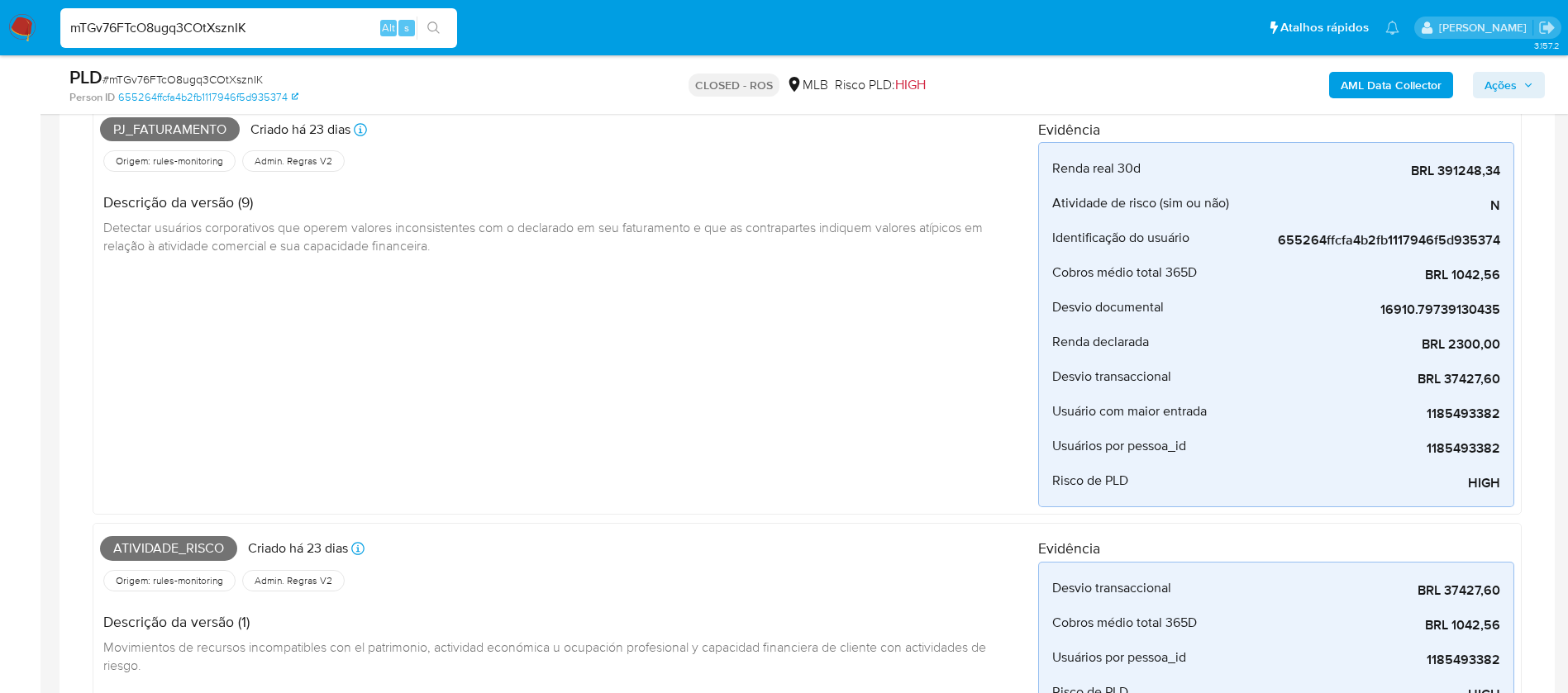
click at [165, 23] on input "mTGv76FTcO8ugq3COtXsznIK" at bounding box center [258, 28] width 396 height 22
paste input "O3WcXN5vquYnks3zTUkDnDBS"
type input "O3WcXN5vquYnks3zTUkDnDBS"
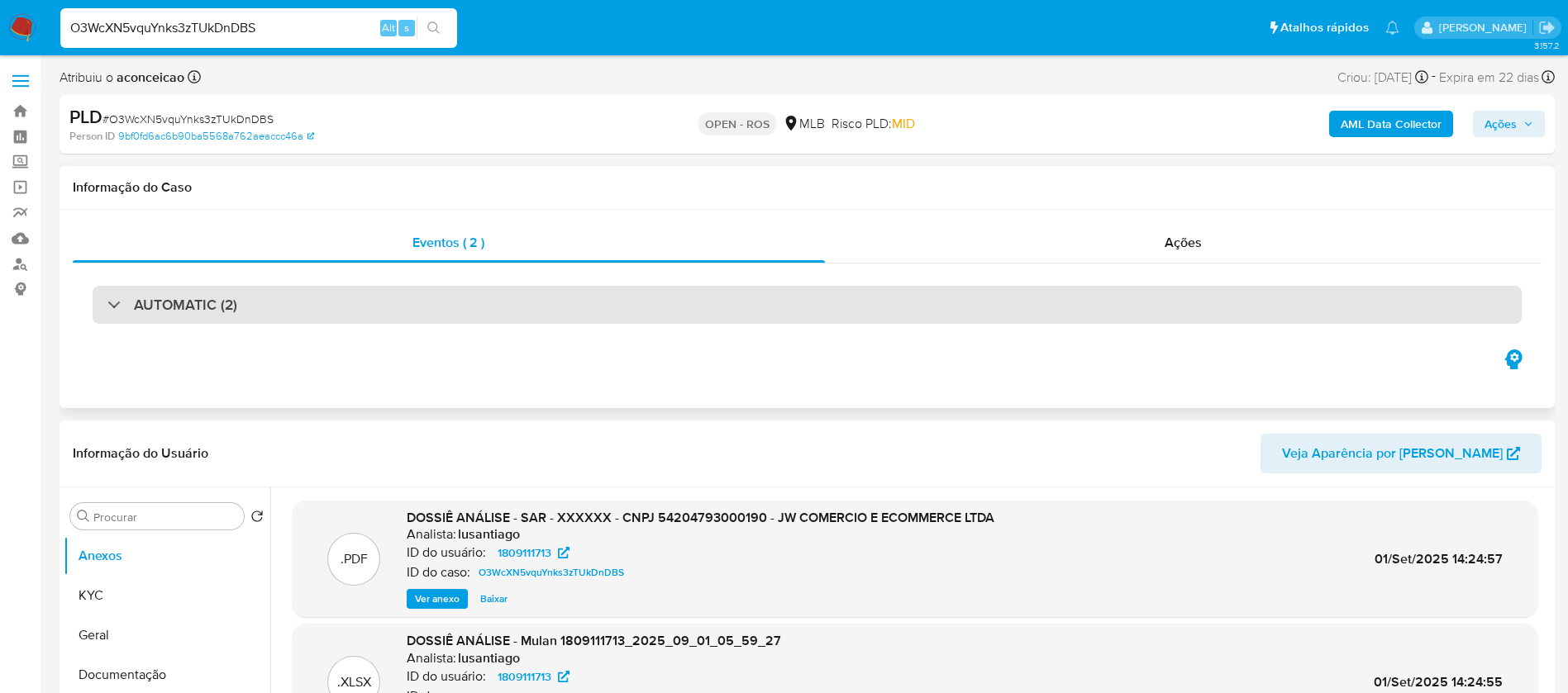
select select "10"
click at [410, 294] on div "AUTOMATIC (2)" at bounding box center [806, 305] width 1429 height 38
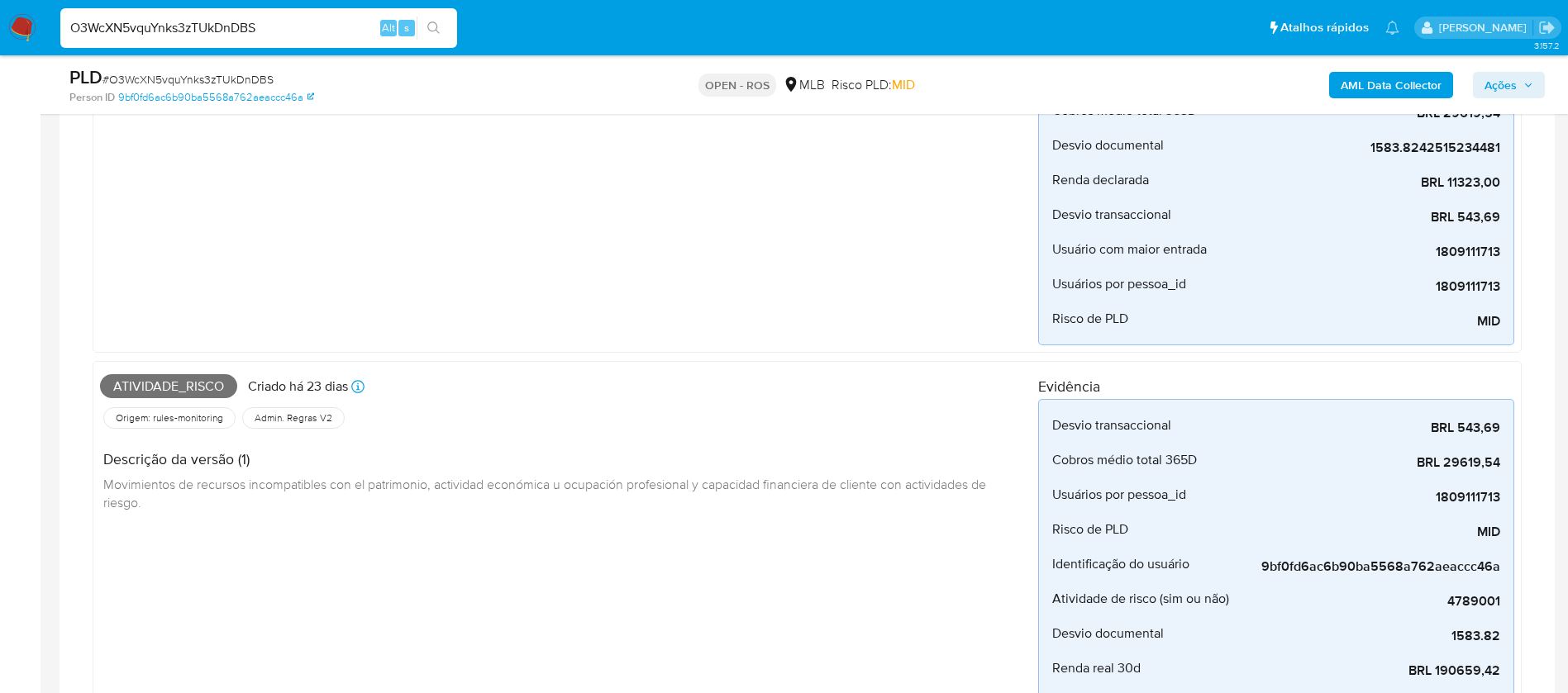
scroll to position [495, 0]
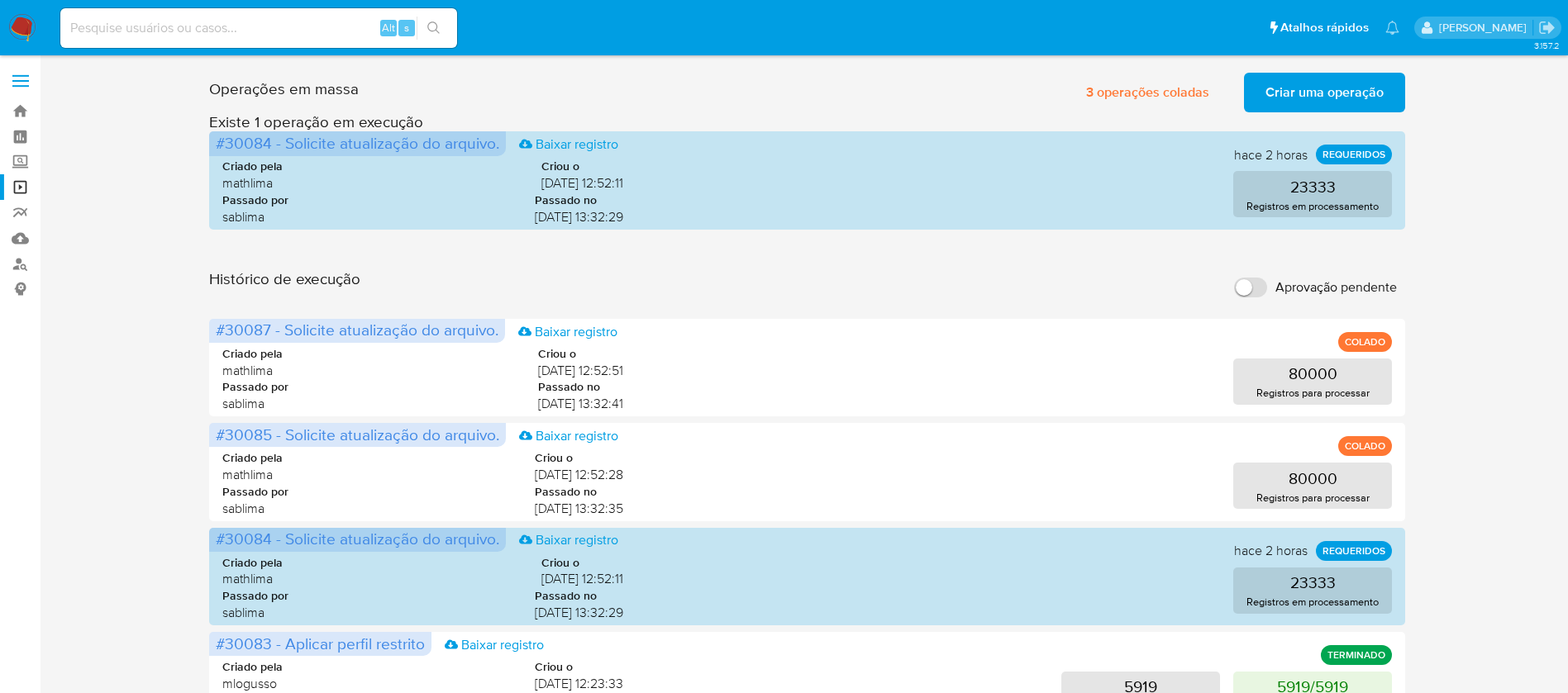
click at [1306, 90] on span "Criar uma operação" at bounding box center [1324, 92] width 118 height 37
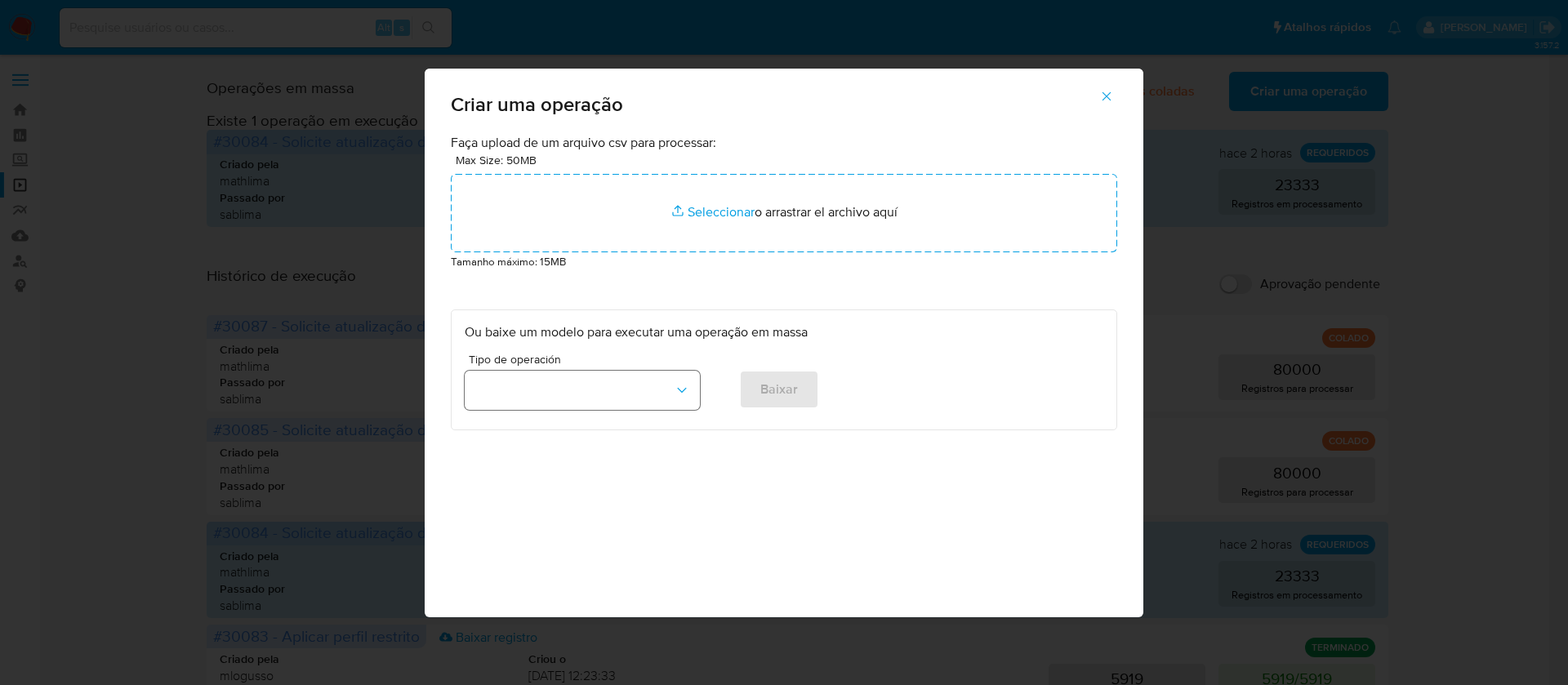
click at [681, 379] on button "button" at bounding box center [583, 391] width 235 height 39
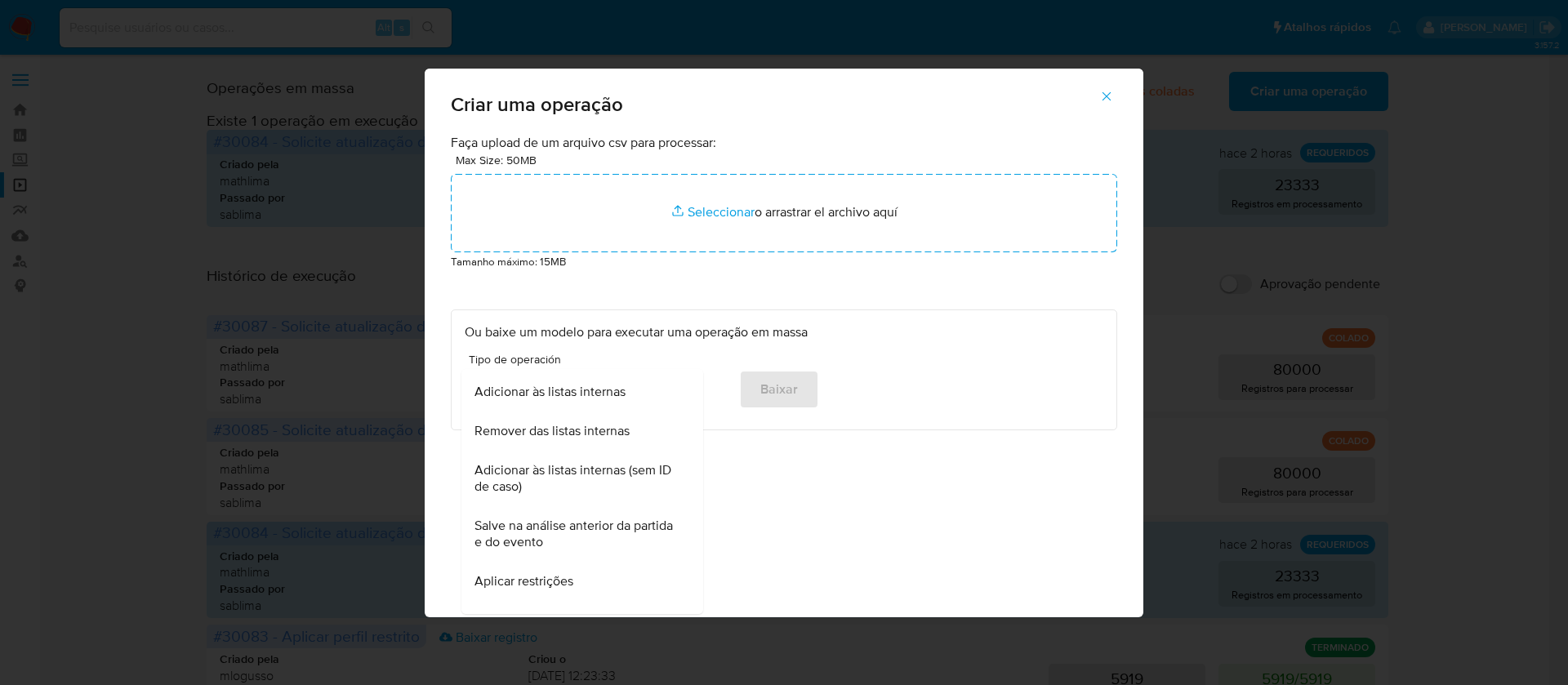
scroll to position [227, 0]
click at [540, 484] on span "Adicionar às listas internas (sem ID de caso)" at bounding box center [578, 483] width 206 height 32
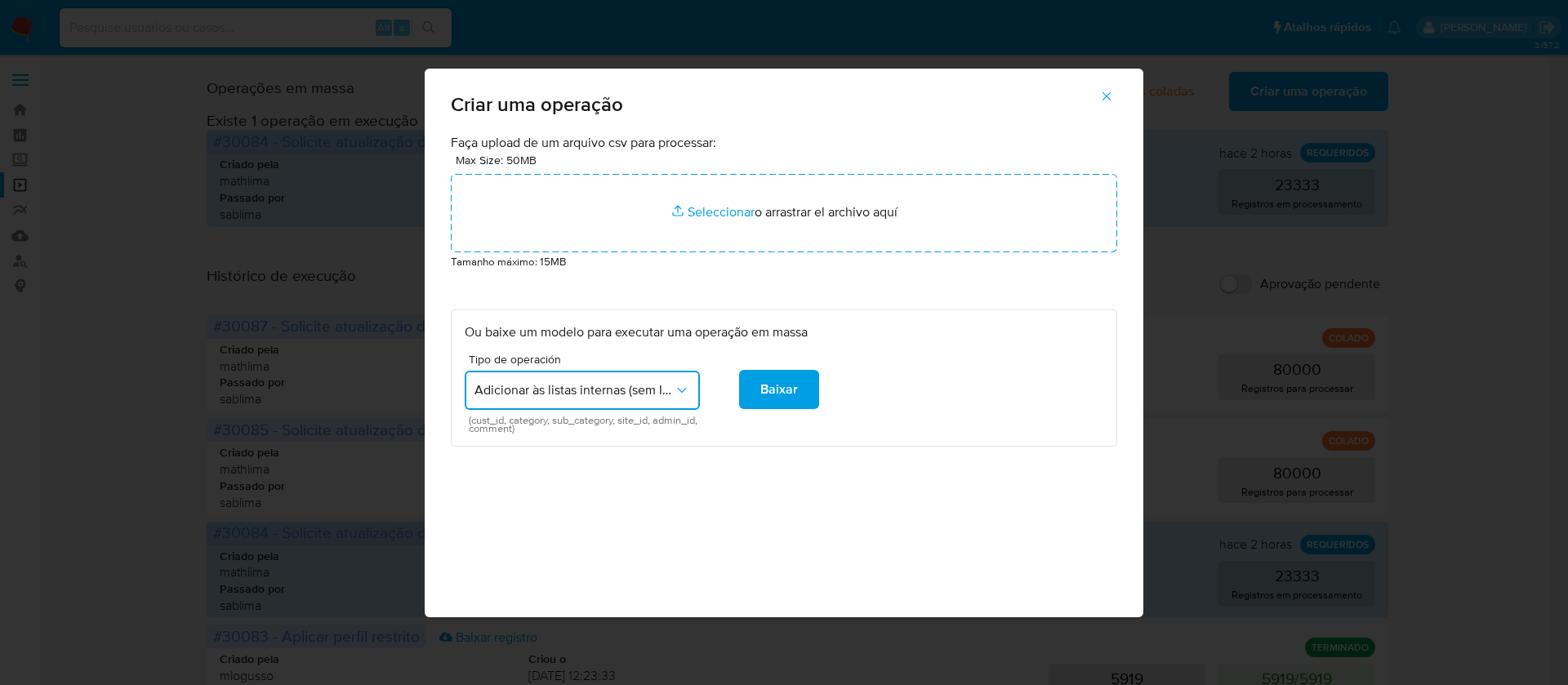
click at [687, 394] on icon "button" at bounding box center [682, 390] width 17 height 17
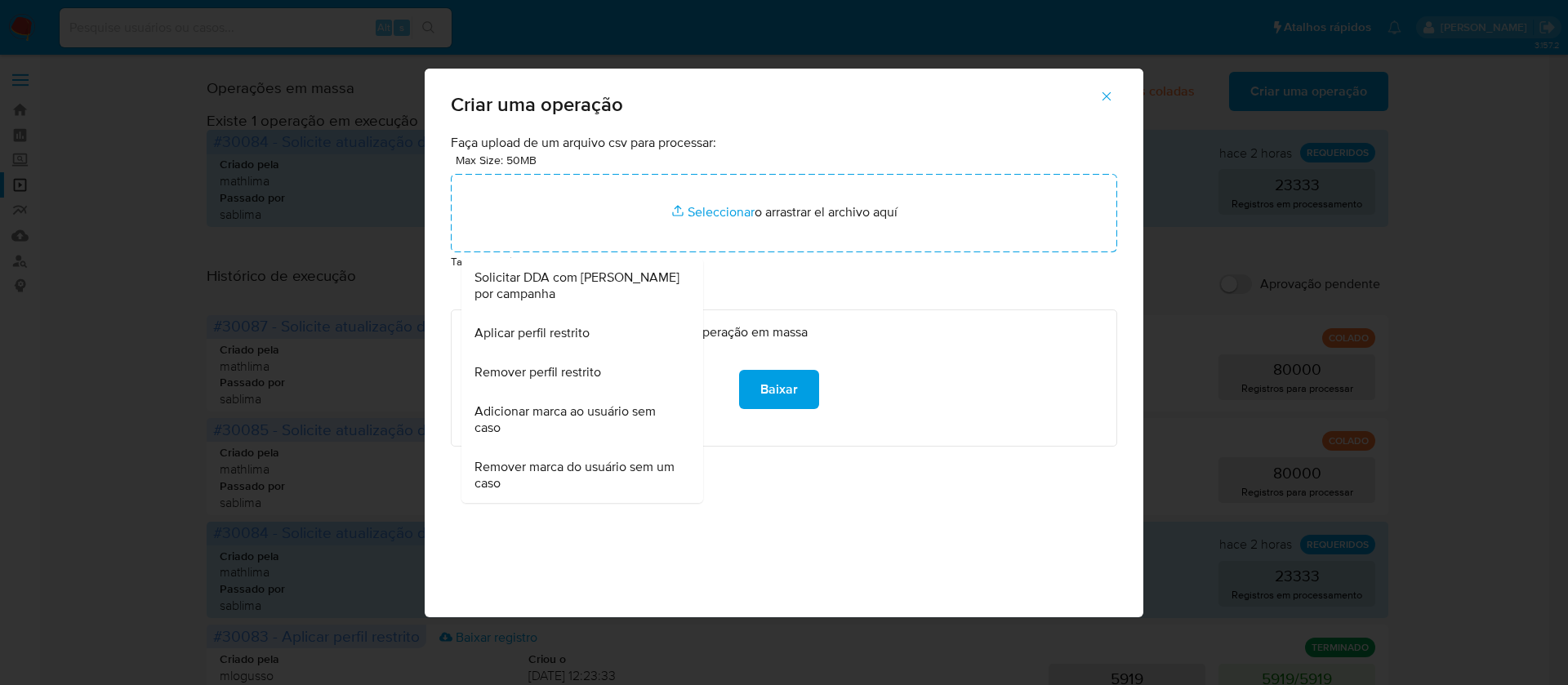
scroll to position [1039, 0]
click at [583, 424] on span "Adicionar marca ao usuário sem caso" at bounding box center [578, 419] width 206 height 32
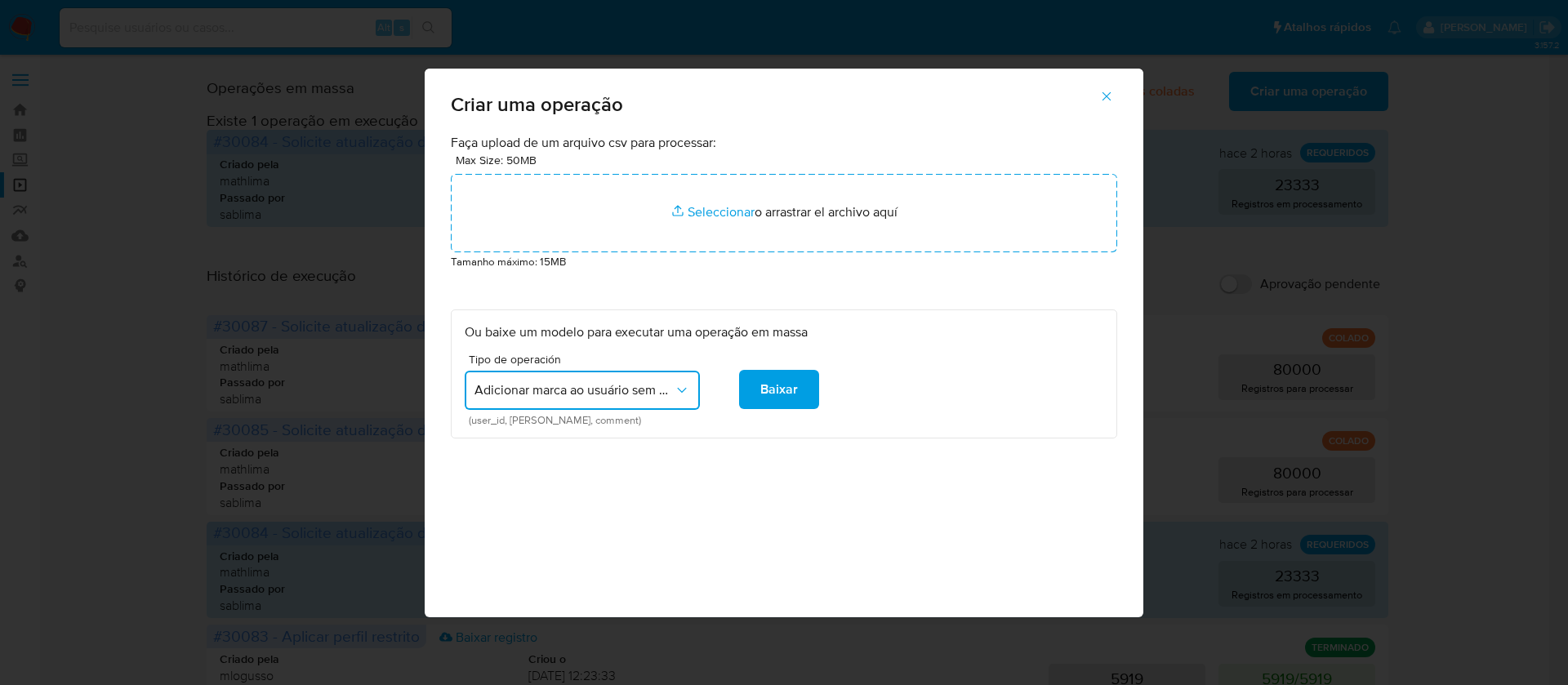
click at [681, 388] on icon "button" at bounding box center [682, 390] width 17 height 17
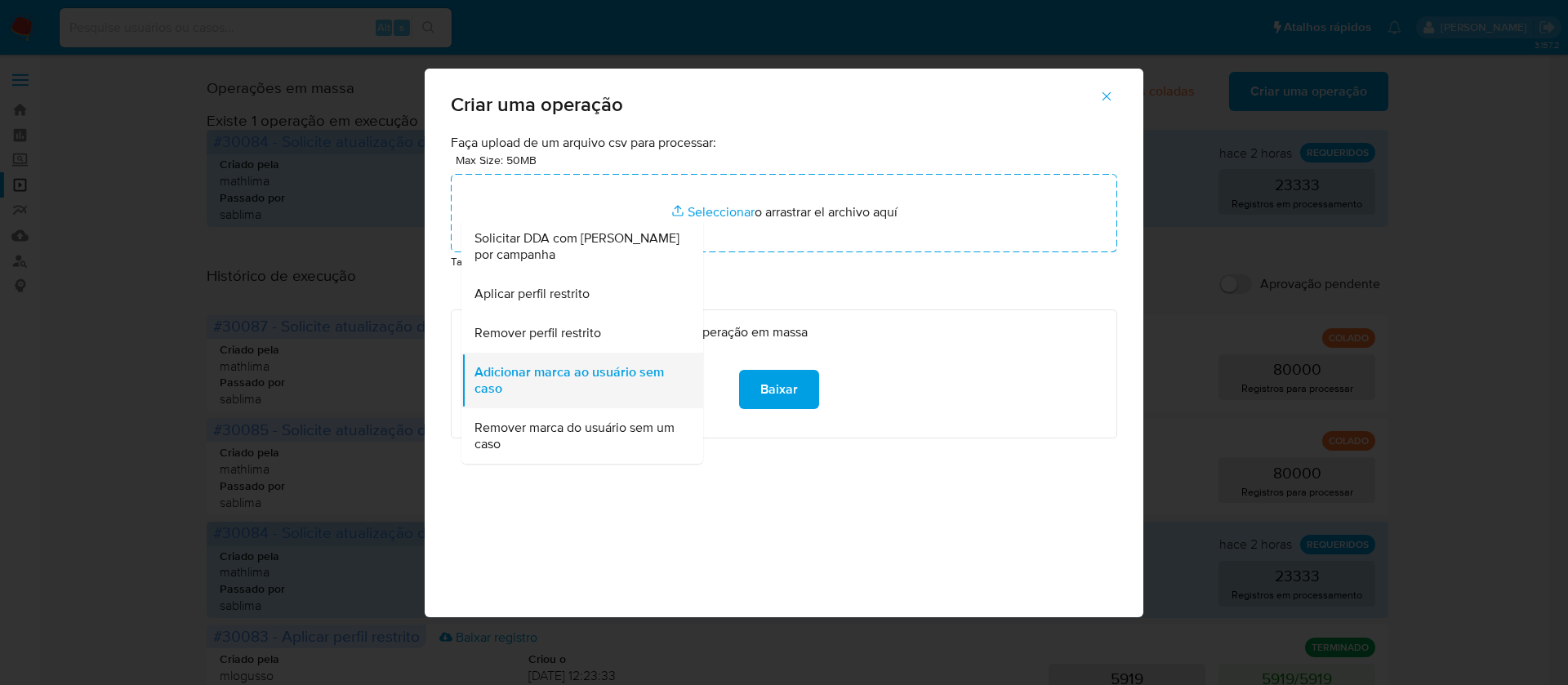
drag, startPoint x: 520, startPoint y: 392, endPoint x: 470, endPoint y: 375, distance: 52.8
click at [470, 375] on li "Adicionar marca ao usuário sem caso" at bounding box center [582, 381] width 241 height 56
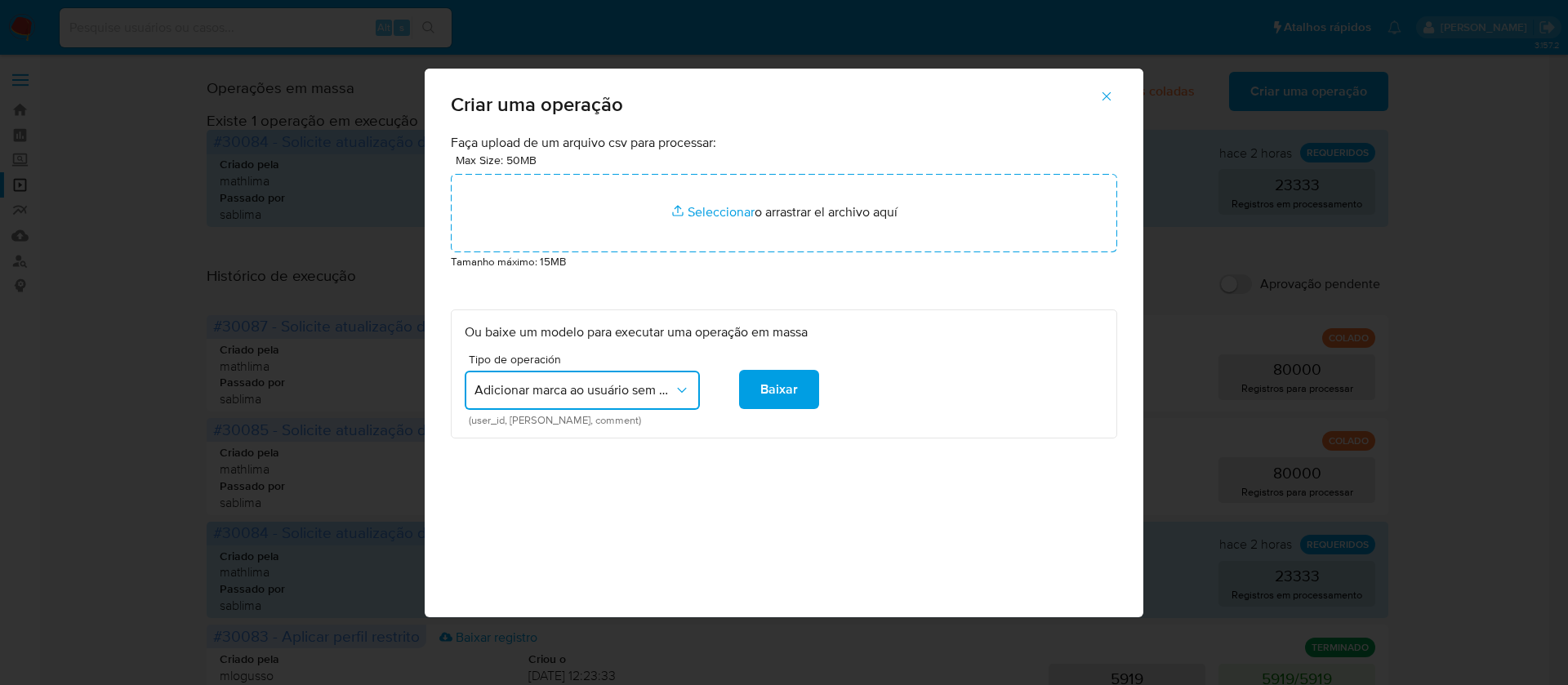
click at [665, 397] on span "Adicionar marca ao usuário sem caso" at bounding box center [574, 390] width 199 height 17
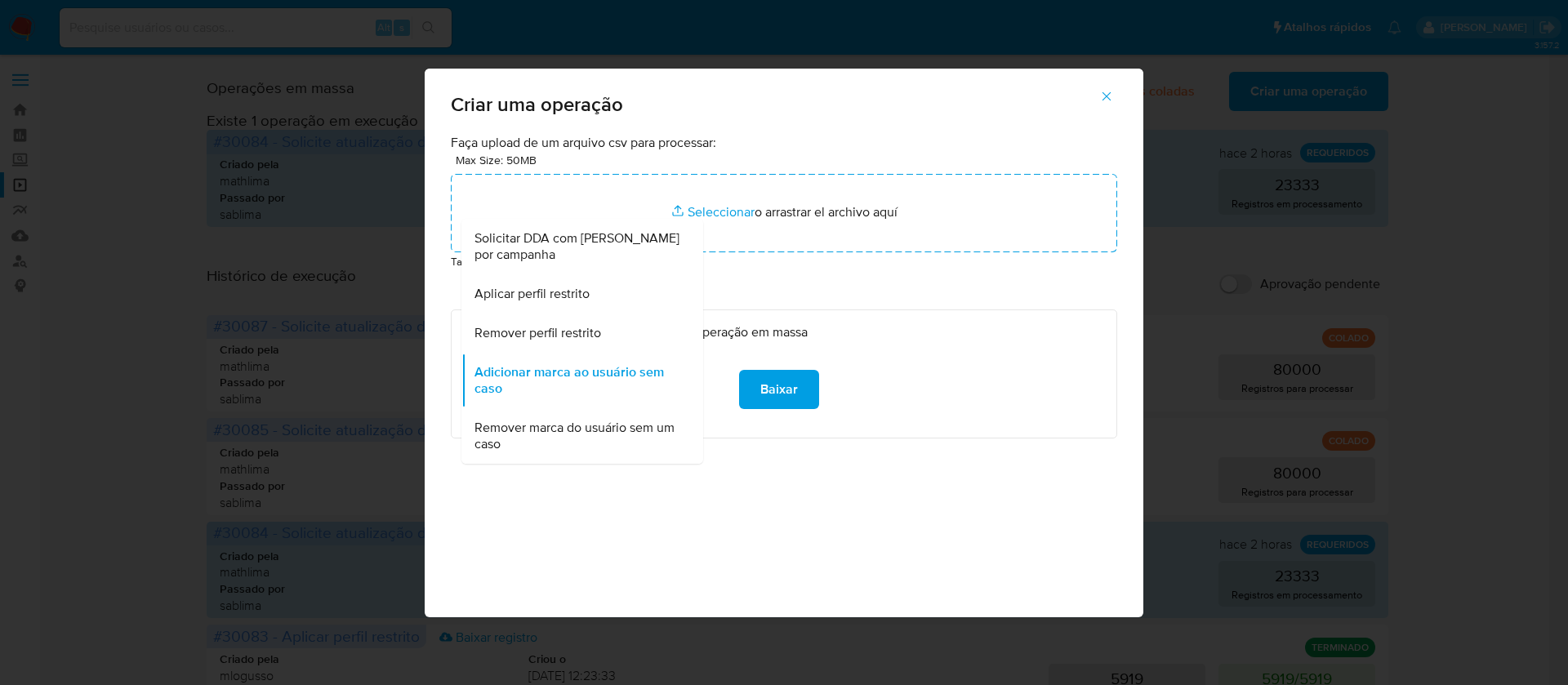
click at [1113, 89] on icon "button" at bounding box center [1106, 96] width 15 height 15
